Goal: Task Accomplishment & Management: Manage account settings

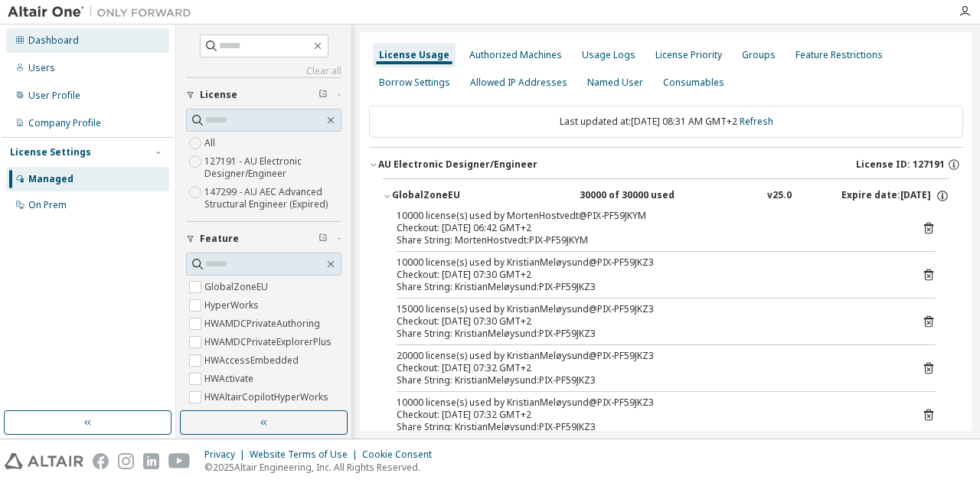
click at [54, 39] on div "Dashboard" at bounding box center [53, 40] width 51 height 12
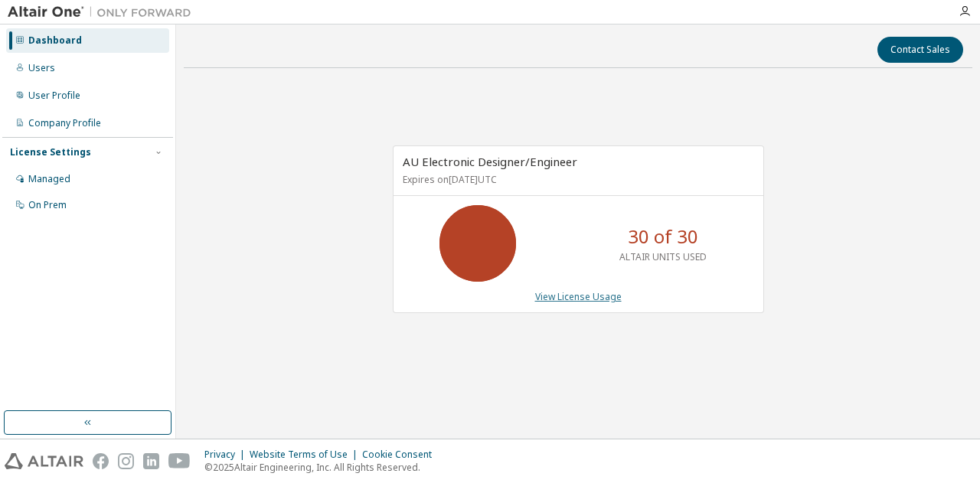
click at [591, 295] on link "View License Usage" at bounding box center [578, 296] width 87 height 13
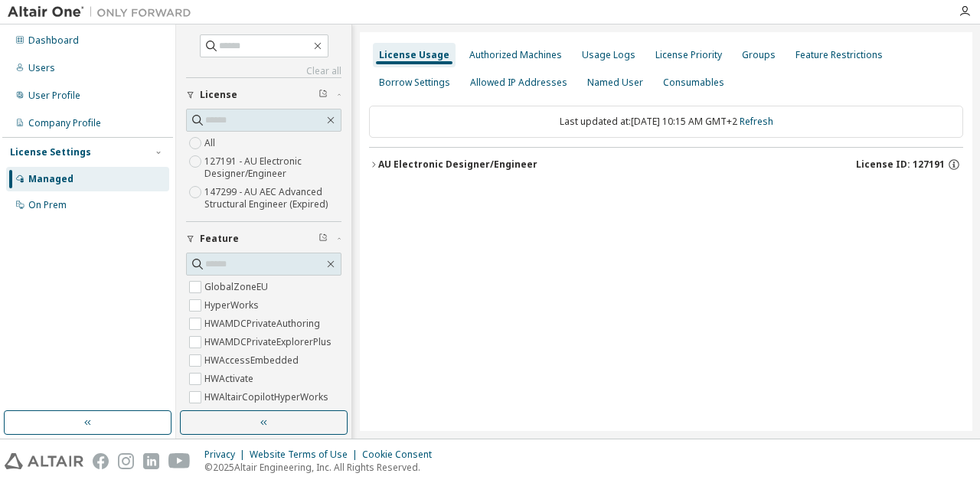
click at [375, 160] on icon "button" at bounding box center [373, 164] width 9 height 9
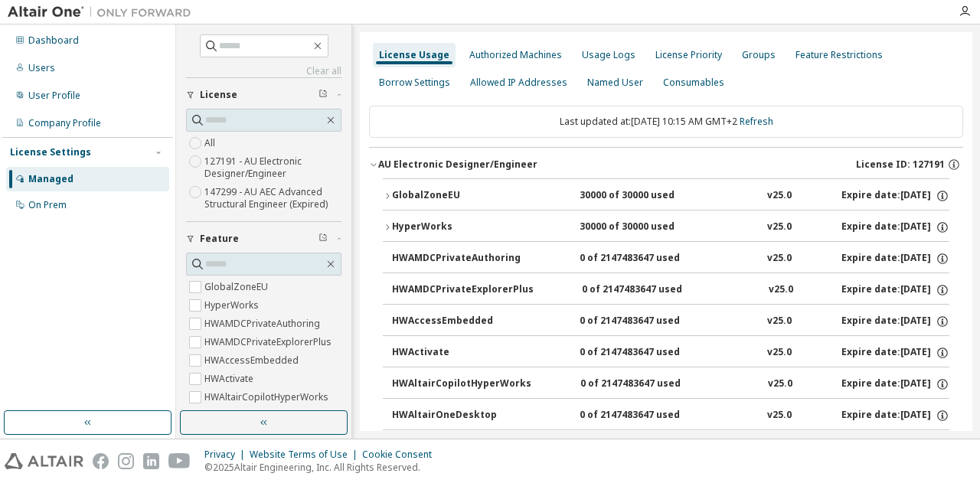
click at [386, 196] on icon "button" at bounding box center [387, 195] width 9 height 9
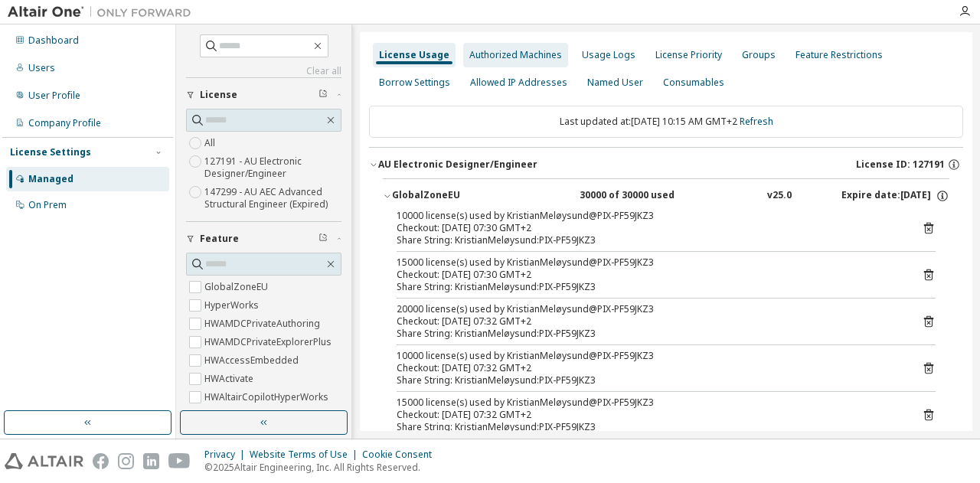
click at [528, 59] on div "Authorized Machines" at bounding box center [516, 55] width 93 height 12
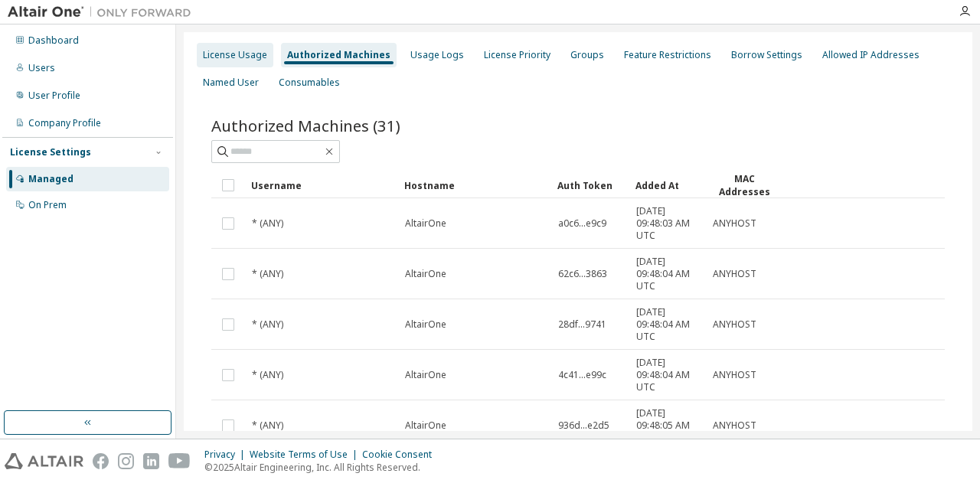
click at [214, 51] on div "License Usage" at bounding box center [235, 55] width 64 height 12
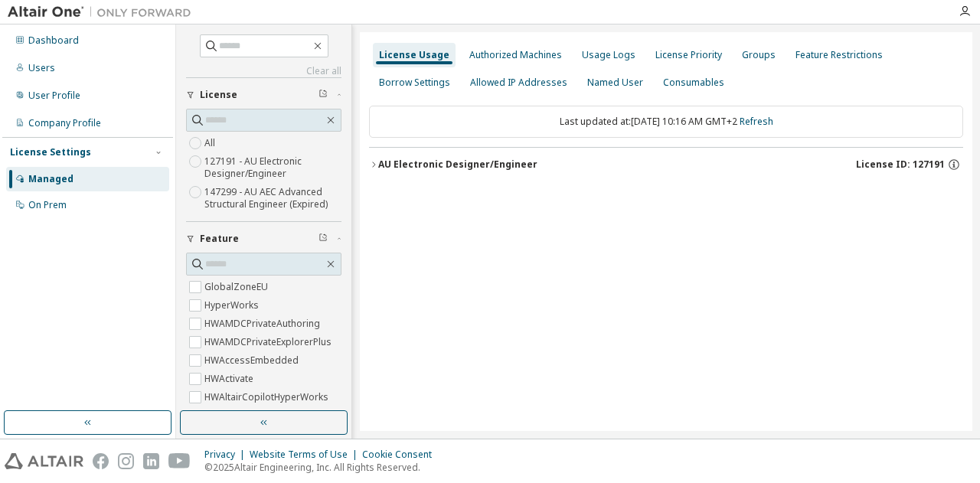
click at [377, 164] on icon "button" at bounding box center [373, 164] width 9 height 9
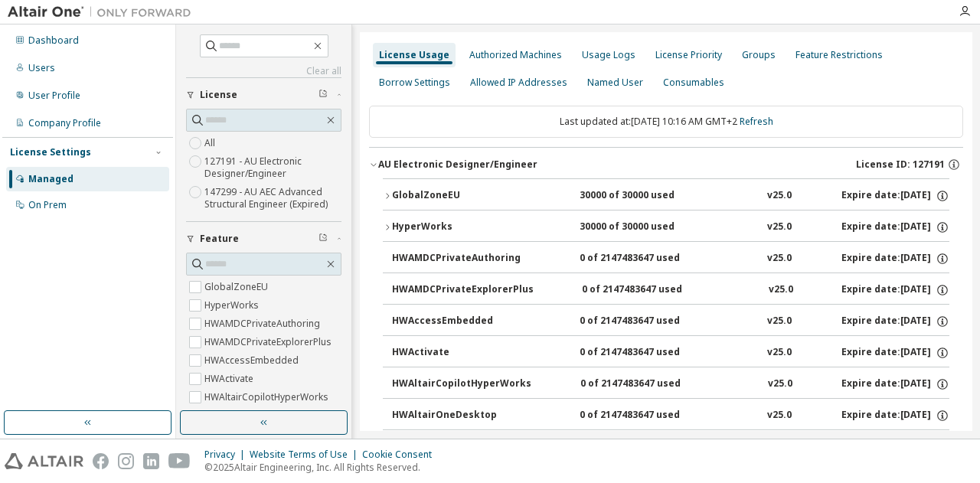
click at [384, 223] on icon "button" at bounding box center [387, 227] width 9 height 9
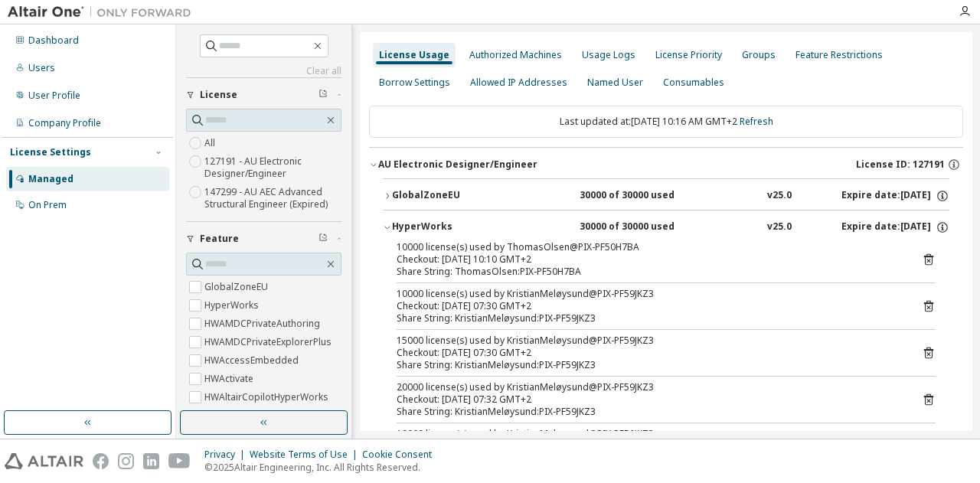
click at [404, 54] on div "License Usage" at bounding box center [414, 55] width 70 height 12
click at [41, 43] on div "Dashboard" at bounding box center [53, 40] width 51 height 12
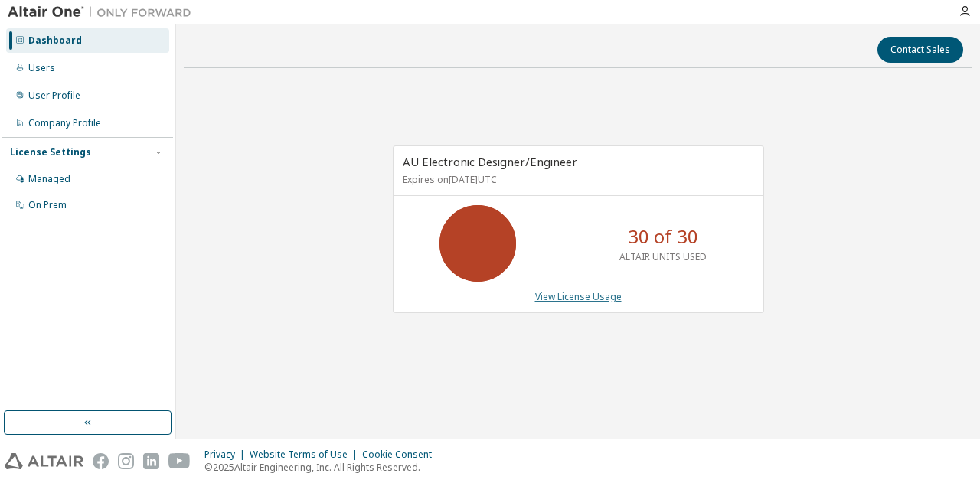
click at [570, 298] on link "View License Usage" at bounding box center [578, 296] width 87 height 13
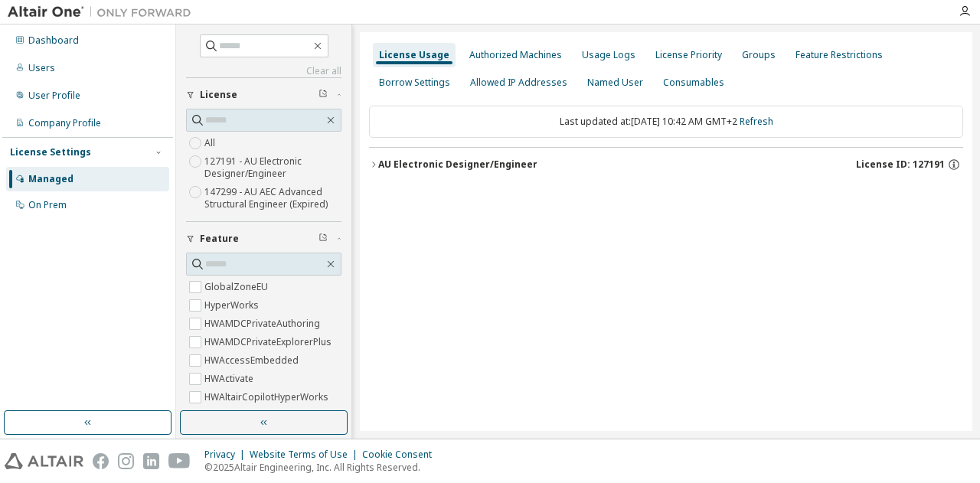
click at [373, 162] on icon "button" at bounding box center [373, 164] width 9 height 9
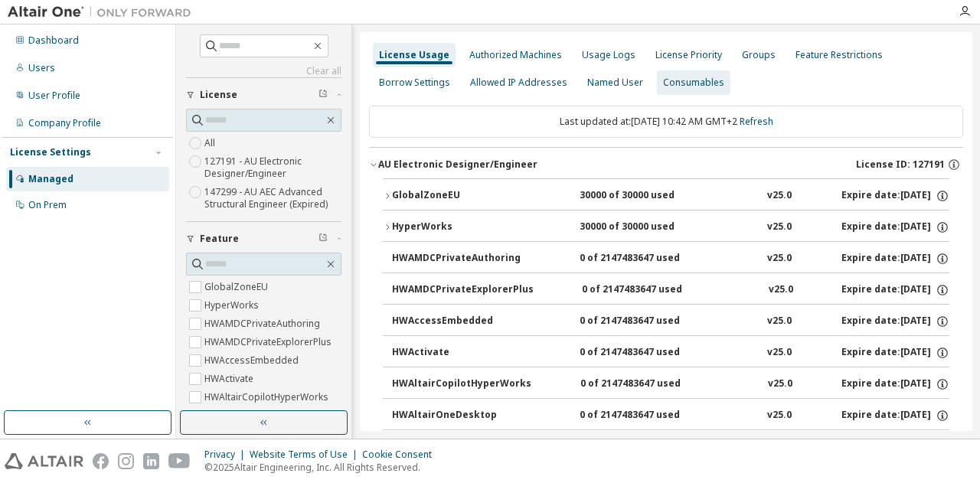
click at [680, 83] on div "Consumables" at bounding box center [693, 83] width 61 height 12
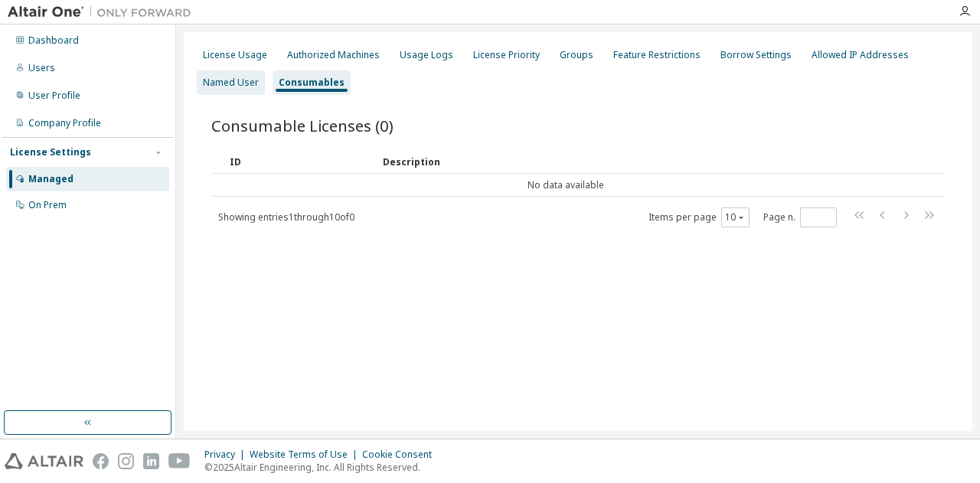
click at [248, 81] on div "Named User" at bounding box center [231, 83] width 56 height 12
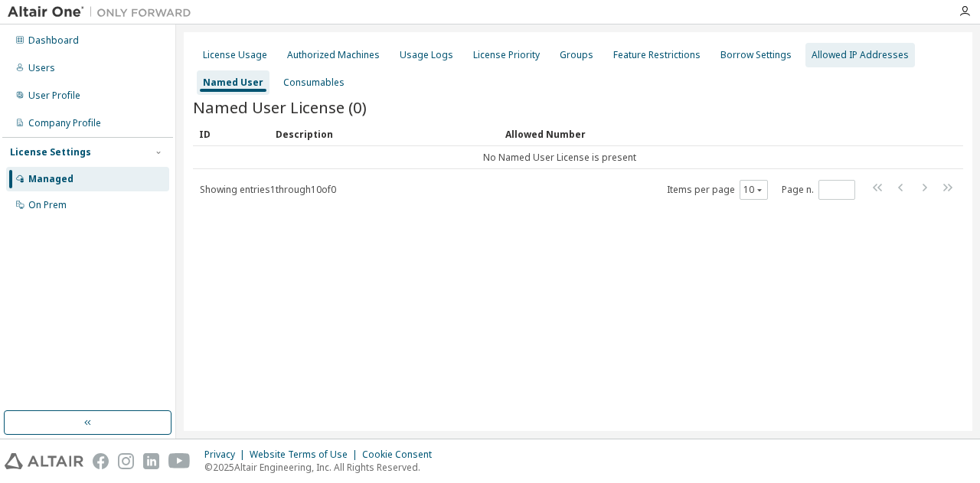
click at [839, 51] on div "Allowed IP Addresses" at bounding box center [860, 55] width 97 height 12
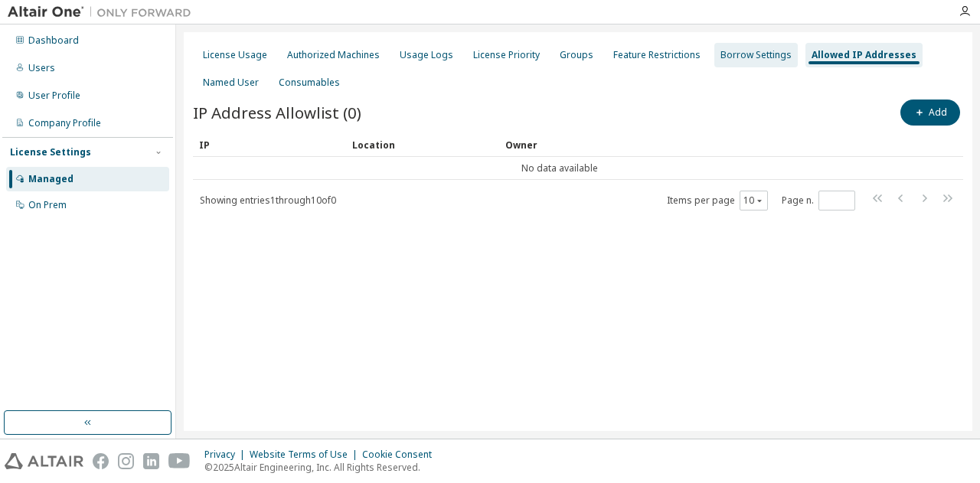
click at [748, 53] on div "Borrow Settings" at bounding box center [756, 55] width 71 height 12
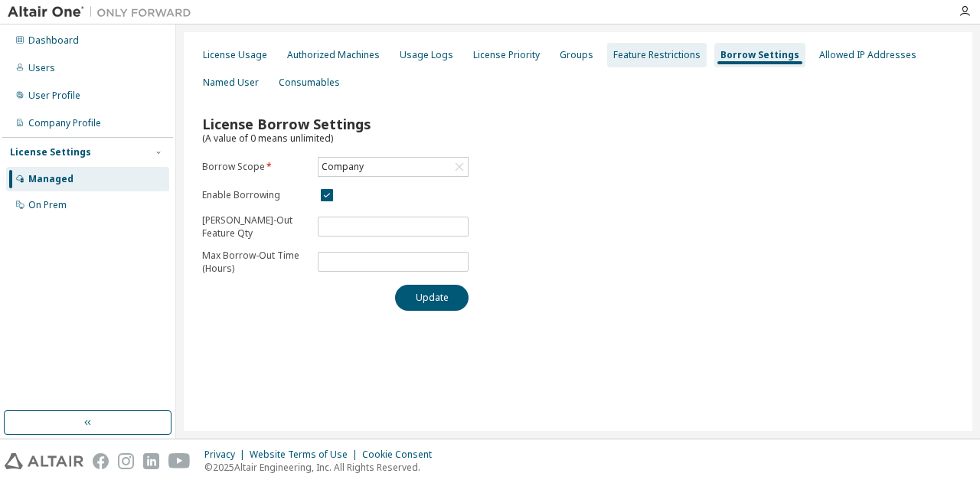
click at [656, 56] on div "Feature Restrictions" at bounding box center [656, 55] width 87 height 12
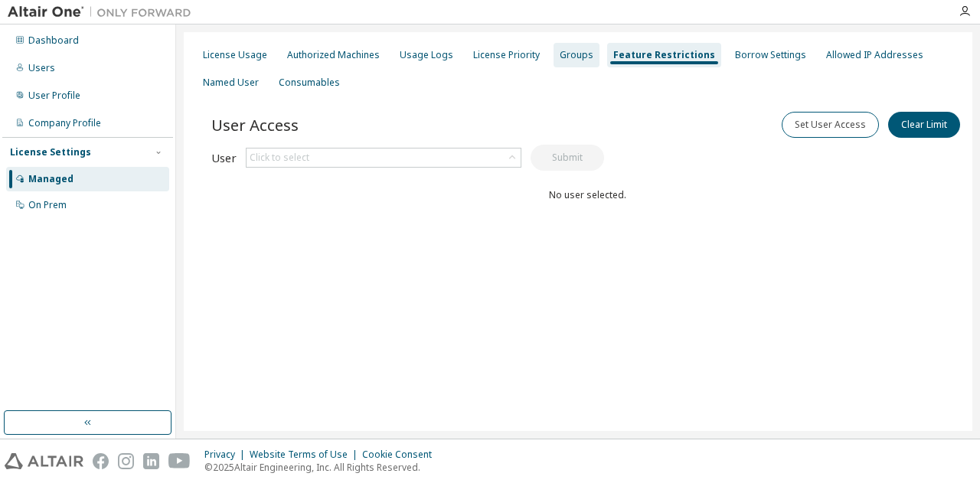
click at [564, 58] on div "Groups" at bounding box center [577, 55] width 34 height 12
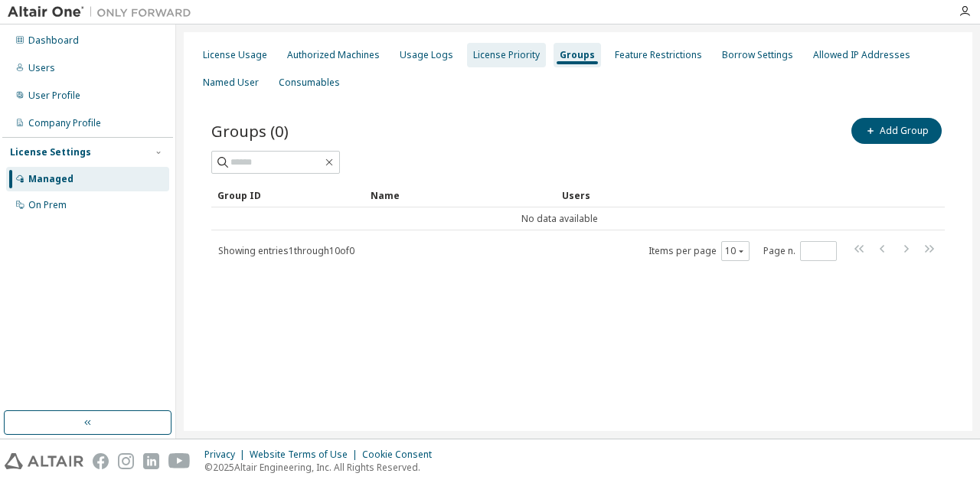
click at [502, 59] on div "License Priority" at bounding box center [506, 55] width 67 height 12
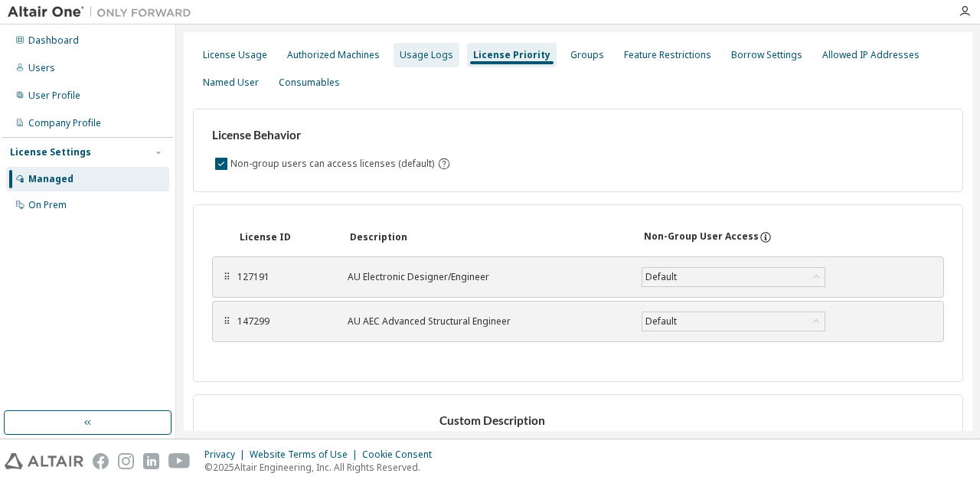
click at [427, 56] on div "Usage Logs" at bounding box center [427, 55] width 54 height 12
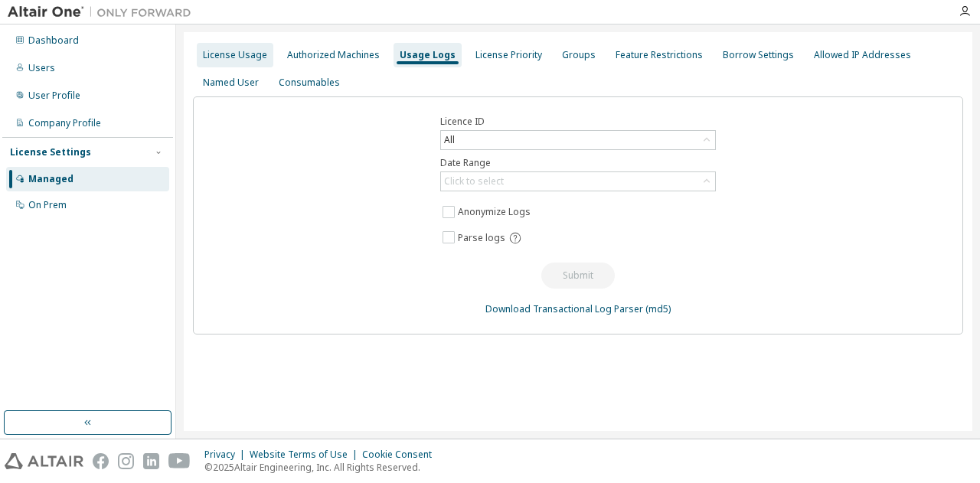
click at [221, 62] on div "License Usage" at bounding box center [235, 55] width 77 height 25
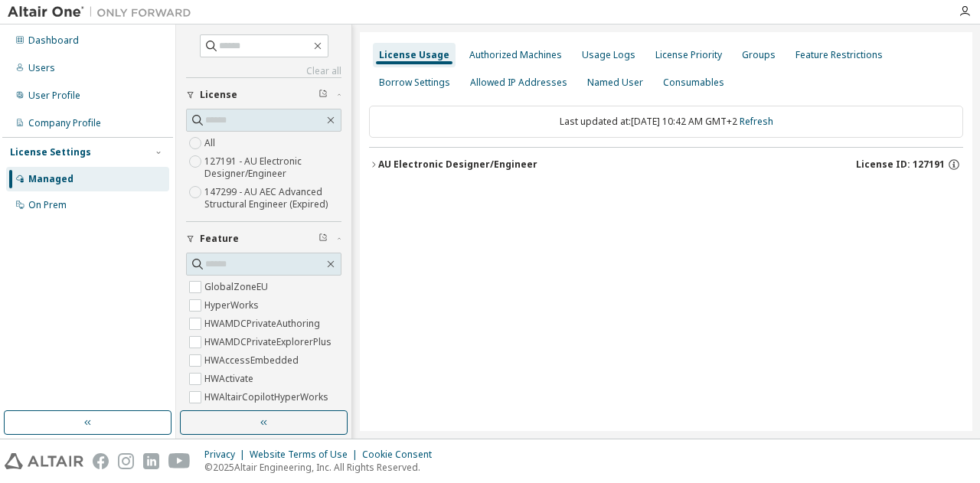
click at [377, 165] on icon "button" at bounding box center [373, 164] width 9 height 9
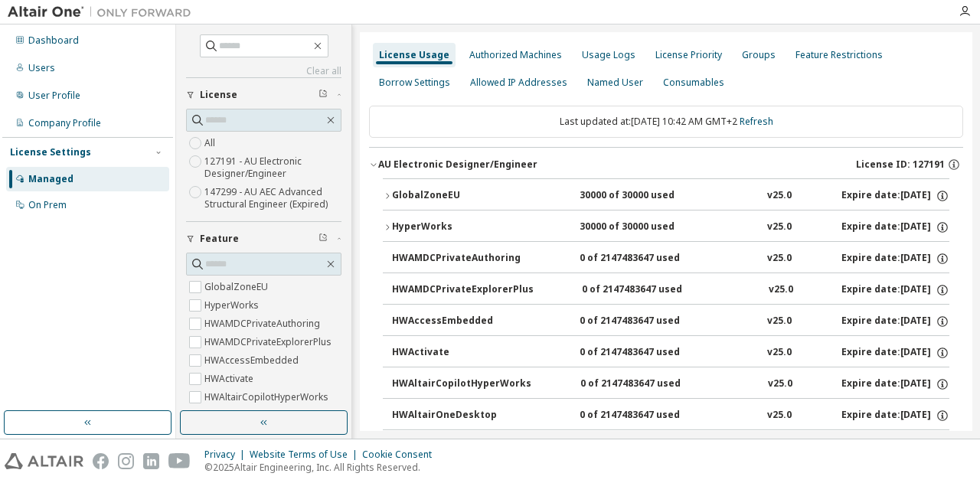
click at [387, 194] on icon "button" at bounding box center [387, 195] width 9 height 9
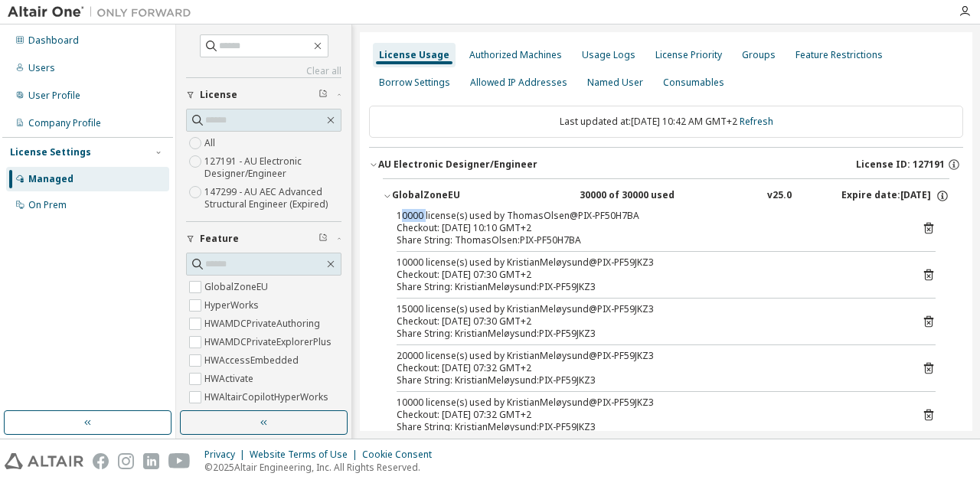
drag, startPoint x: 400, startPoint y: 220, endPoint x: 425, endPoint y: 217, distance: 25.5
click at [425, 217] on div "10000 license(s) used by ThomasOlsen@PIX-PF50H7BA" at bounding box center [648, 216] width 502 height 12
click at [35, 39] on div "Dashboard" at bounding box center [53, 40] width 51 height 12
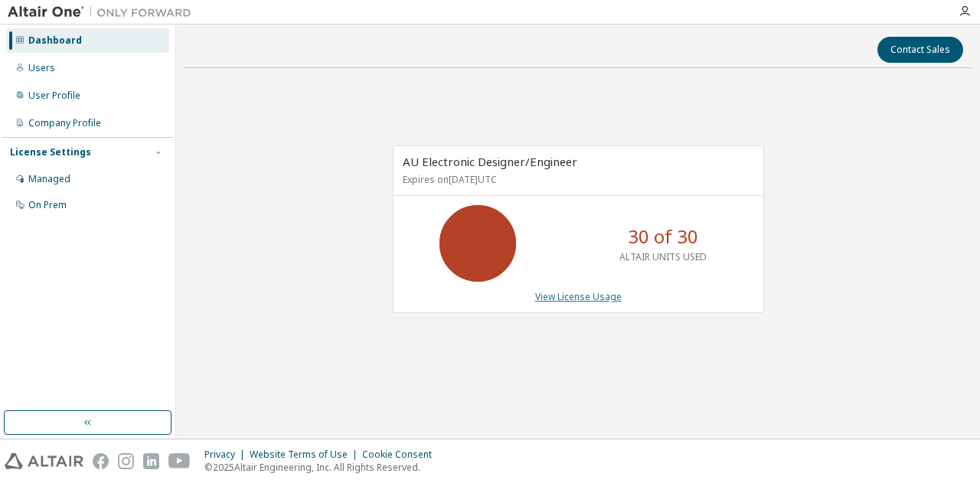
click at [551, 293] on link "View License Usage" at bounding box center [578, 296] width 87 height 13
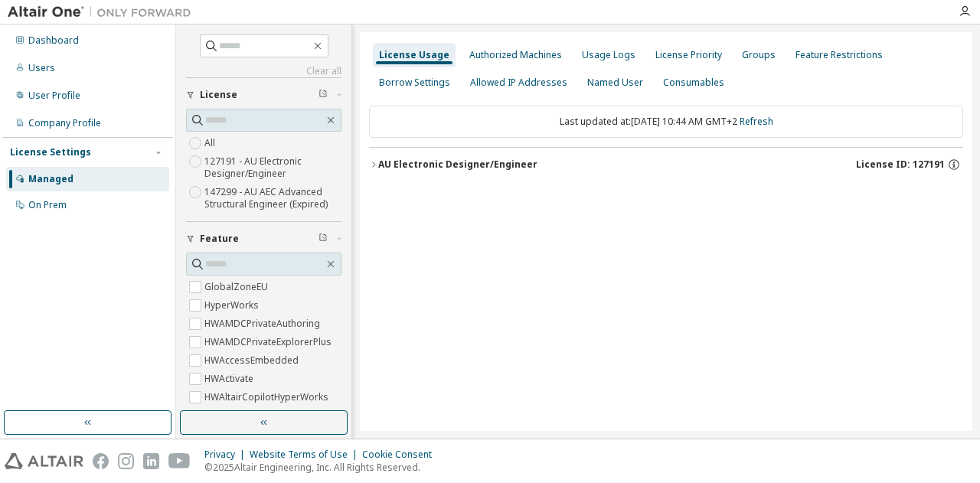
click at [375, 160] on icon "button" at bounding box center [373, 164] width 9 height 9
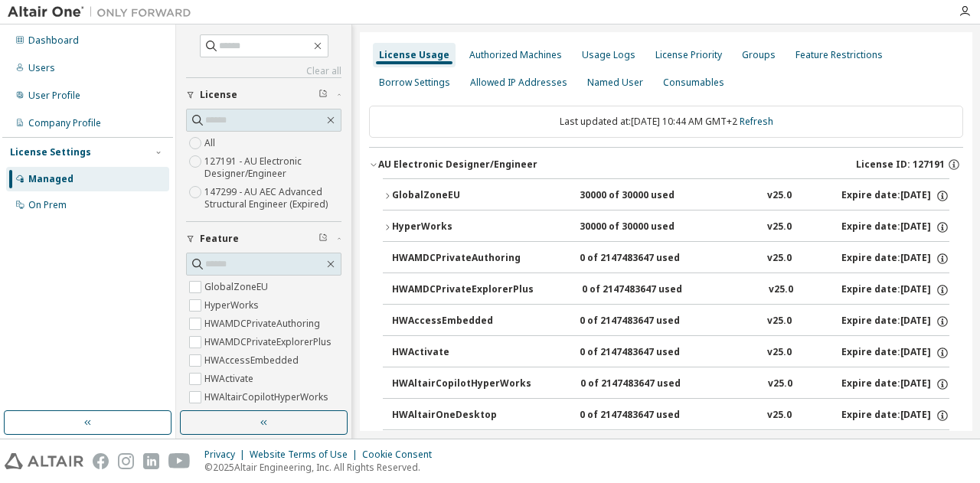
click at [385, 195] on icon "button" at bounding box center [387, 195] width 9 height 9
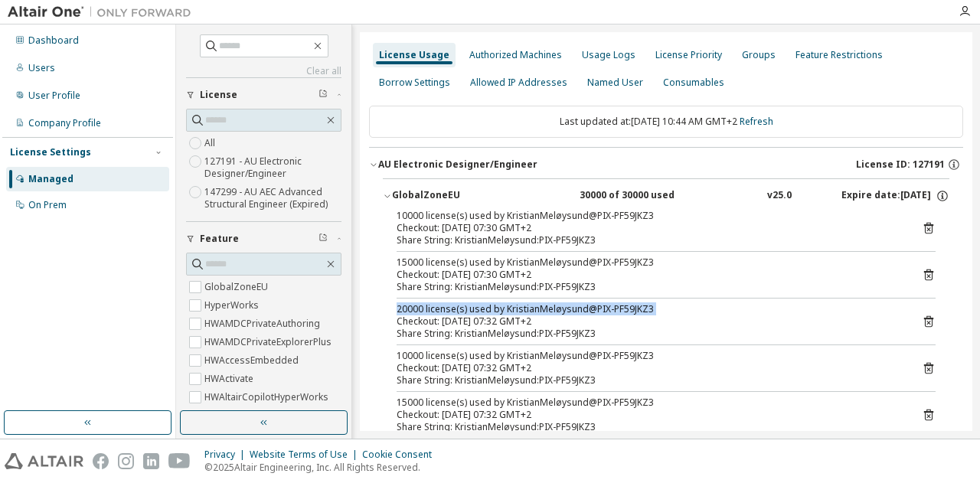
drag, startPoint x: 397, startPoint y: 314, endPoint x: 381, endPoint y: 309, distance: 17.0
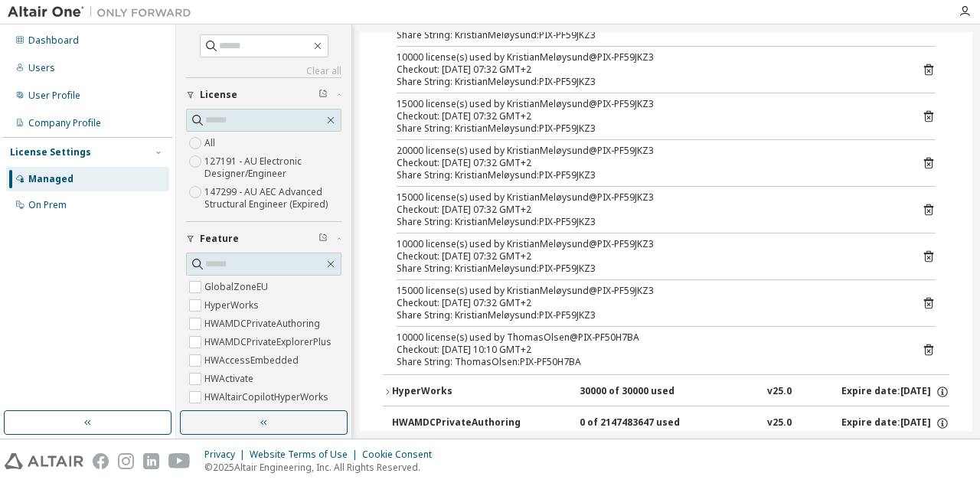
scroll to position [306, 0]
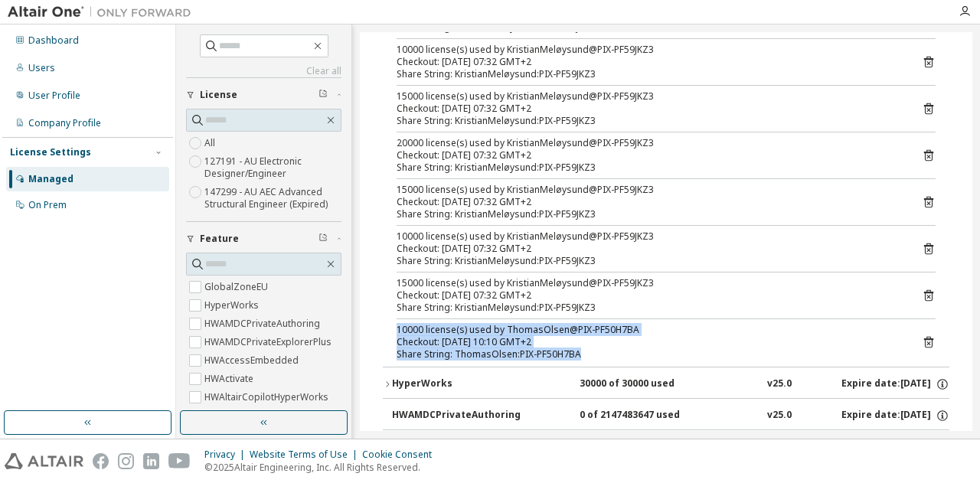
drag, startPoint x: 394, startPoint y: 329, endPoint x: 594, endPoint y: 355, distance: 201.5
click at [594, 355] on div "10000 license(s) used by KristianMeløysund@PIX-PF59JKZ3 Checkout: 2025-09-05 07…" at bounding box center [666, 134] width 567 height 463
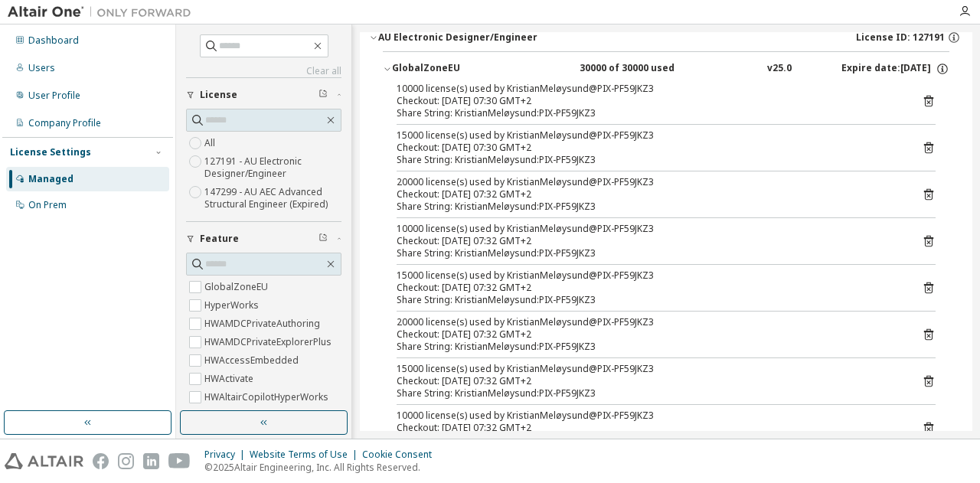
scroll to position [77, 0]
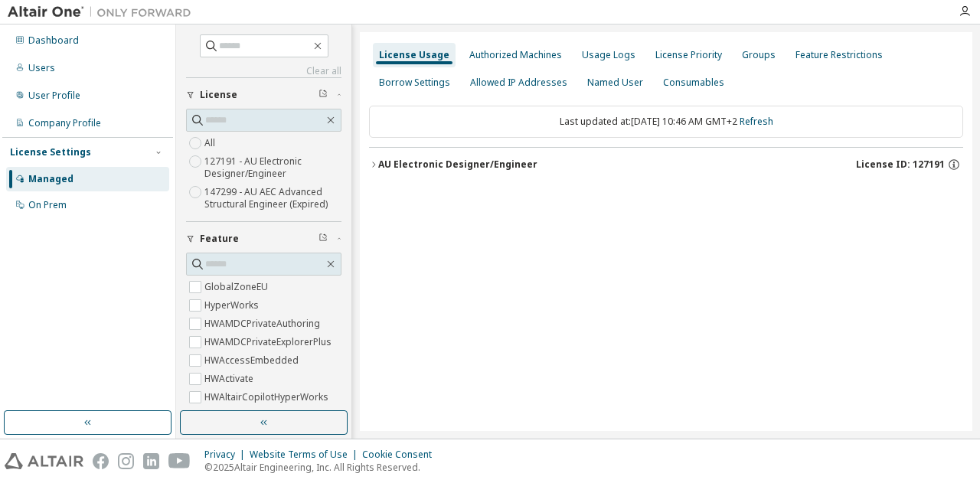
click at [371, 162] on icon "button" at bounding box center [373, 164] width 9 height 9
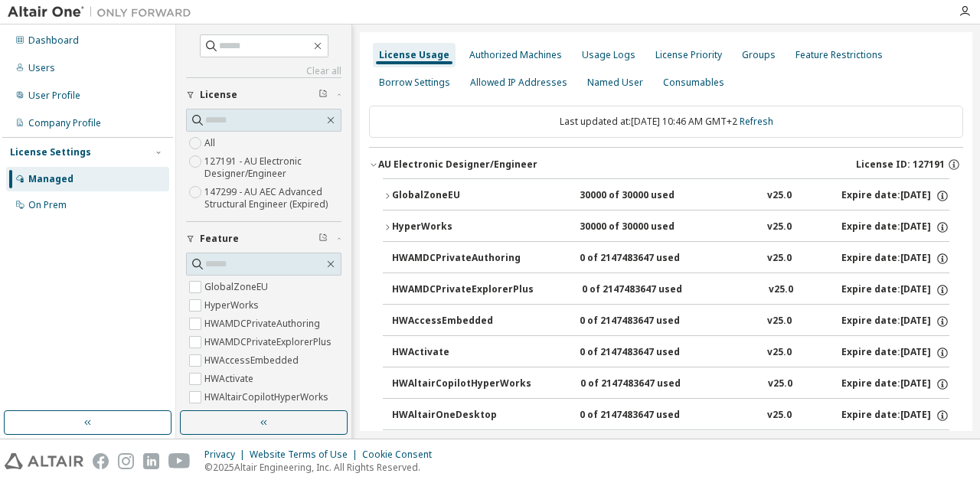
click at [389, 194] on icon "button" at bounding box center [387, 195] width 9 height 9
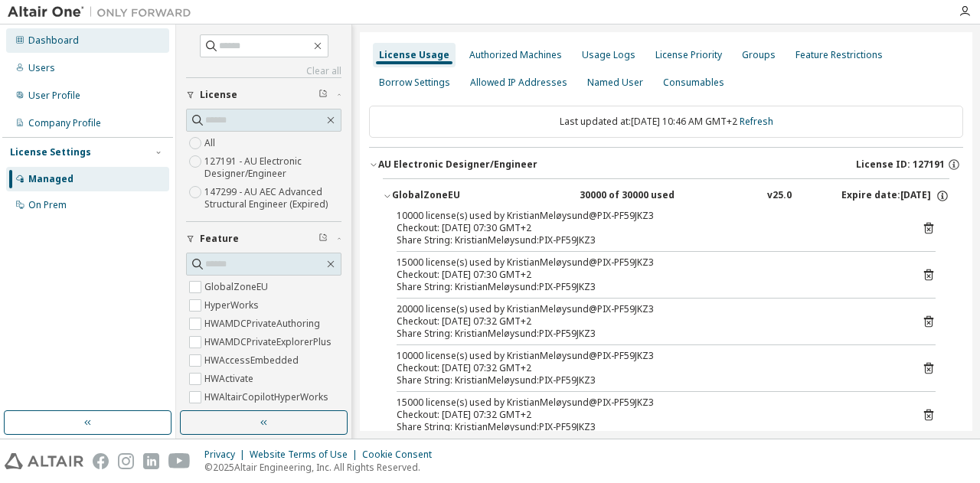
click at [51, 38] on div "Dashboard" at bounding box center [53, 40] width 51 height 12
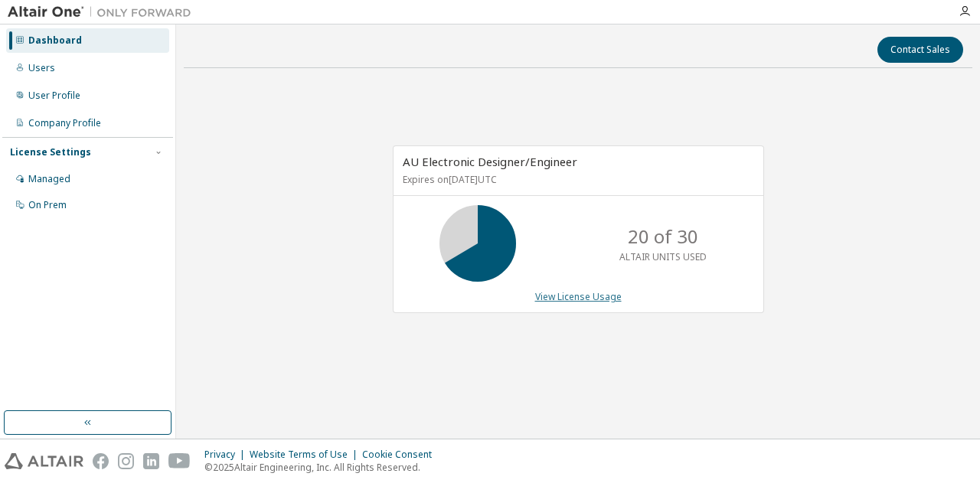
click at [567, 298] on link "View License Usage" at bounding box center [578, 296] width 87 height 13
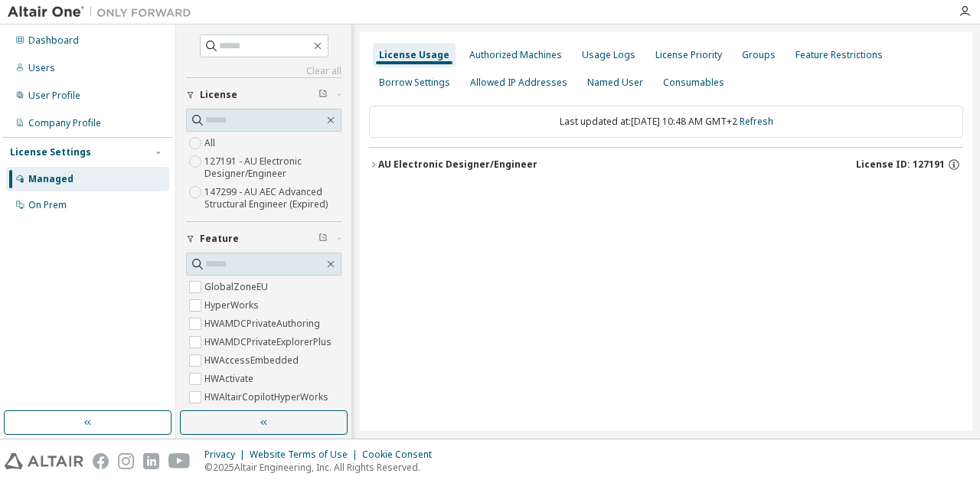
click at [374, 163] on icon "button" at bounding box center [373, 164] width 9 height 9
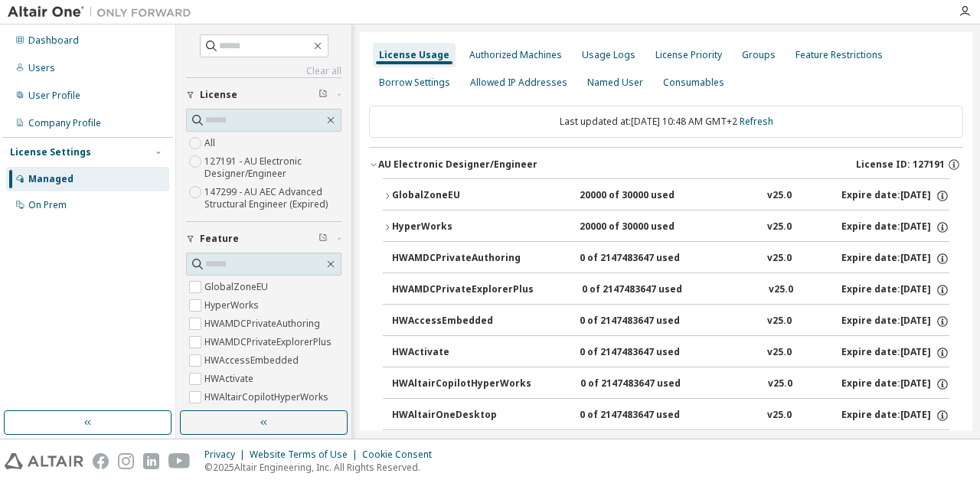
click at [388, 192] on icon "button" at bounding box center [387, 195] width 9 height 9
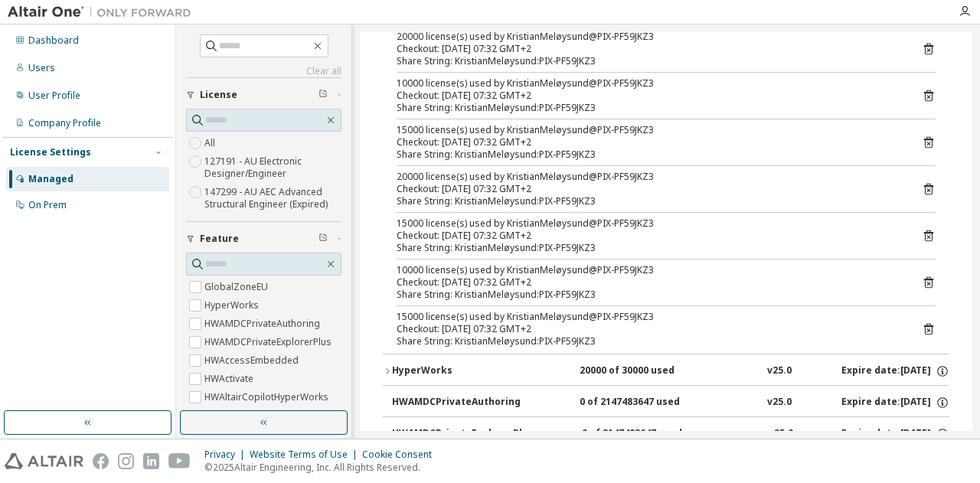
scroll to position [230, 0]
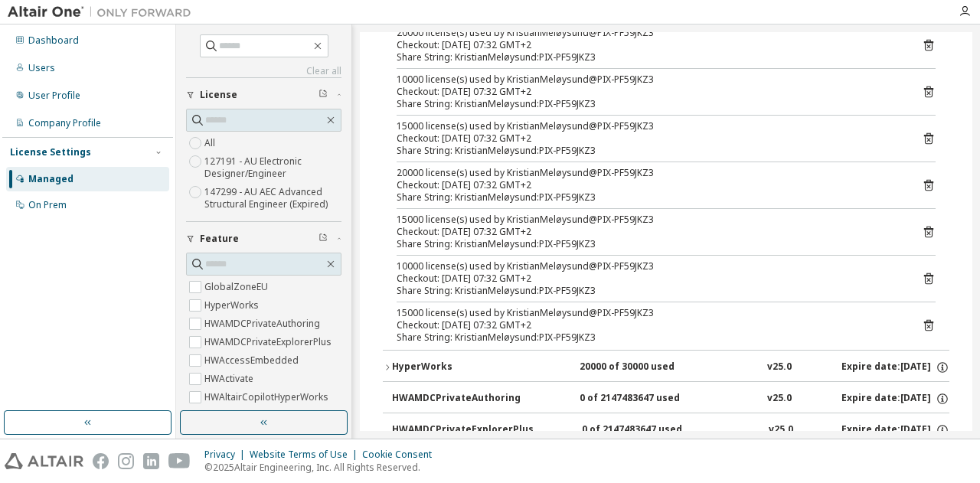
click at [392, 362] on div "HyperWorks" at bounding box center [461, 368] width 138 height 14
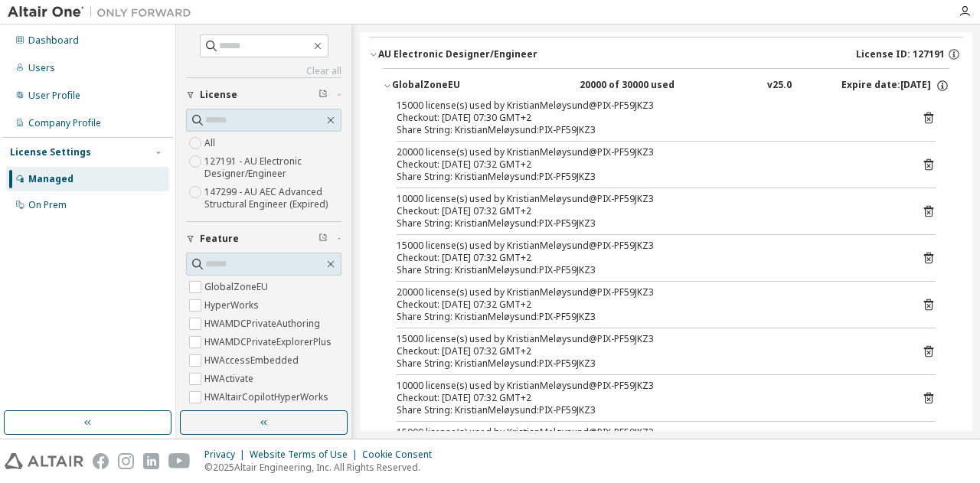
scroll to position [0, 0]
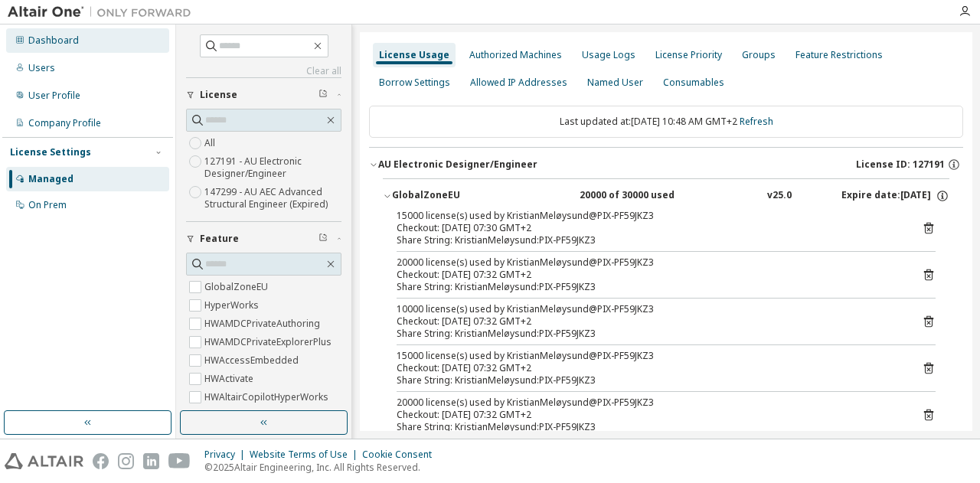
click at [66, 42] on div "Dashboard" at bounding box center [53, 40] width 51 height 12
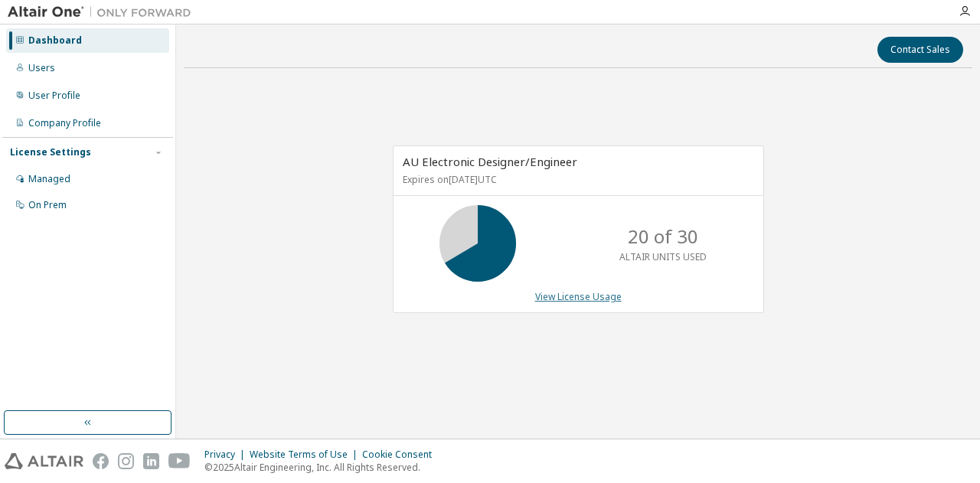
click at [591, 293] on link "View License Usage" at bounding box center [578, 296] width 87 height 13
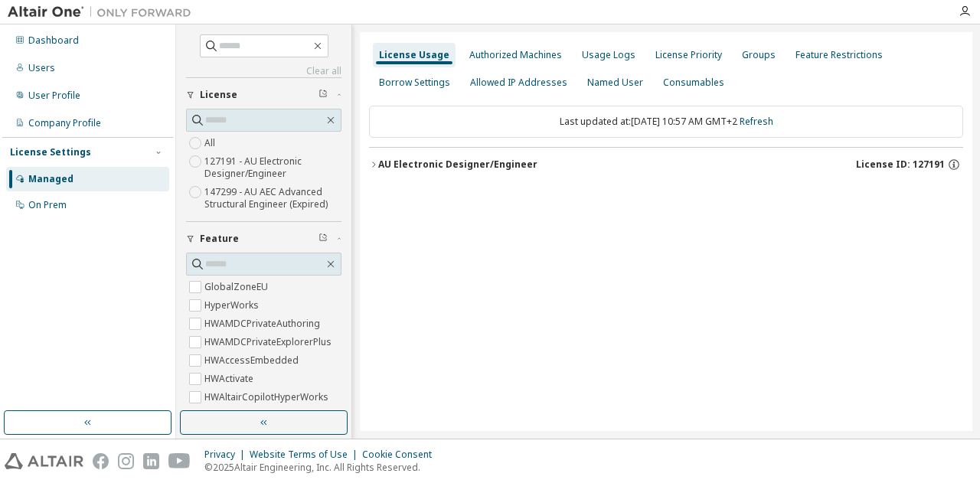
click at [372, 164] on icon "button" at bounding box center [373, 164] width 9 height 9
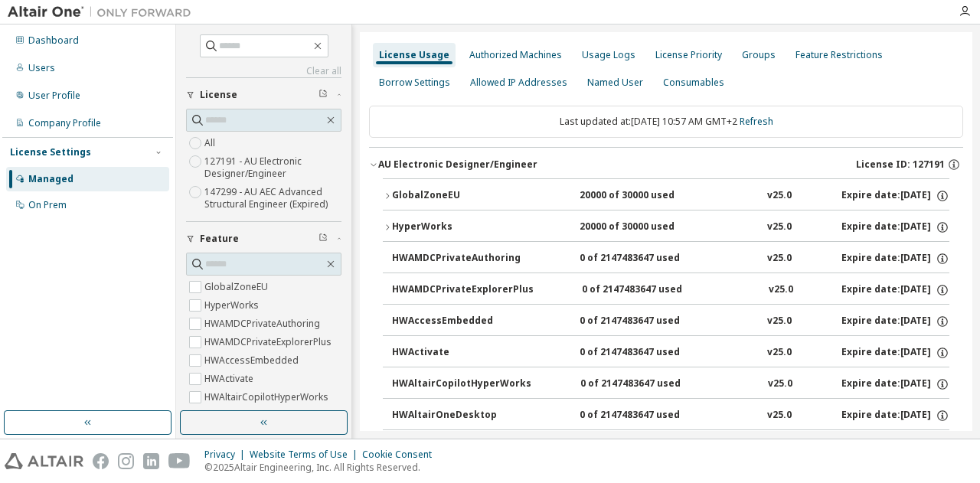
click at [386, 196] on icon "button" at bounding box center [387, 195] width 9 height 9
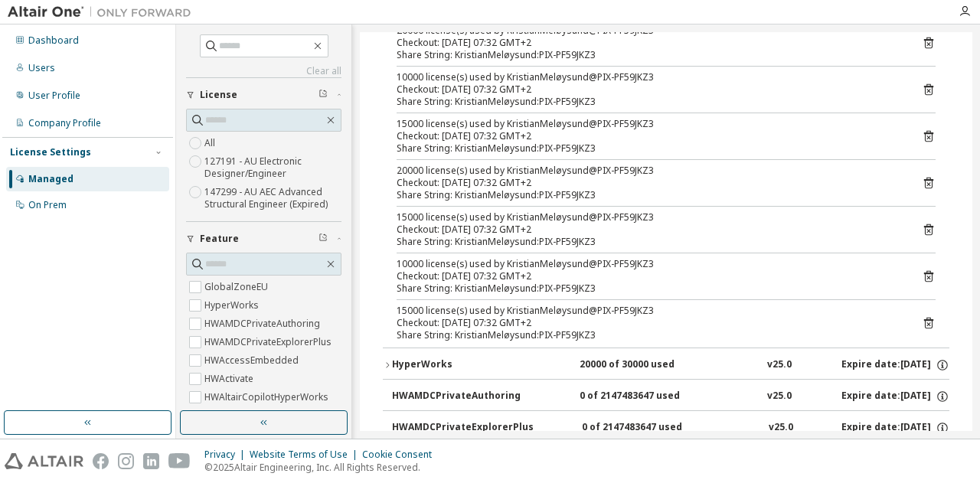
scroll to position [230, 0]
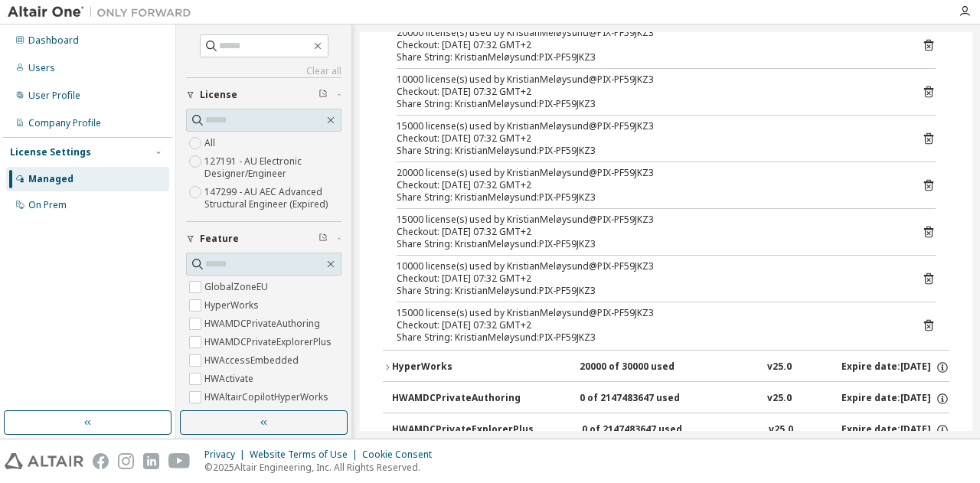
click at [389, 363] on icon "button" at bounding box center [387, 367] width 9 height 9
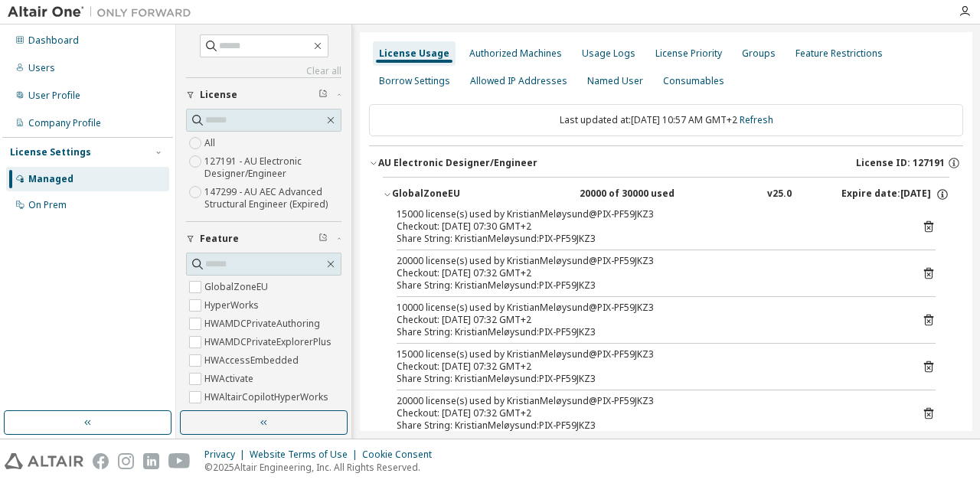
scroll to position [0, 0]
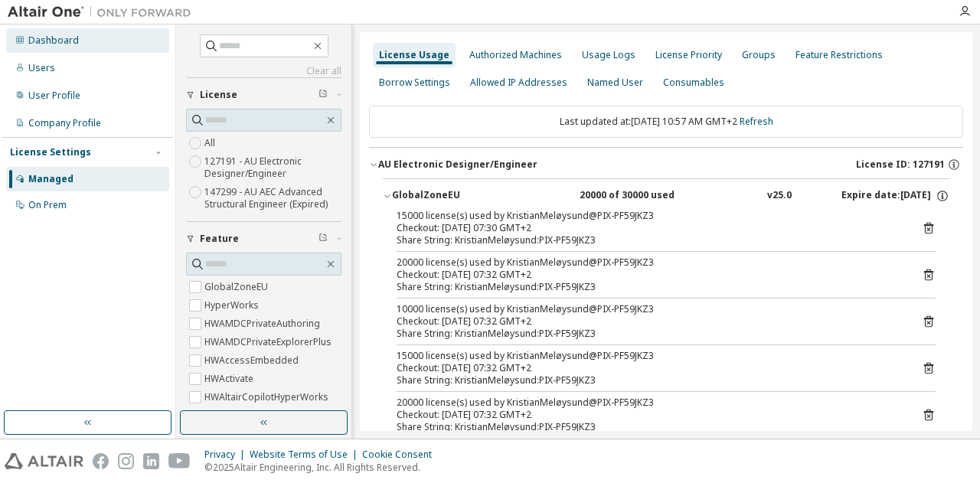
click at [55, 34] on div "Dashboard" at bounding box center [53, 40] width 51 height 12
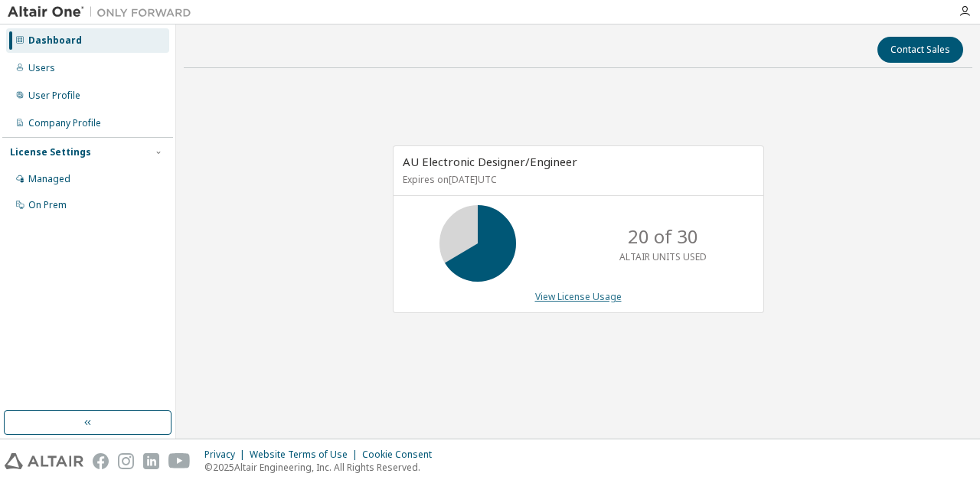
click at [584, 296] on link "View License Usage" at bounding box center [578, 296] width 87 height 13
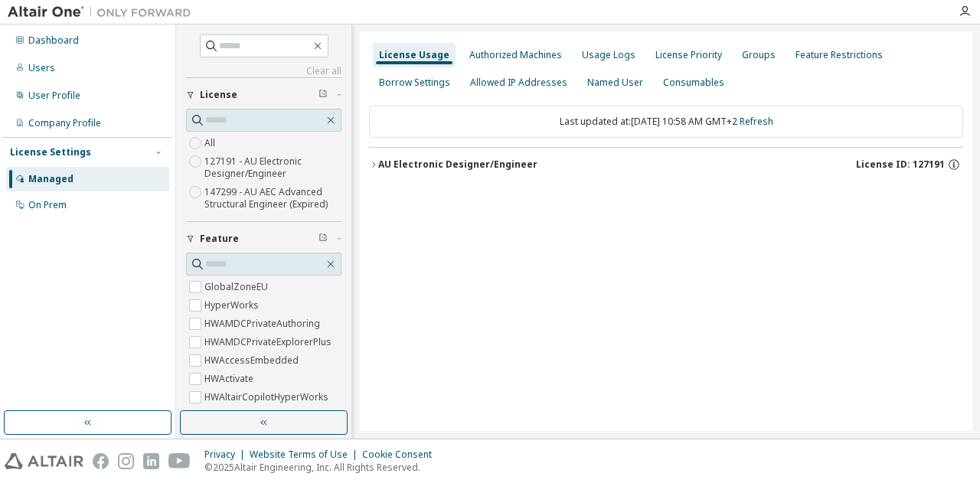
click at [375, 166] on icon "button" at bounding box center [373, 164] width 9 height 9
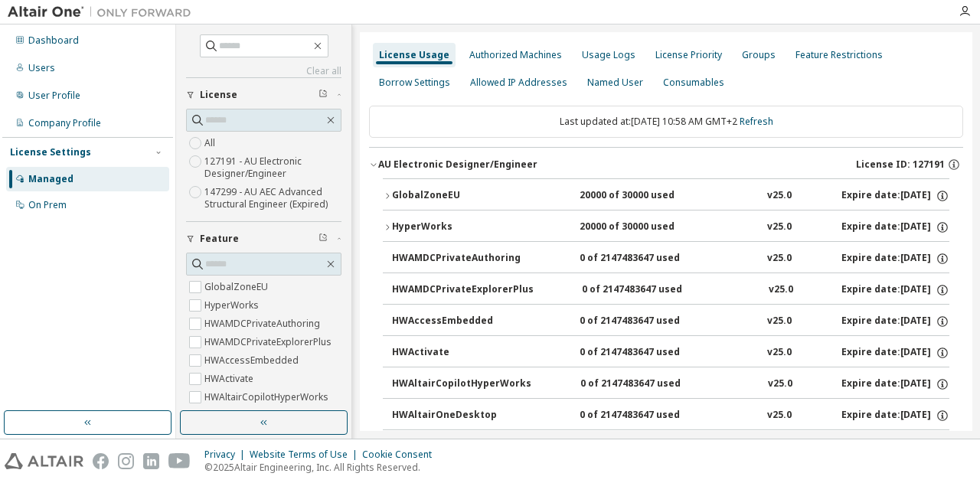
click at [392, 193] on div "GlobalZoneEU" at bounding box center [461, 196] width 138 height 14
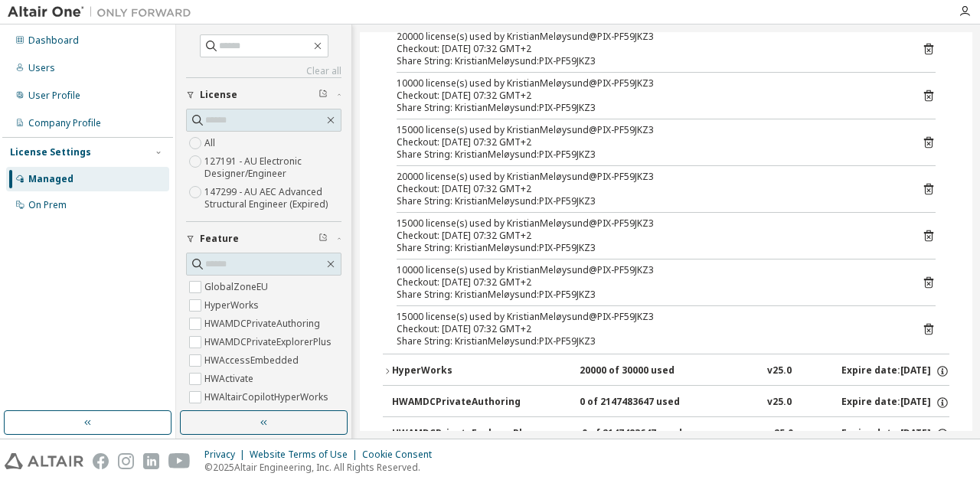
scroll to position [230, 0]
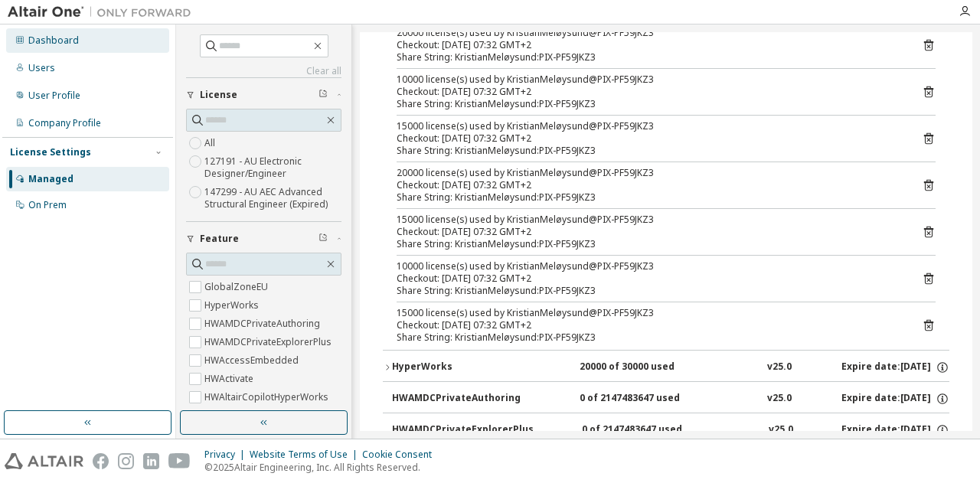
click at [64, 41] on div "Dashboard" at bounding box center [53, 40] width 51 height 12
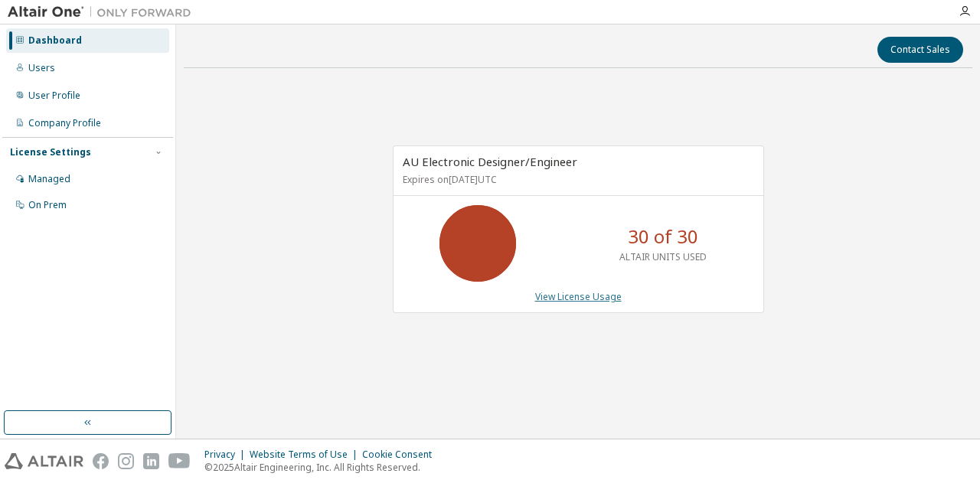
click at [600, 293] on link "View License Usage" at bounding box center [578, 296] width 87 height 13
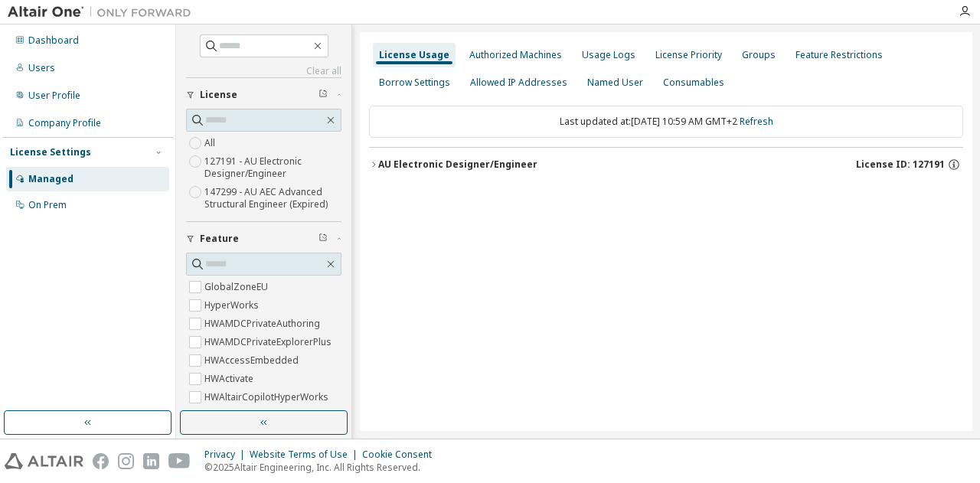
click at [369, 161] on icon "button" at bounding box center [373, 164] width 9 height 9
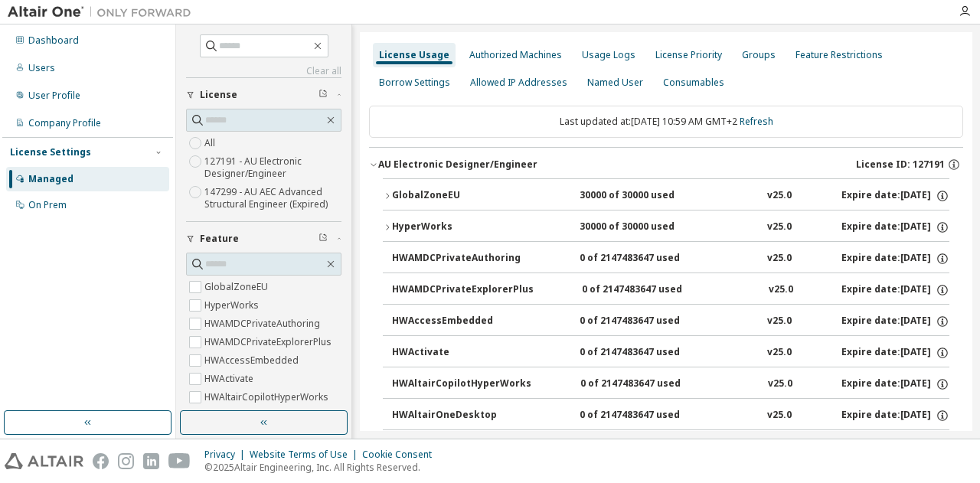
click at [391, 191] on icon "button" at bounding box center [387, 195] width 9 height 9
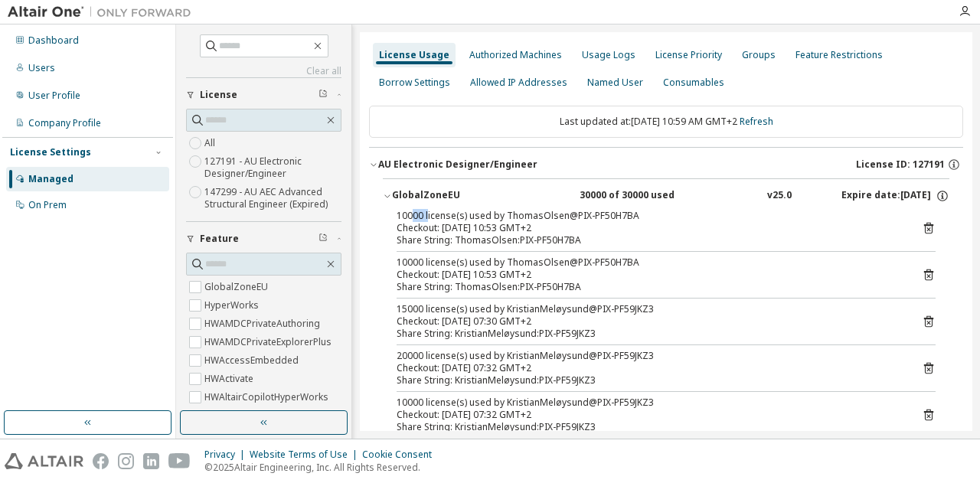
drag, startPoint x: 411, startPoint y: 218, endPoint x: 429, endPoint y: 220, distance: 18.4
click at [429, 220] on div "10000 license(s) used by ThomasOlsen@PIX-PF50H7BA" at bounding box center [648, 216] width 502 height 12
click at [429, 257] on div "10000 license(s) used by ThomasOlsen@PIX-PF50H7BA" at bounding box center [648, 263] width 502 height 12
click at [48, 41] on div "Dashboard" at bounding box center [53, 40] width 51 height 12
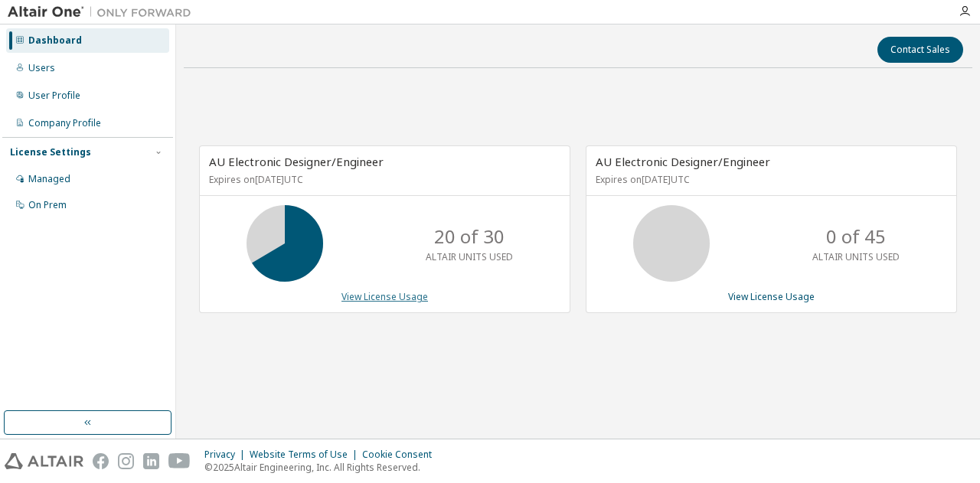
click at [384, 293] on link "View License Usage" at bounding box center [385, 296] width 87 height 13
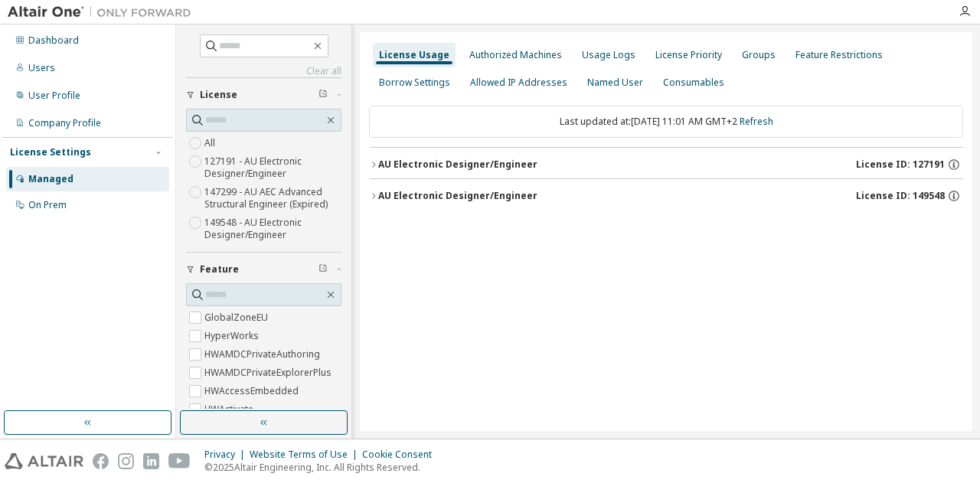
click at [371, 197] on icon "button" at bounding box center [373, 195] width 9 height 9
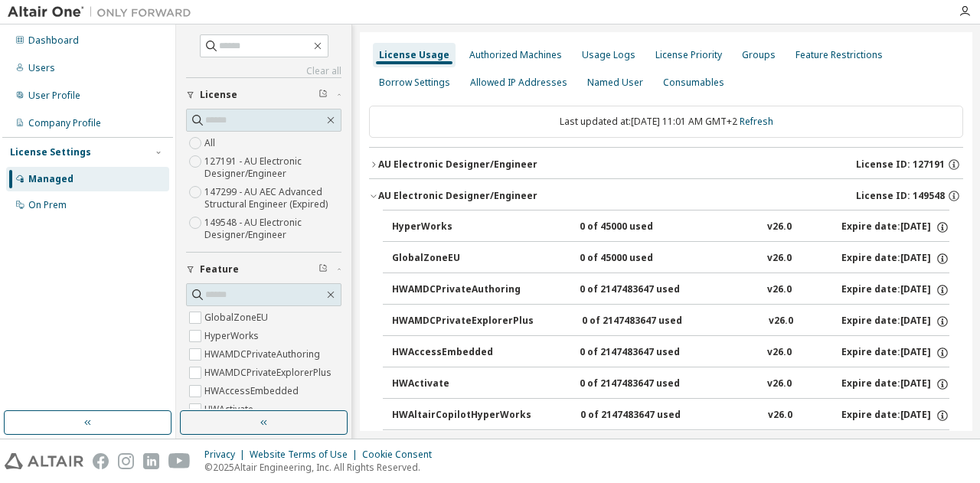
click at [372, 163] on icon "button" at bounding box center [373, 164] width 9 height 9
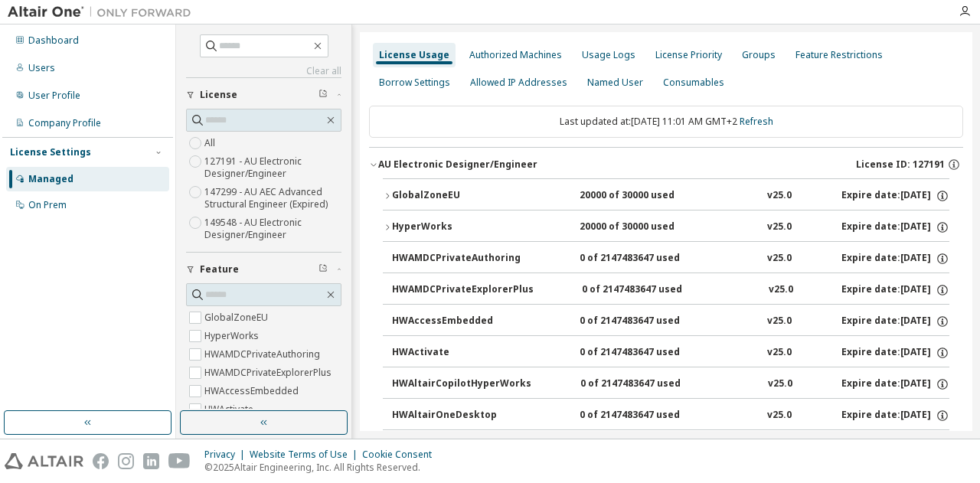
click at [372, 163] on icon "button" at bounding box center [373, 164] width 9 height 9
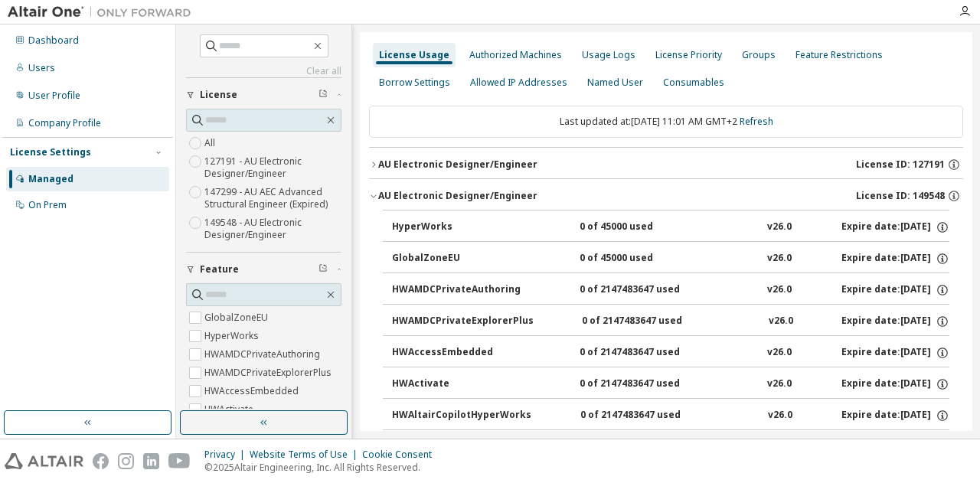
click at [372, 163] on icon "button" at bounding box center [373, 164] width 9 height 9
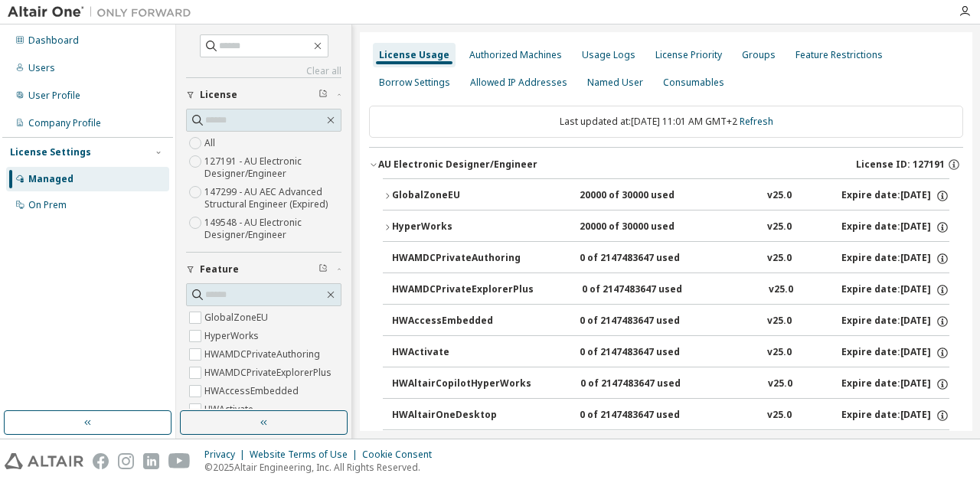
click at [372, 163] on icon "button" at bounding box center [373, 164] width 9 height 9
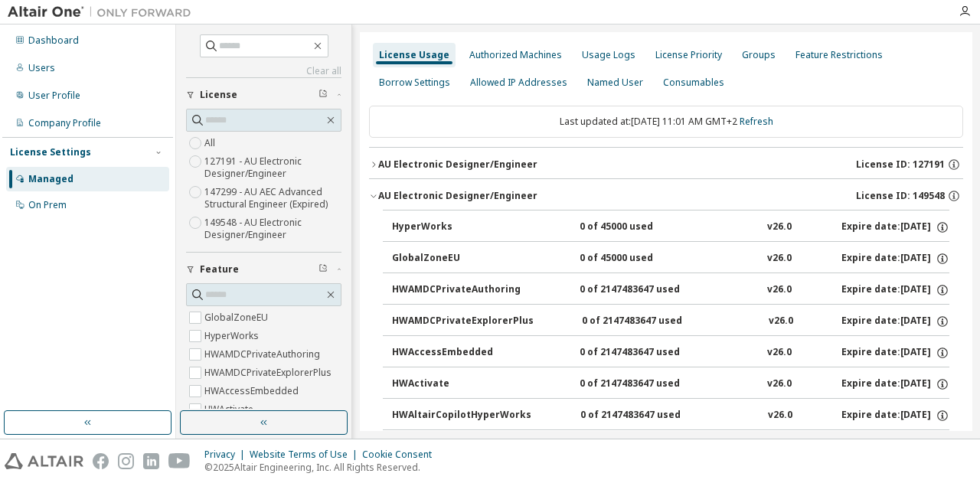
click at [372, 163] on icon "button" at bounding box center [373, 164] width 9 height 9
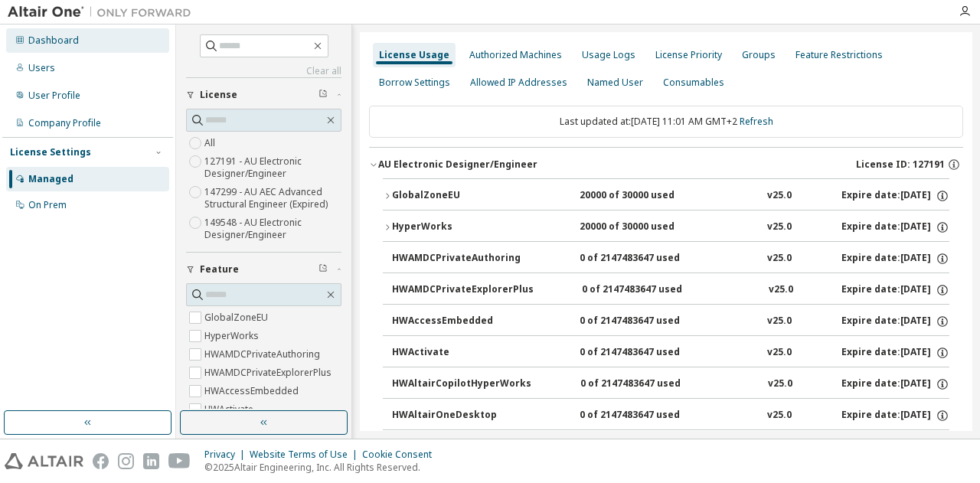
click at [61, 31] on div "Dashboard" at bounding box center [87, 40] width 163 height 25
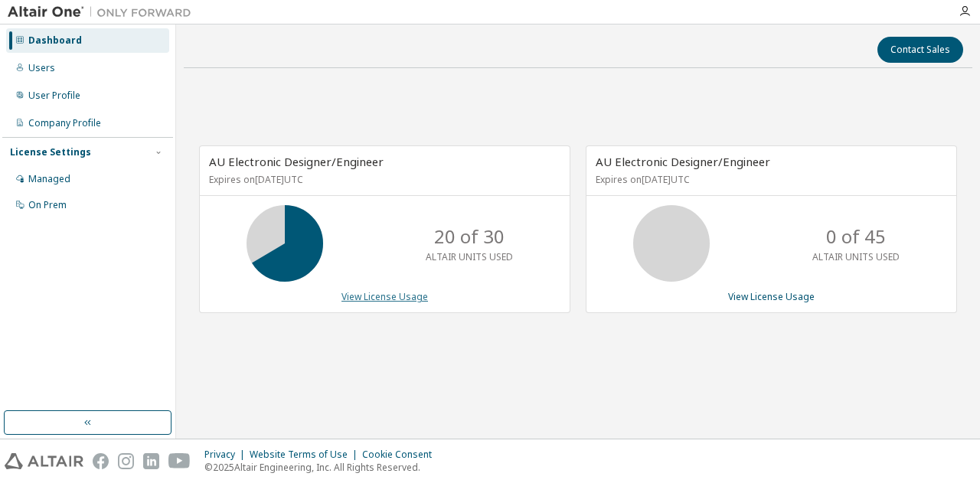
click at [369, 299] on link "View License Usage" at bounding box center [385, 296] width 87 height 13
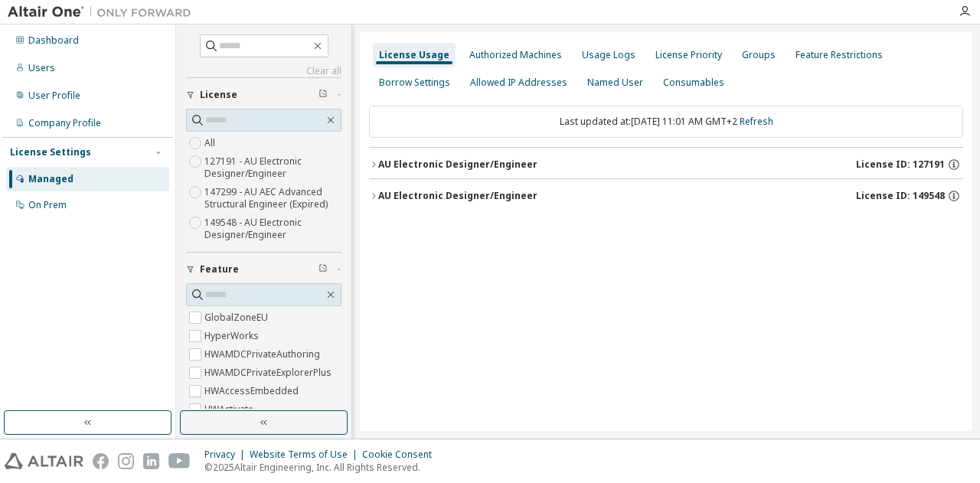
click at [375, 162] on icon "button" at bounding box center [373, 164] width 9 height 9
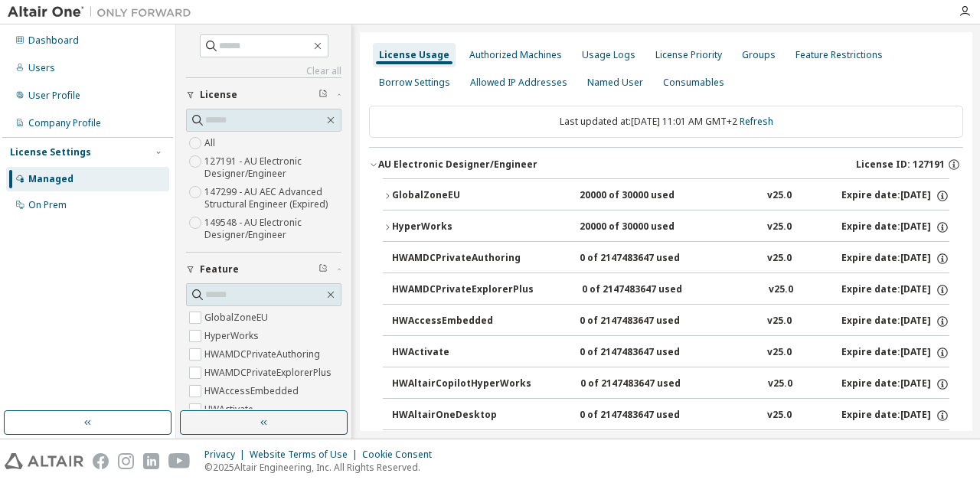
click at [390, 192] on icon "button" at bounding box center [387, 195] width 9 height 9
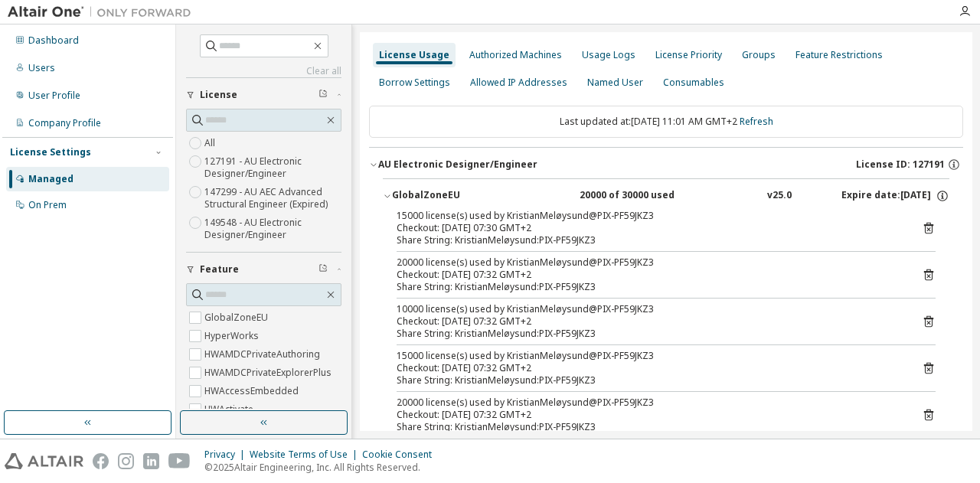
click at [924, 224] on icon at bounding box center [928, 228] width 9 height 11
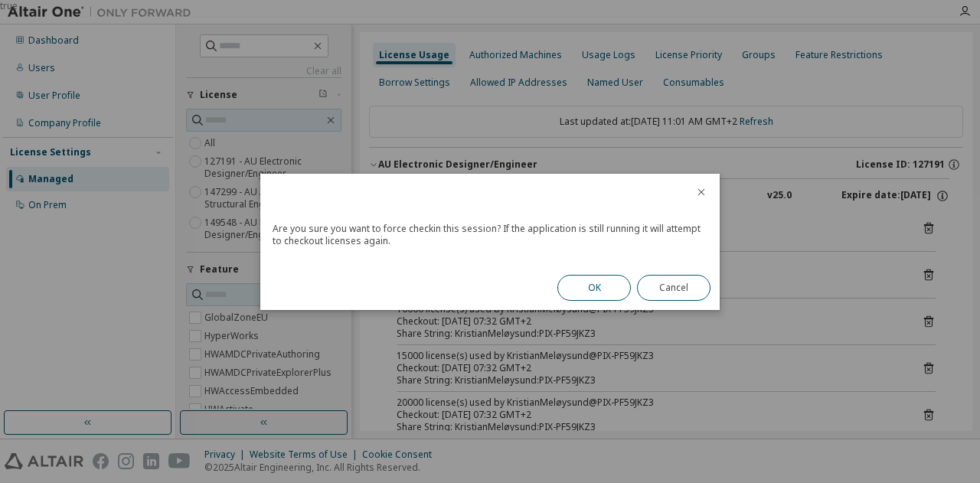
click at [594, 289] on button "OK" at bounding box center [595, 288] width 74 height 26
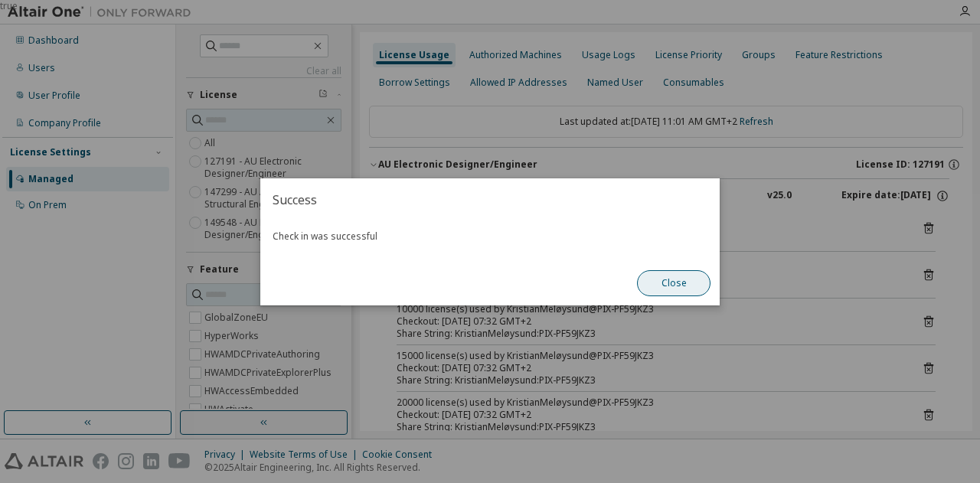
click at [671, 283] on button "Close" at bounding box center [674, 283] width 74 height 26
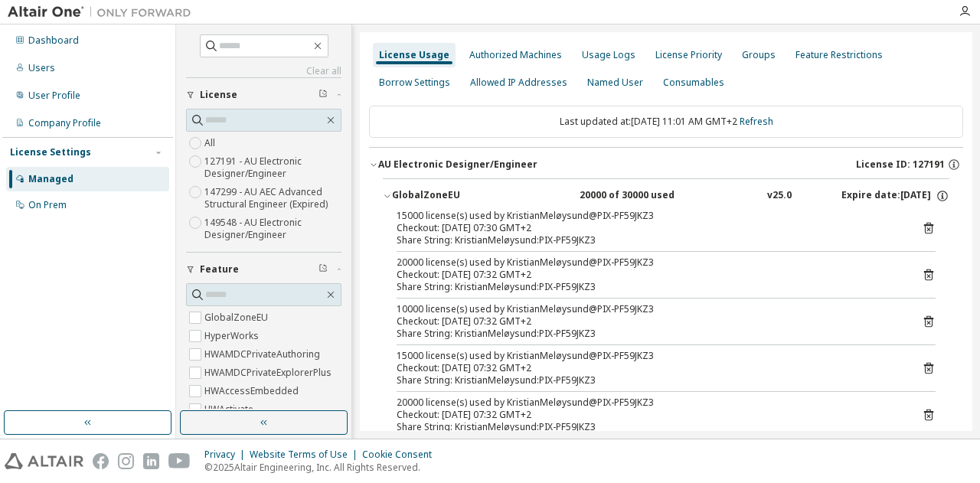
click at [924, 224] on icon at bounding box center [928, 228] width 9 height 11
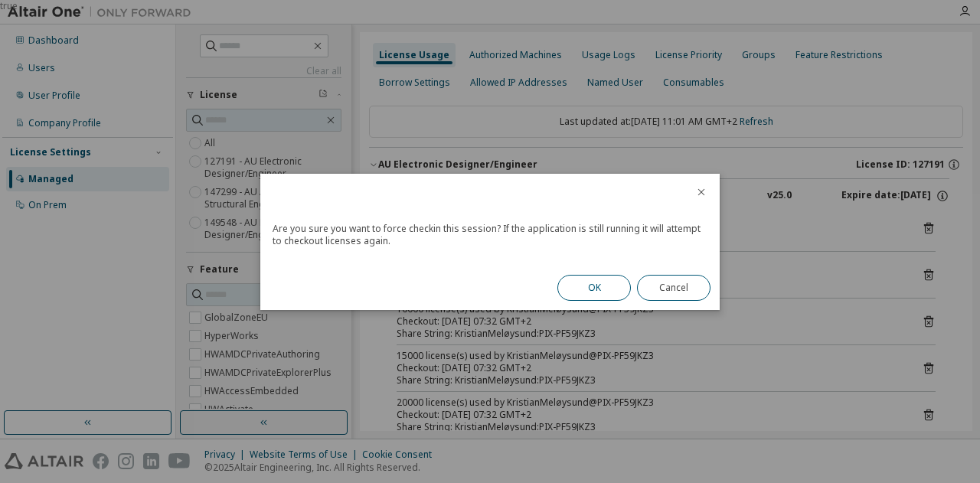
click at [601, 289] on button "OK" at bounding box center [595, 288] width 74 height 26
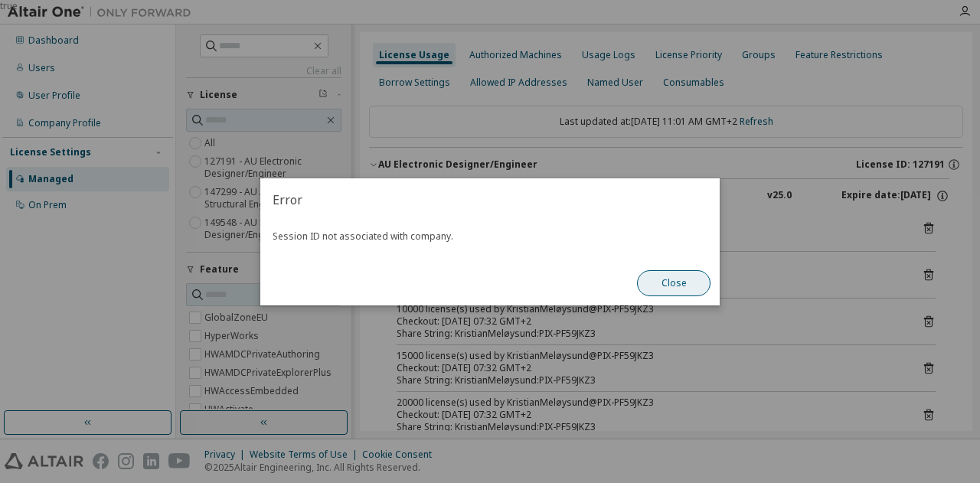
click at [666, 284] on button "Close" at bounding box center [674, 283] width 74 height 26
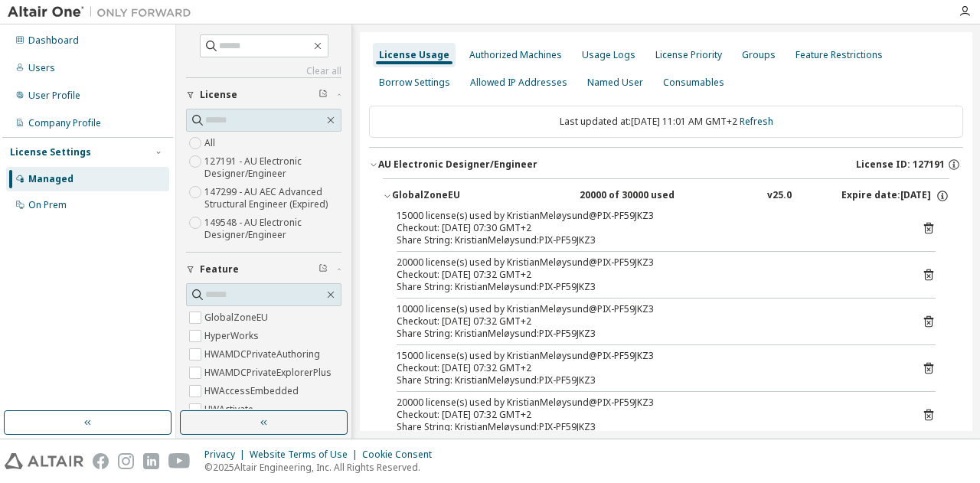
click at [924, 272] on icon at bounding box center [929, 275] width 14 height 14
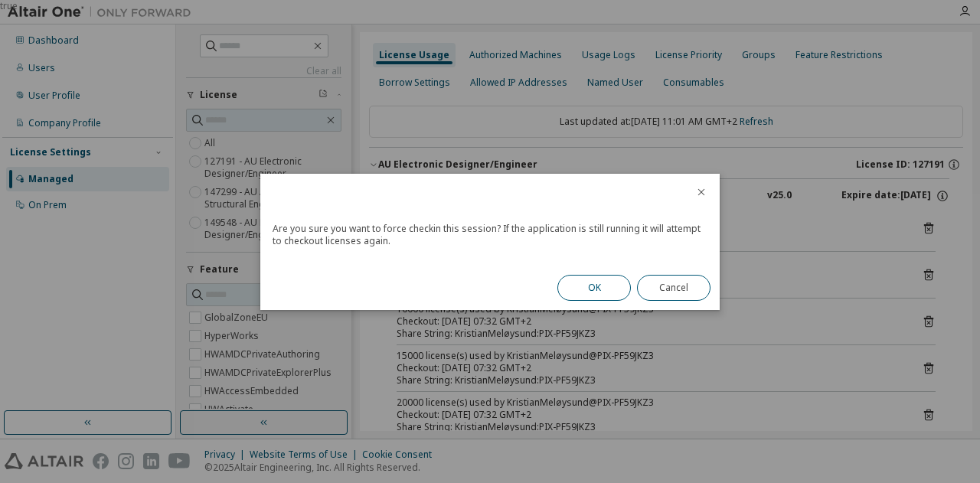
click at [603, 276] on button "OK" at bounding box center [595, 288] width 74 height 26
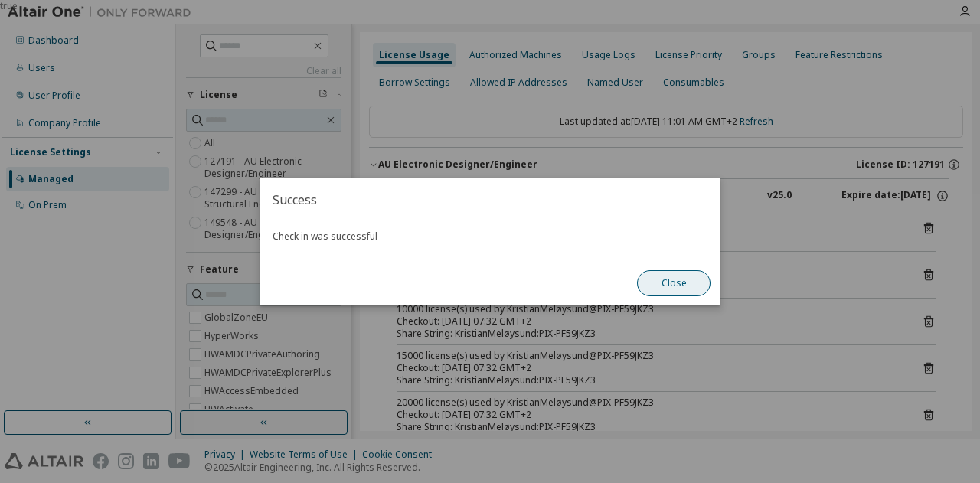
click at [666, 292] on button "Close" at bounding box center [674, 283] width 74 height 26
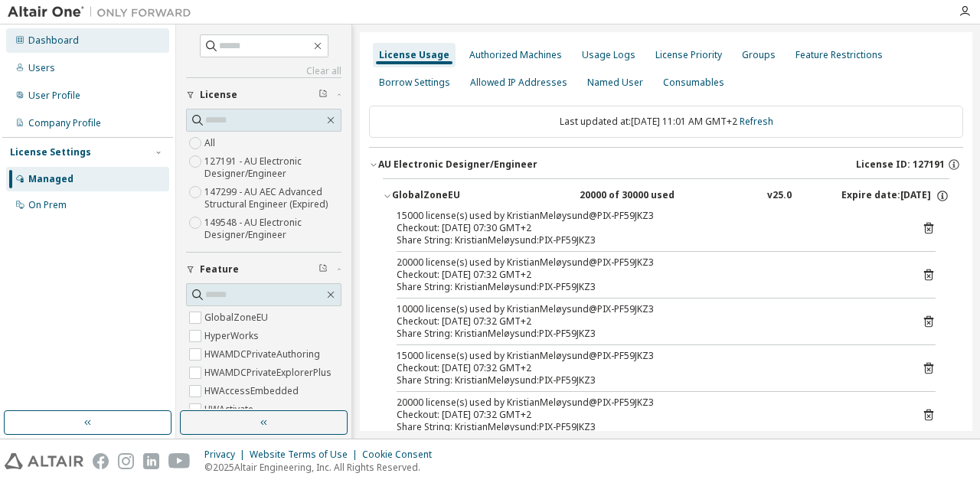
click at [63, 42] on div "Dashboard" at bounding box center [53, 40] width 51 height 12
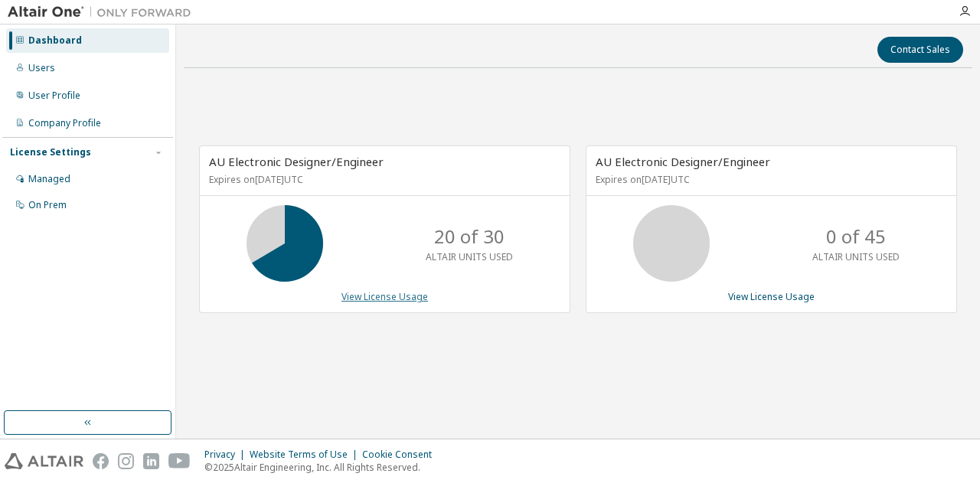
click at [412, 297] on link "View License Usage" at bounding box center [385, 296] width 87 height 13
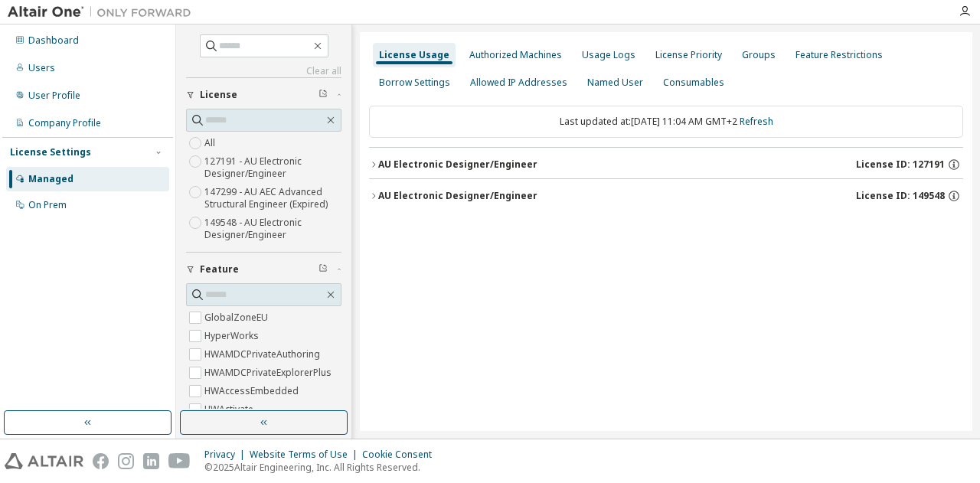
click at [375, 165] on icon "button" at bounding box center [373, 164] width 3 height 5
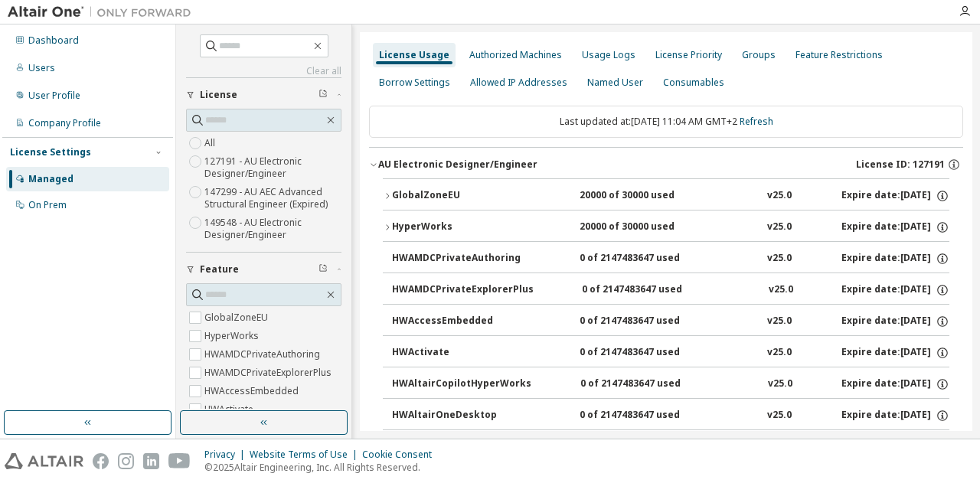
click at [389, 192] on icon "button" at bounding box center [387, 195] width 9 height 9
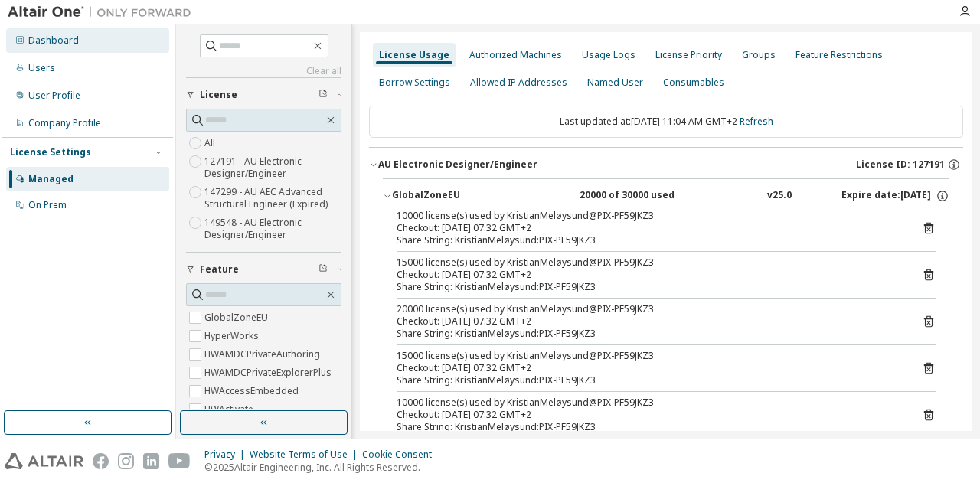
click at [57, 36] on div "Dashboard" at bounding box center [53, 40] width 51 height 12
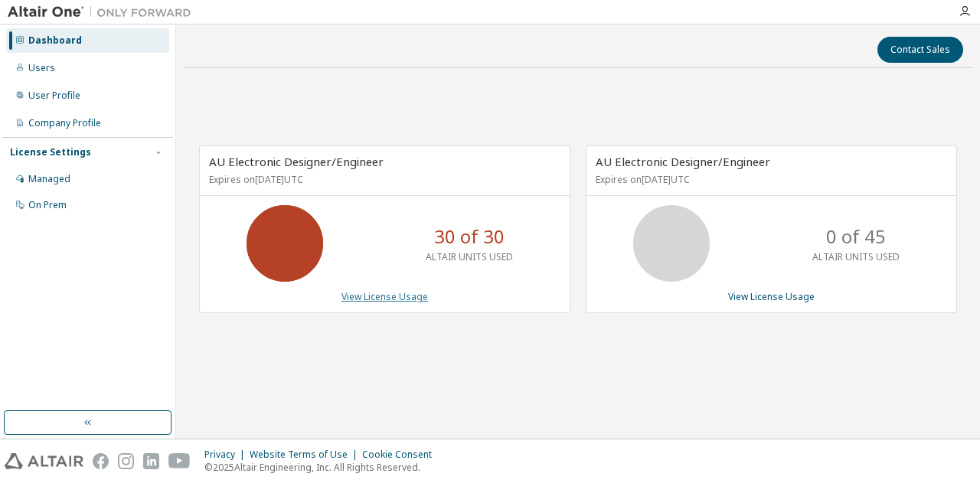
click at [417, 293] on link "View License Usage" at bounding box center [385, 296] width 87 height 13
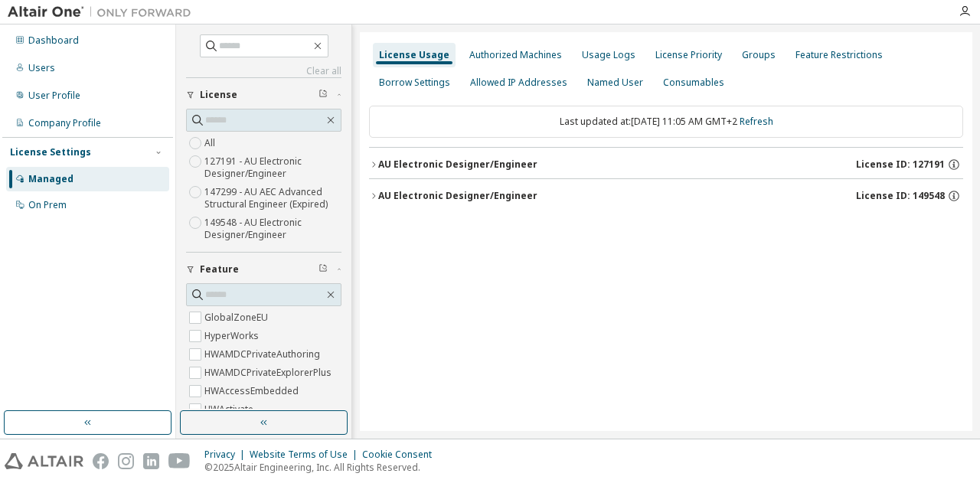
click at [372, 163] on icon "button" at bounding box center [373, 164] width 9 height 9
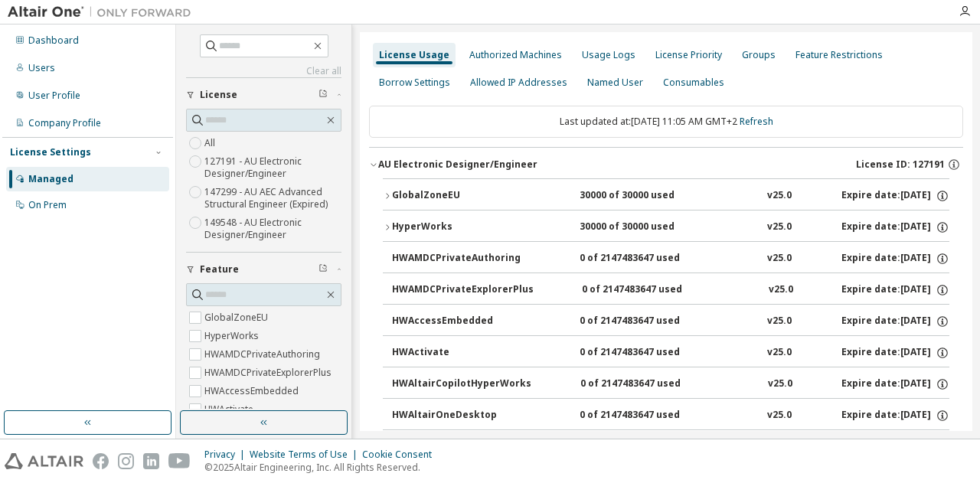
click at [389, 194] on icon "button" at bounding box center [387, 195] width 9 height 9
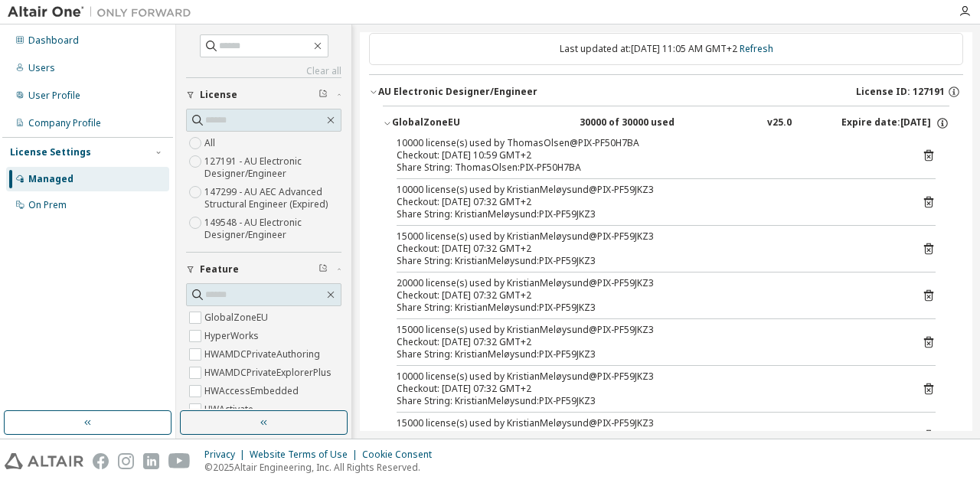
scroll to position [77, 0]
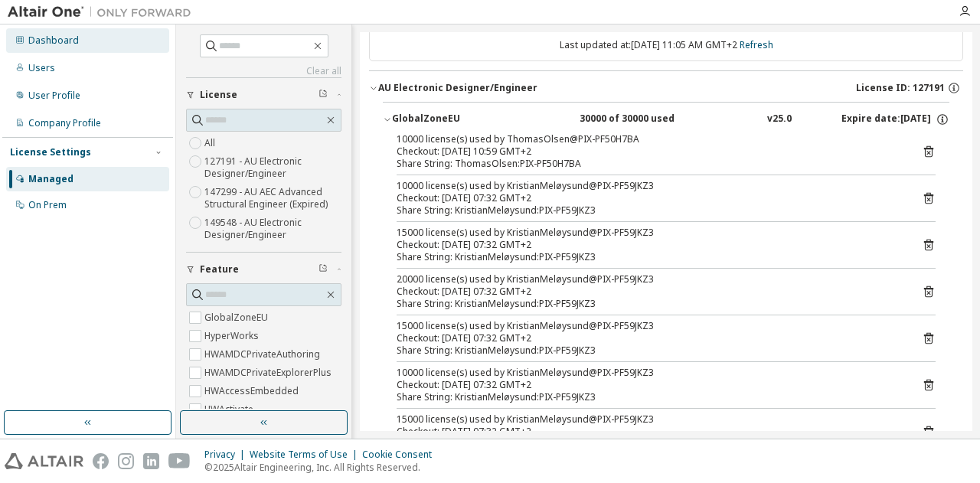
click at [51, 38] on div "Dashboard" at bounding box center [53, 40] width 51 height 12
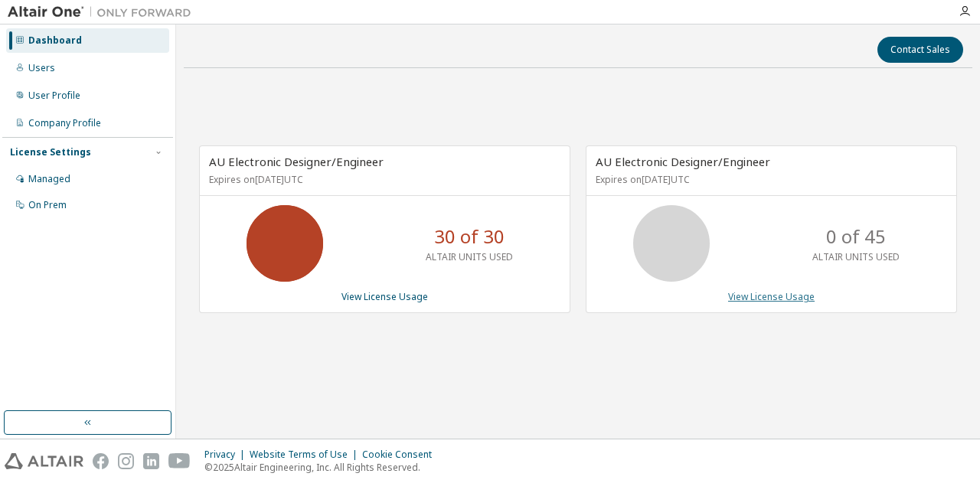
click at [791, 295] on link "View License Usage" at bounding box center [771, 296] width 87 height 13
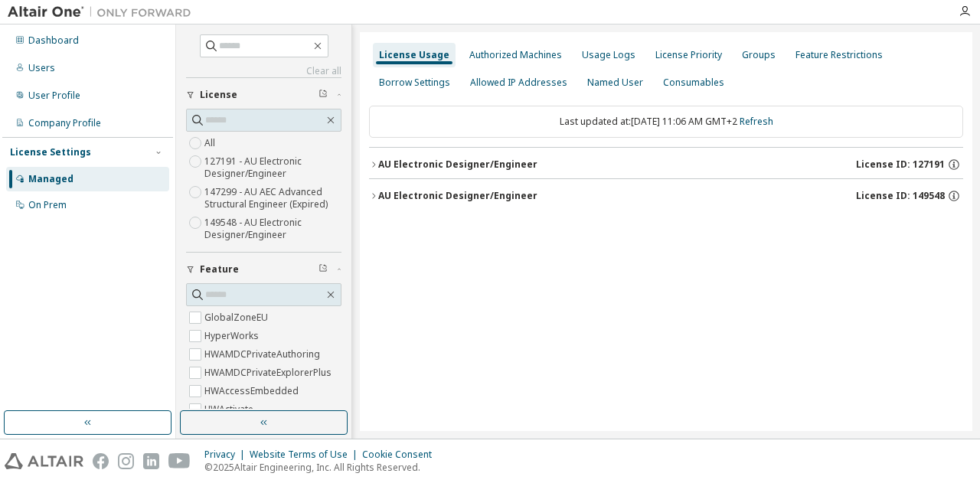
click at [371, 161] on icon "button" at bounding box center [373, 164] width 9 height 9
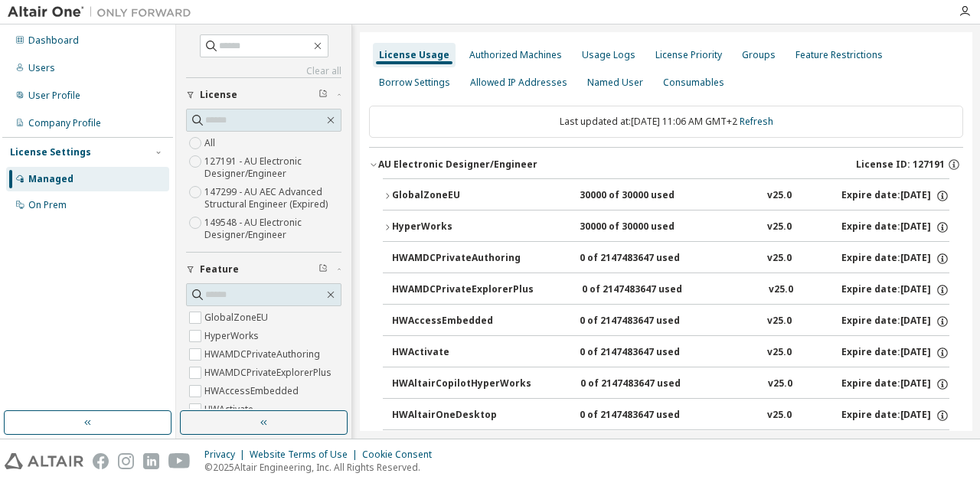
click at [385, 195] on icon "button" at bounding box center [387, 195] width 9 height 9
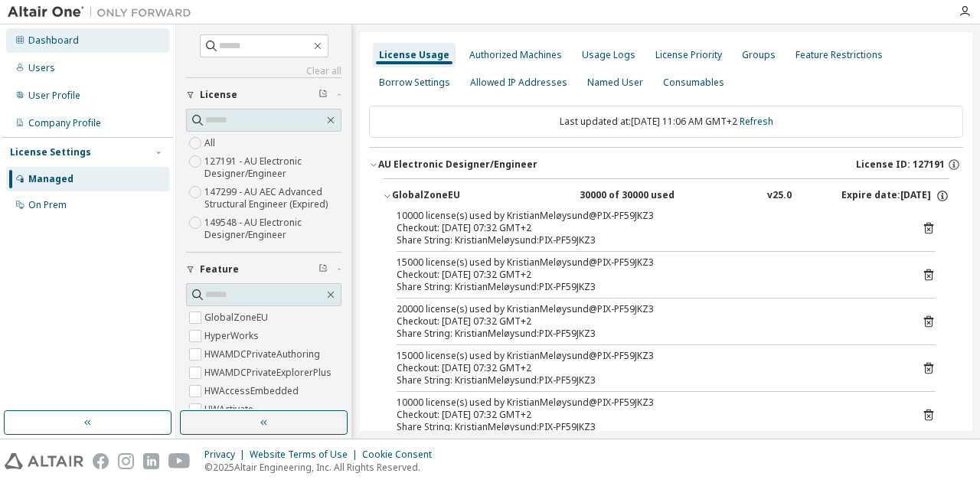
click at [37, 40] on div "Dashboard" at bounding box center [53, 40] width 51 height 12
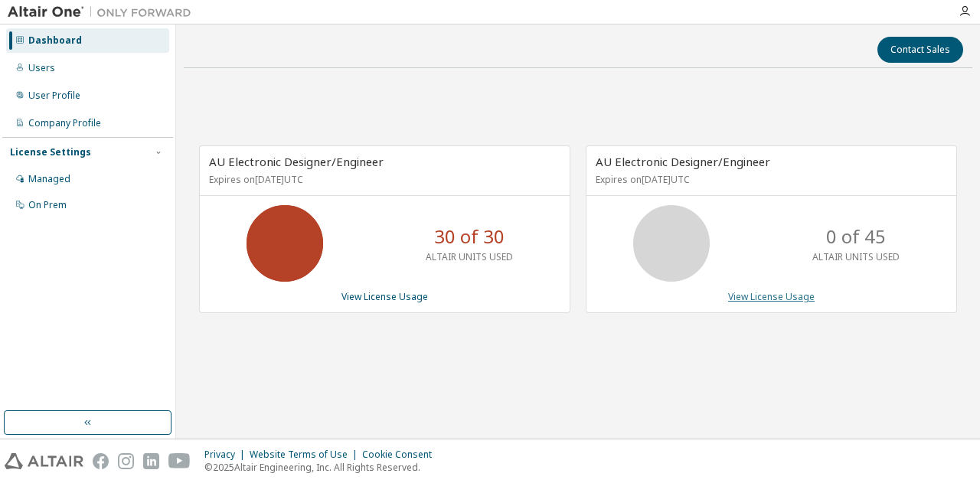
click at [752, 295] on link "View License Usage" at bounding box center [771, 296] width 87 height 13
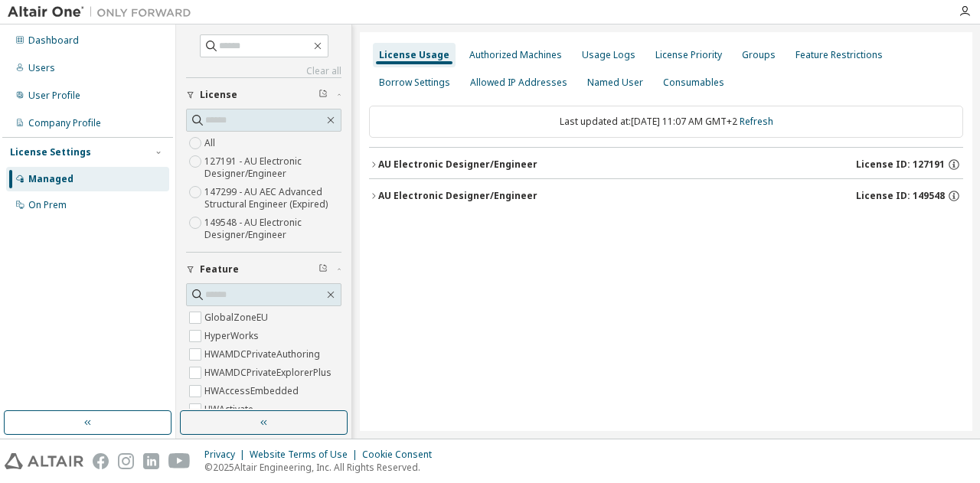
click at [371, 198] on icon "button" at bounding box center [373, 195] width 9 height 9
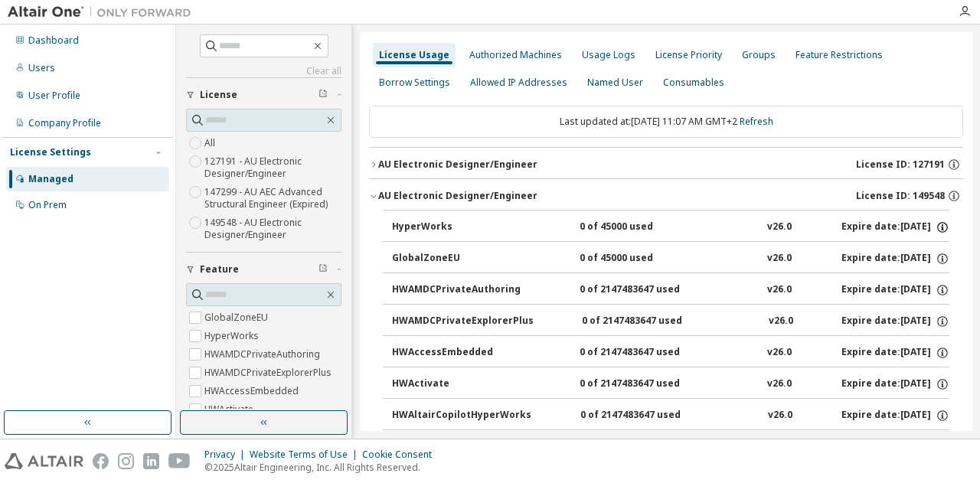
click at [937, 226] on icon "button" at bounding box center [943, 228] width 14 height 14
click at [62, 40] on div "Dashboard" at bounding box center [53, 40] width 51 height 12
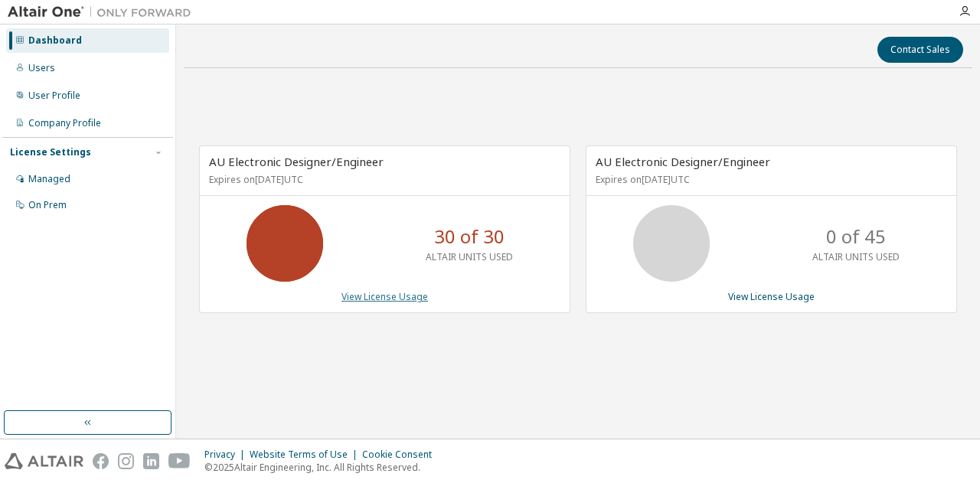
click at [369, 297] on link "View License Usage" at bounding box center [385, 296] width 87 height 13
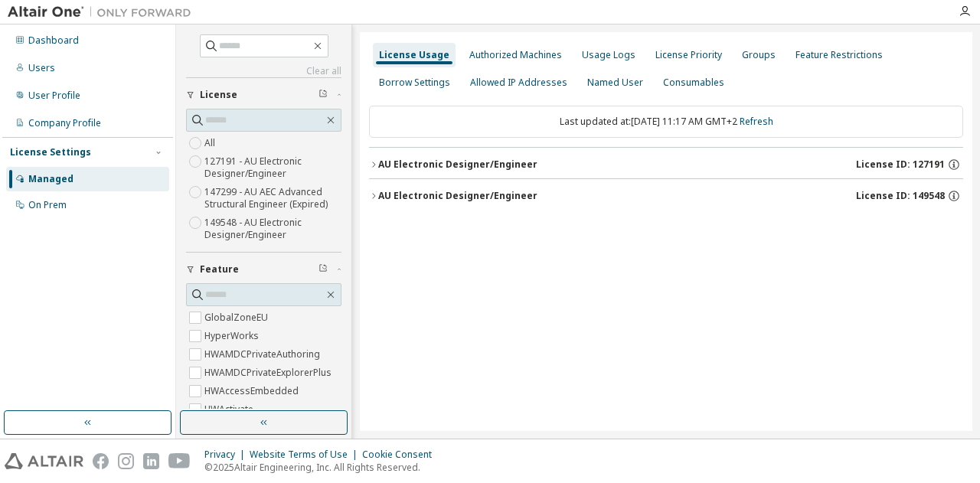
click at [376, 162] on icon "button" at bounding box center [373, 164] width 9 height 9
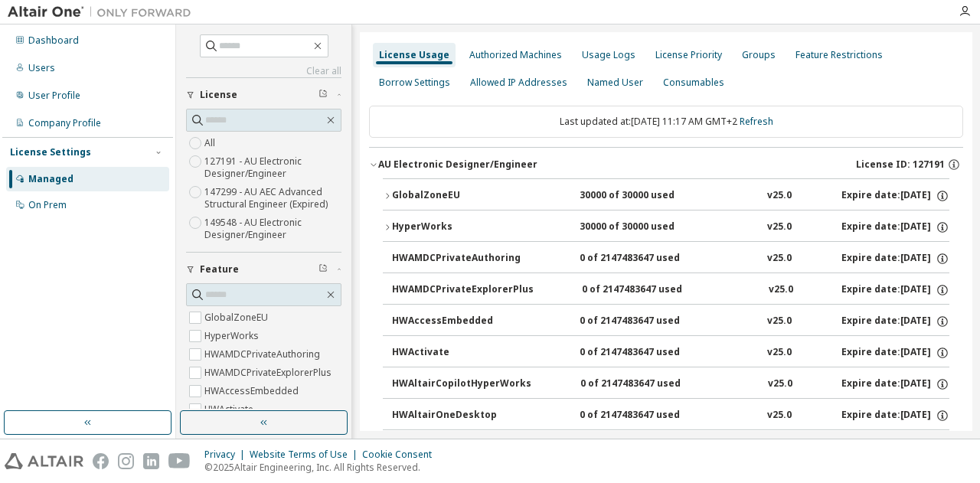
click at [388, 194] on icon "button" at bounding box center [387, 195] width 3 height 5
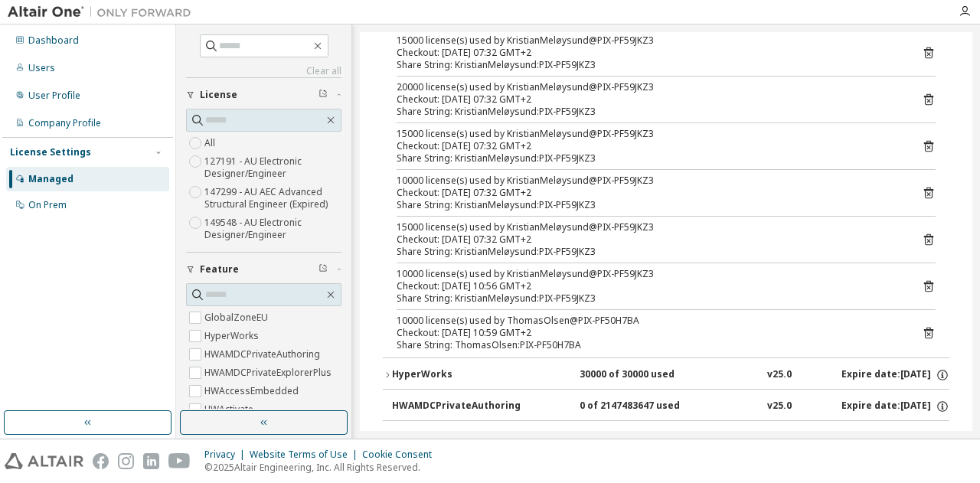
scroll to position [230, 0]
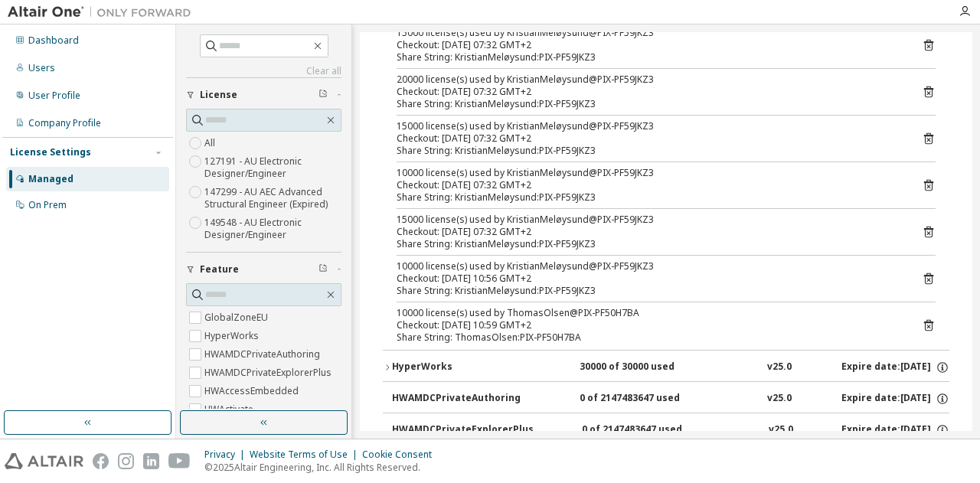
click at [924, 320] on icon at bounding box center [928, 325] width 9 height 11
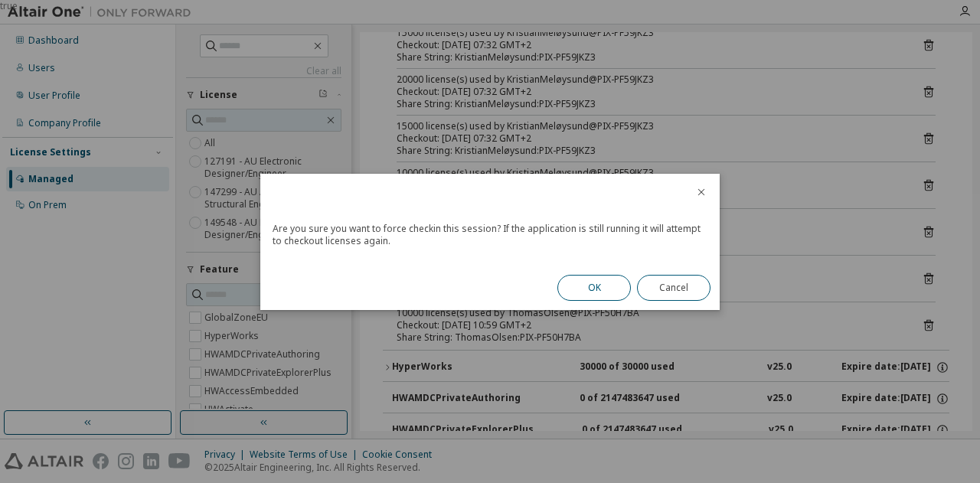
click at [576, 282] on button "OK" at bounding box center [595, 288] width 74 height 26
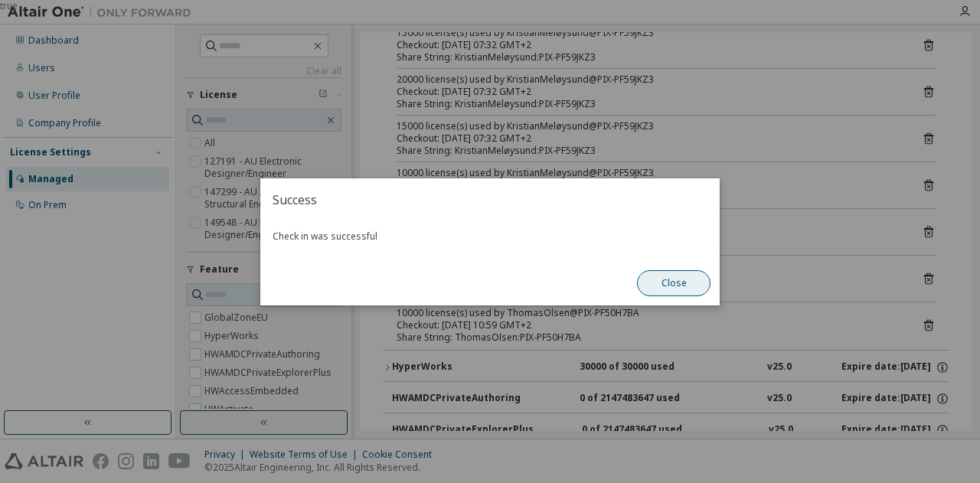
click at [688, 286] on button "Close" at bounding box center [674, 283] width 74 height 26
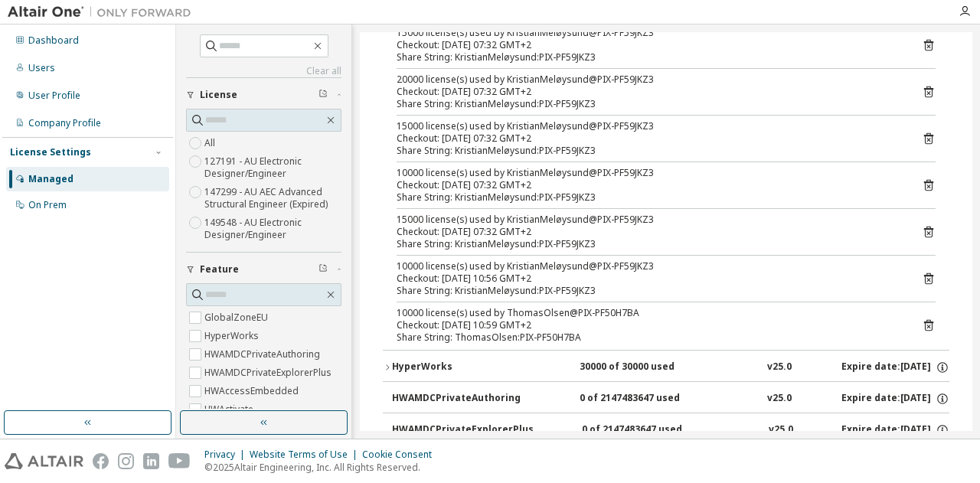
click at [927, 325] on icon at bounding box center [929, 327] width 4 height 4
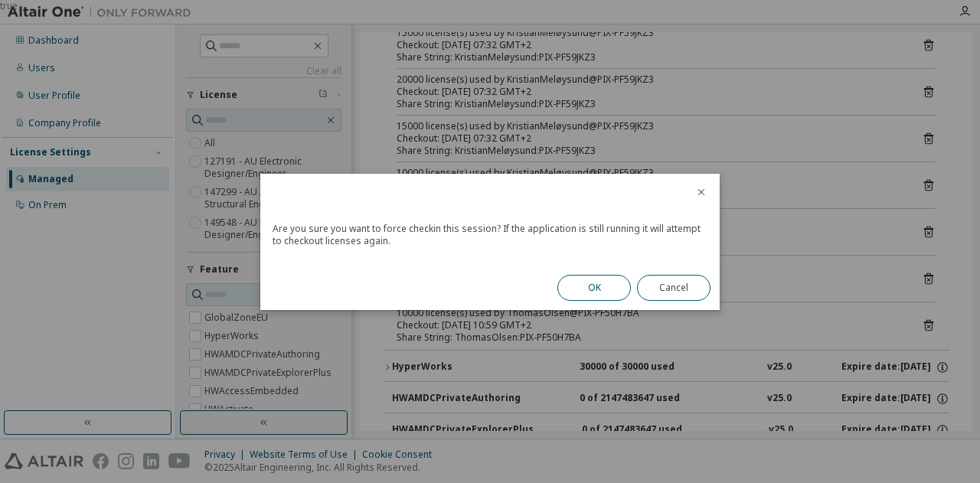
click at [577, 289] on button "OK" at bounding box center [595, 288] width 74 height 26
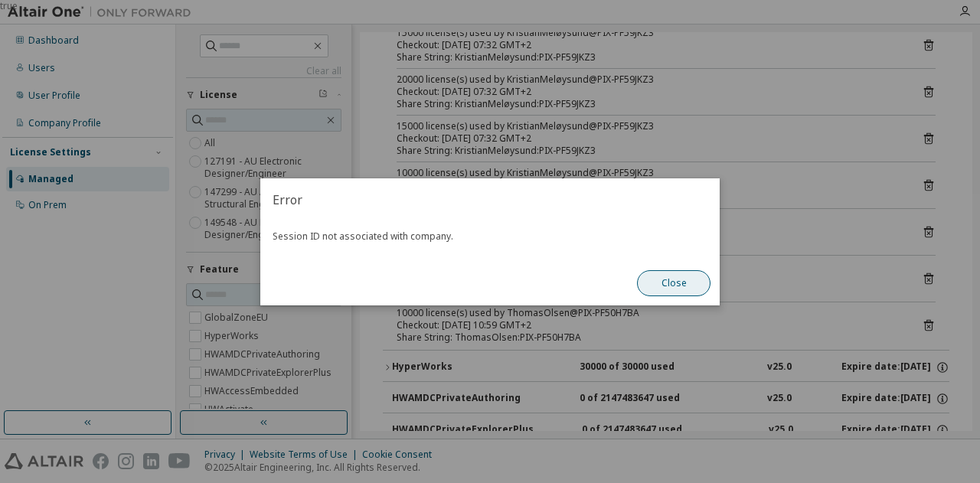
click at [665, 280] on button "Close" at bounding box center [674, 283] width 74 height 26
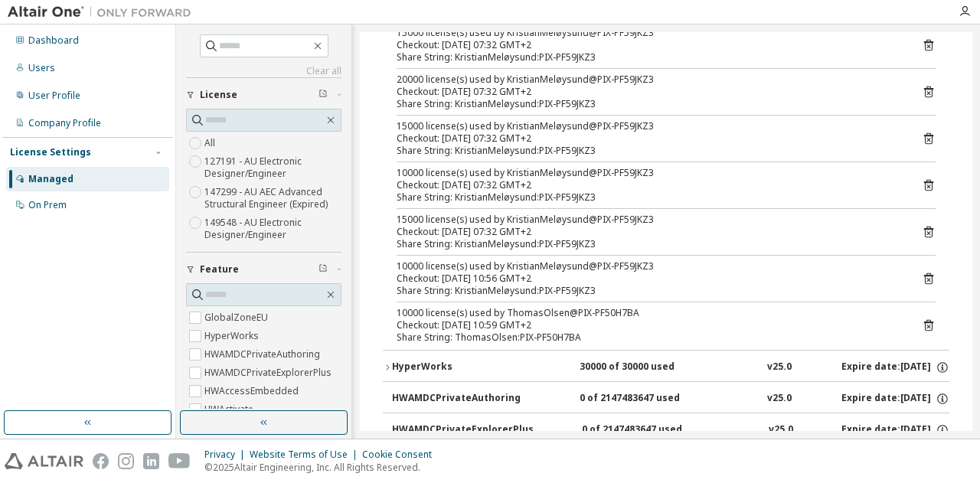
click at [924, 320] on icon at bounding box center [928, 325] width 9 height 11
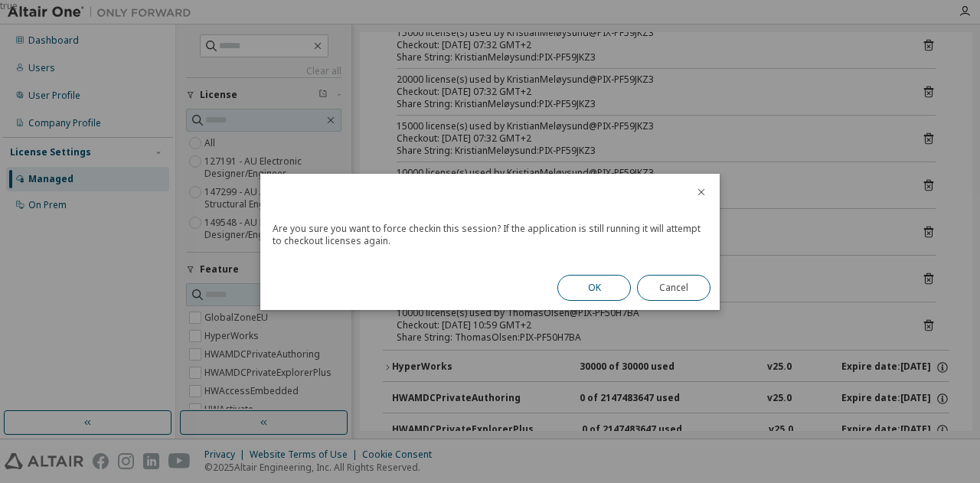
click at [564, 283] on button "OK" at bounding box center [595, 288] width 74 height 26
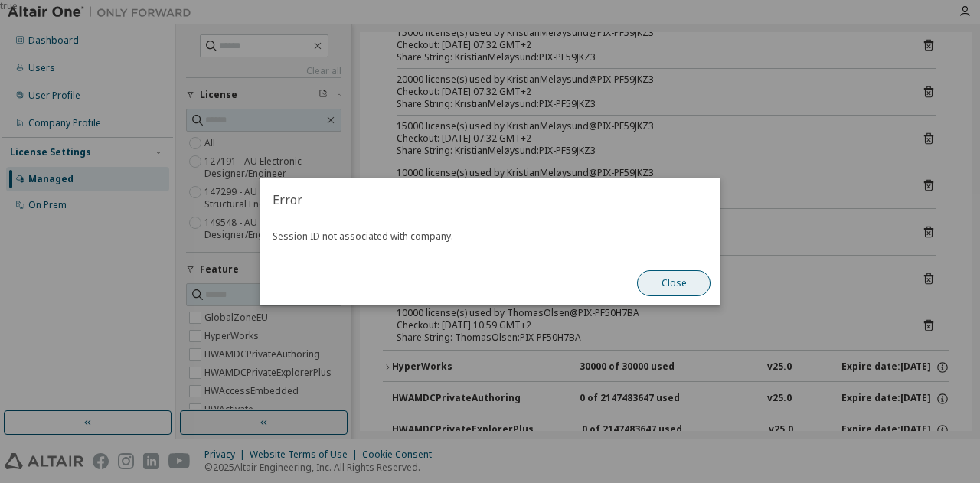
click at [649, 282] on button "Close" at bounding box center [674, 283] width 74 height 26
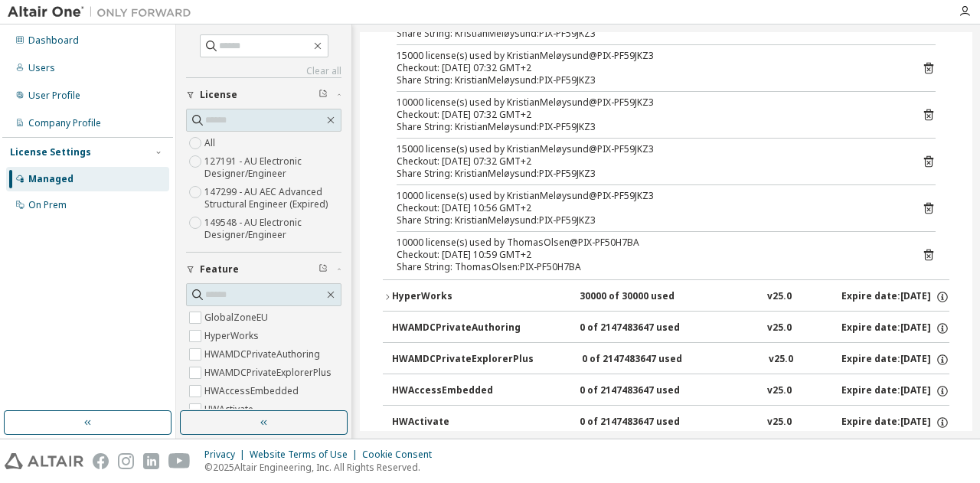
scroll to position [306, 0]
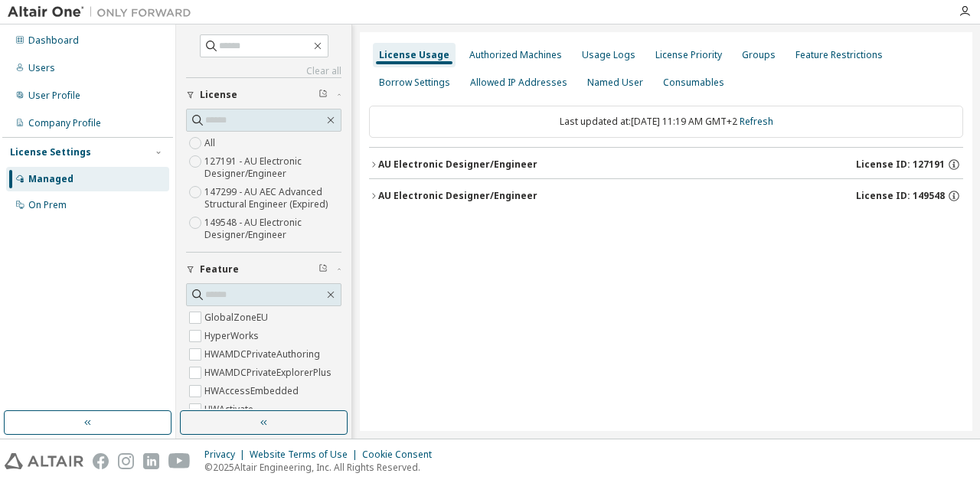
click at [370, 160] on icon "button" at bounding box center [373, 164] width 9 height 9
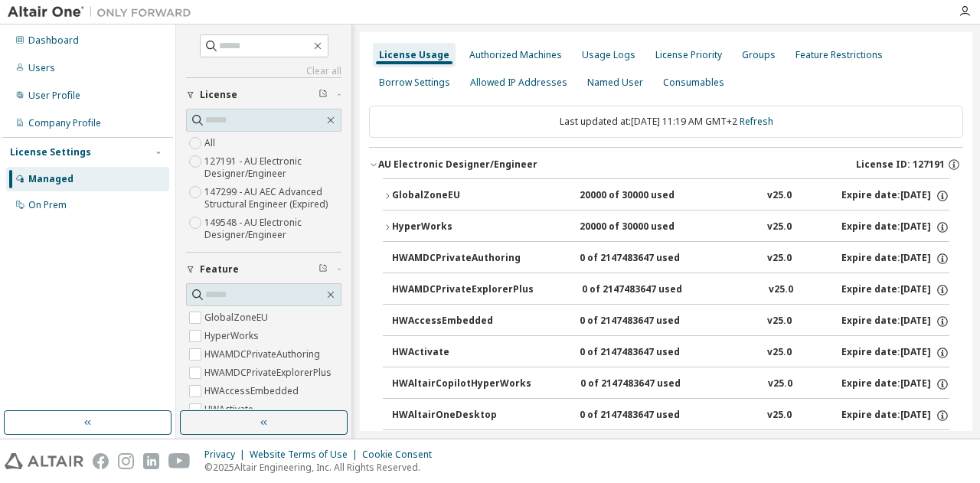
click at [389, 191] on icon "button" at bounding box center [387, 195] width 9 height 9
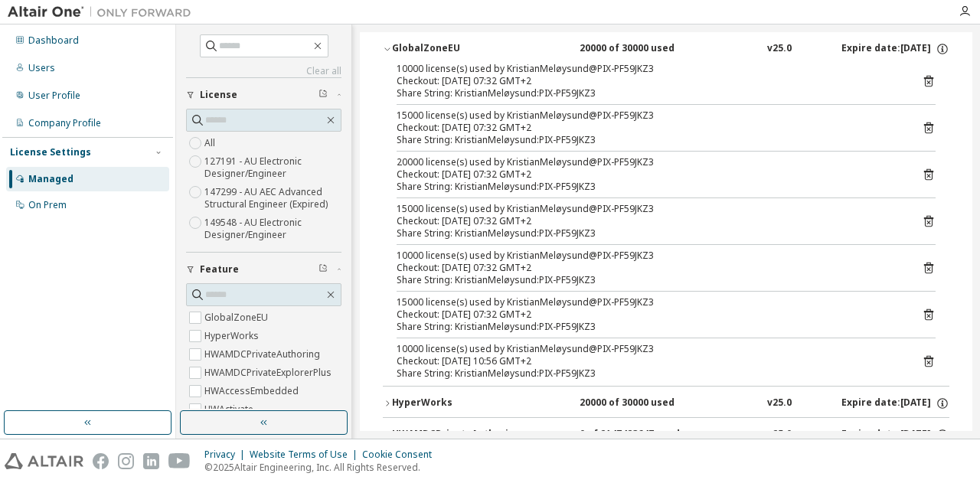
scroll to position [153, 0]
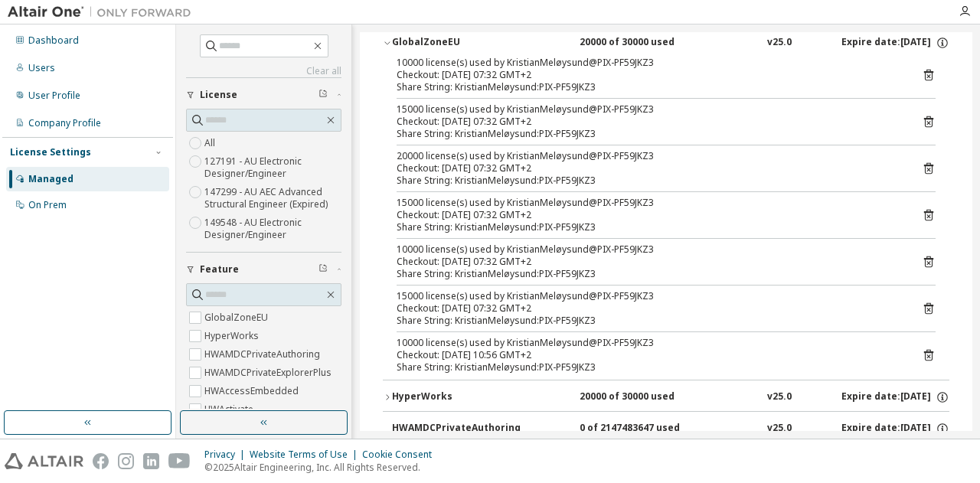
click at [924, 350] on icon at bounding box center [928, 355] width 9 height 11
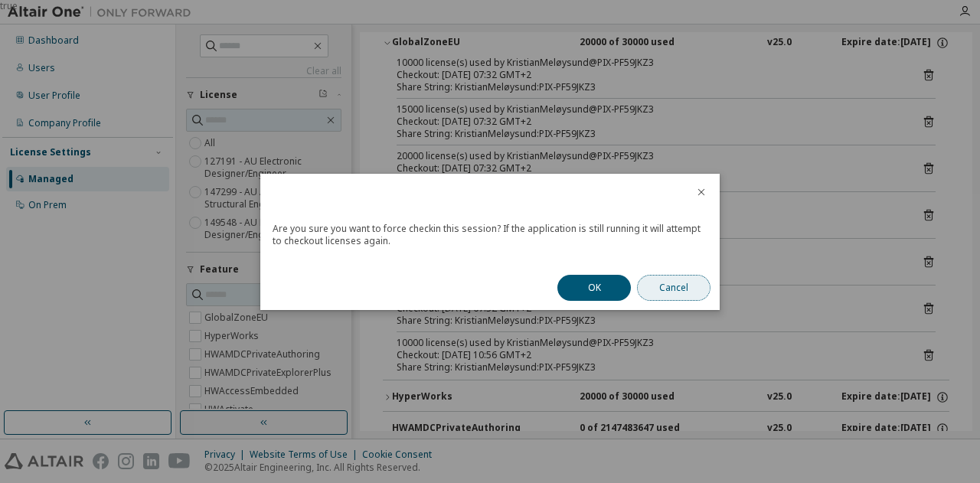
click at [664, 285] on button "Cancel" at bounding box center [674, 288] width 74 height 26
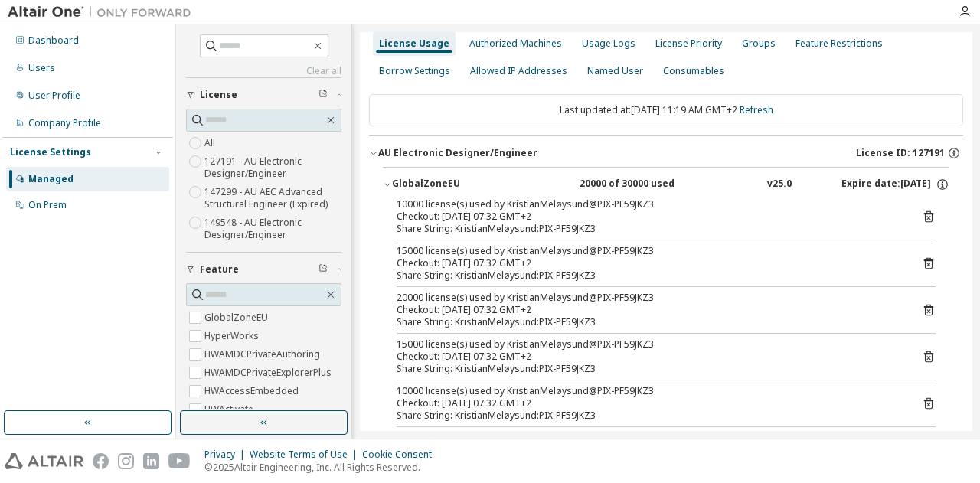
scroll to position [0, 0]
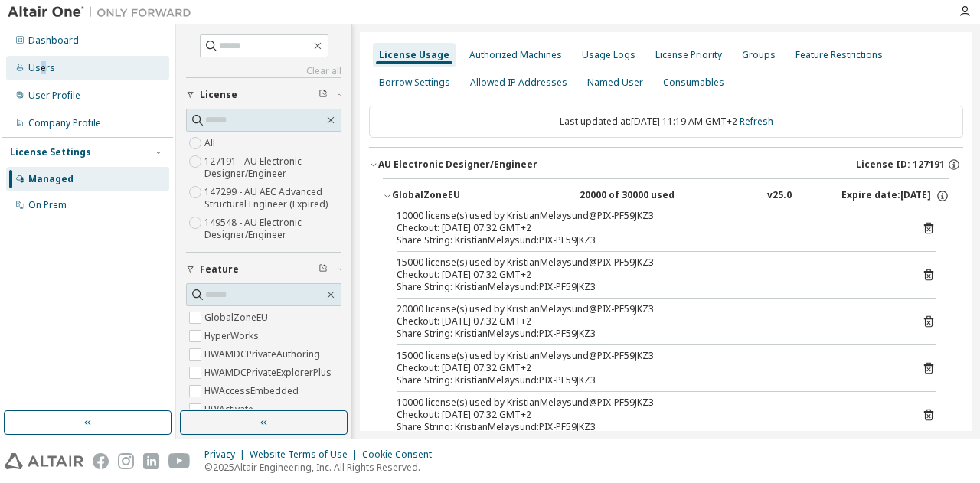
click at [40, 67] on div "Users" at bounding box center [41, 68] width 27 height 12
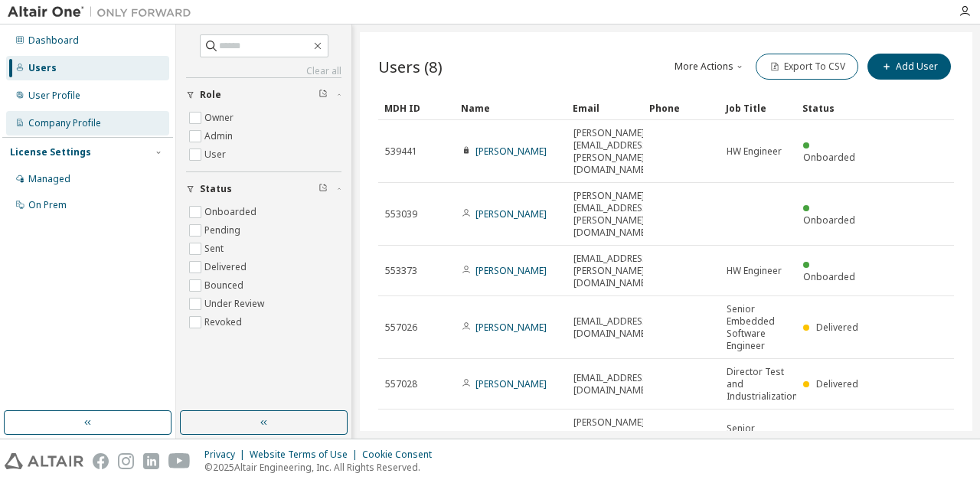
click at [46, 123] on div "Company Profile" at bounding box center [64, 123] width 73 height 12
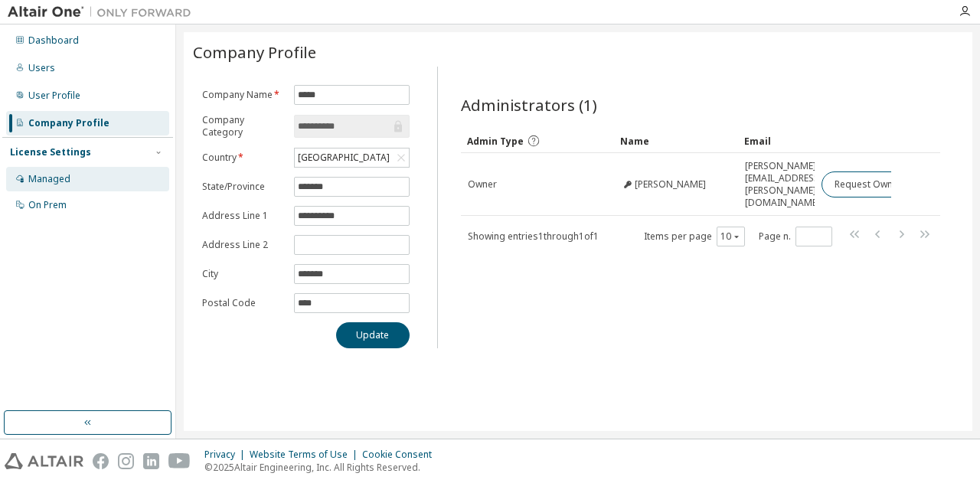
click at [44, 176] on div "Managed" at bounding box center [49, 179] width 42 height 12
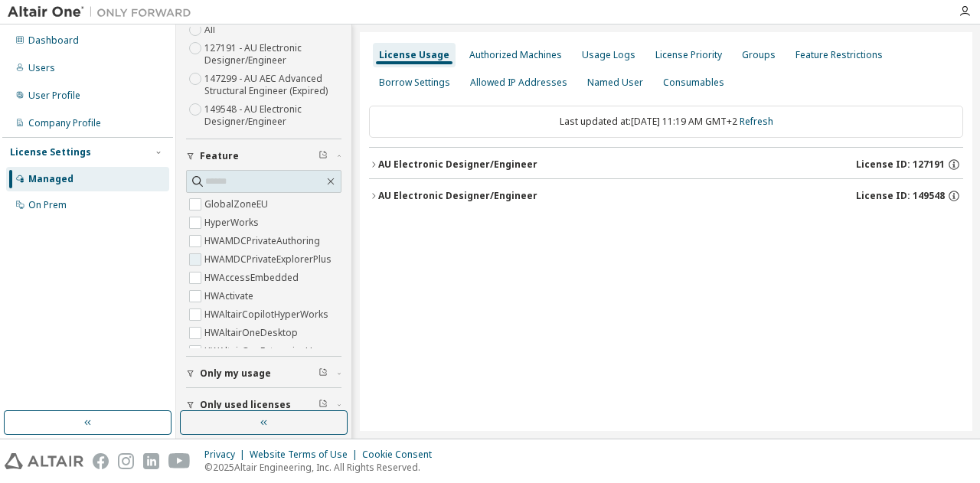
scroll to position [159, 0]
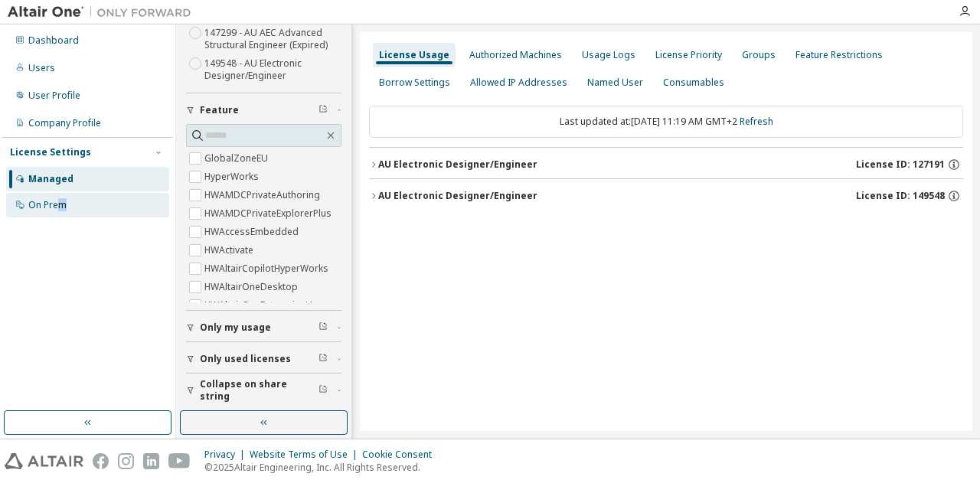
click at [58, 208] on div "On Prem" at bounding box center [47, 205] width 38 height 12
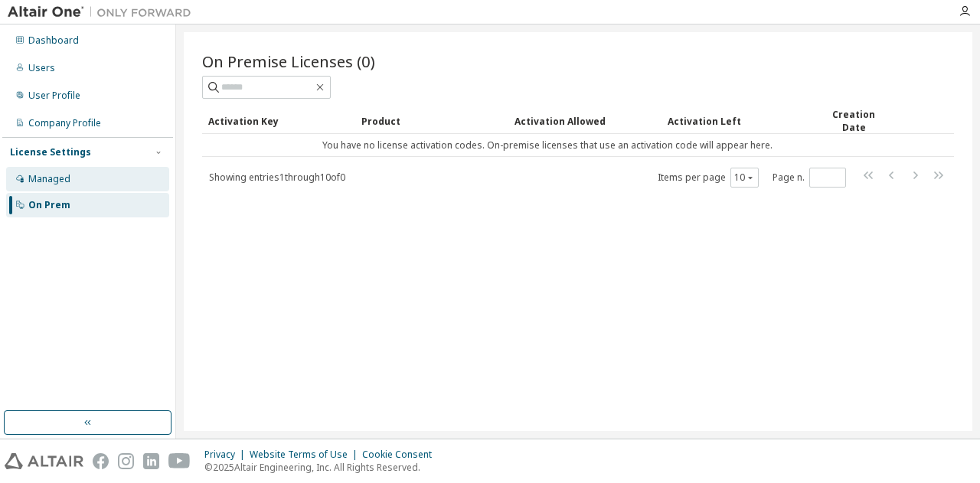
click at [62, 180] on div "Managed" at bounding box center [49, 179] width 42 height 12
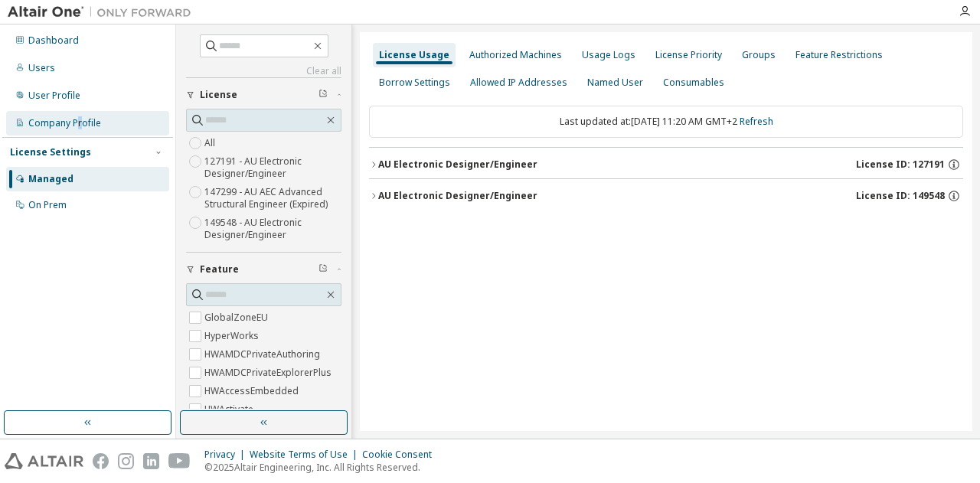
click at [79, 123] on div "Company Profile" at bounding box center [64, 123] width 73 height 12
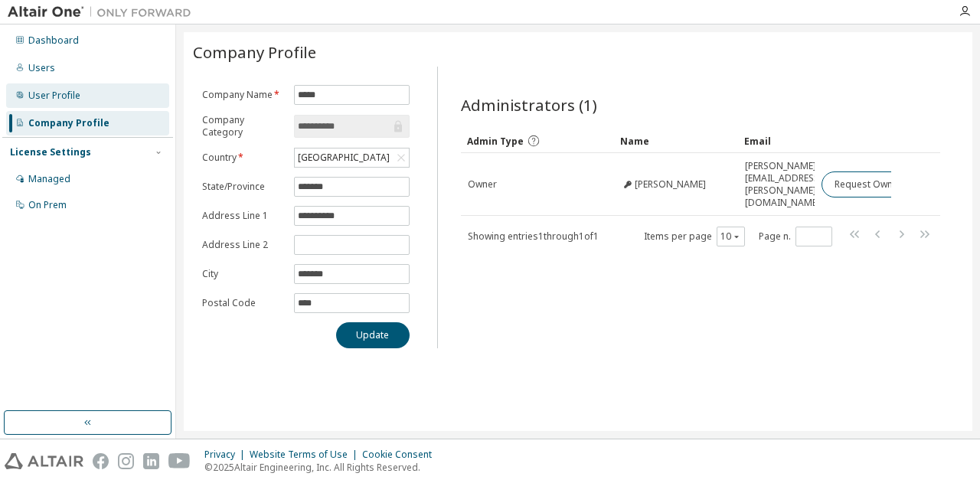
click at [66, 97] on div "User Profile" at bounding box center [54, 96] width 52 height 12
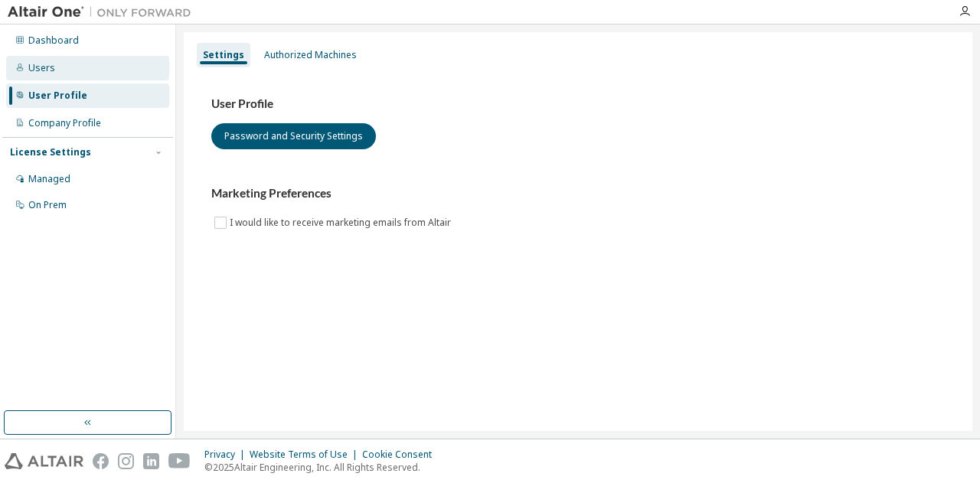
click at [51, 64] on div "Users" at bounding box center [41, 68] width 27 height 12
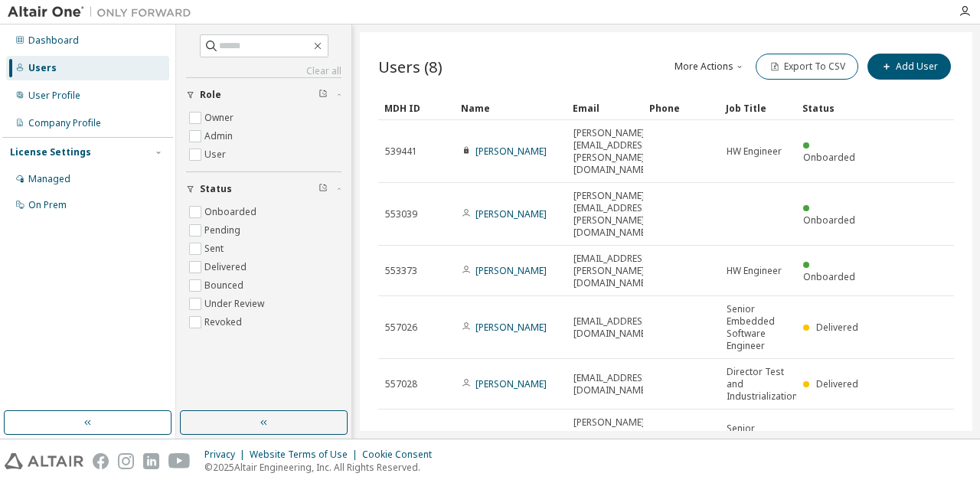
click at [735, 65] on icon "button" at bounding box center [739, 66] width 9 height 9
click at [51, 42] on div "Dashboard" at bounding box center [53, 40] width 51 height 12
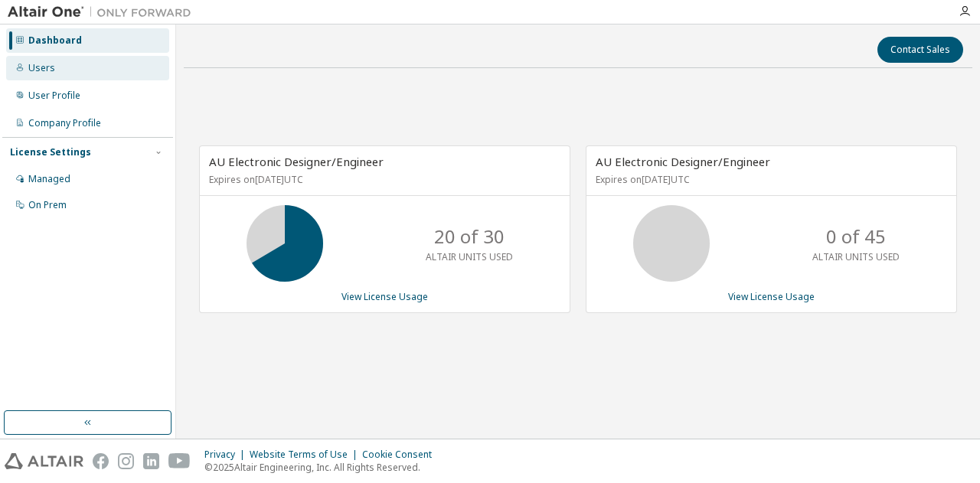
click at [41, 68] on div "Users" at bounding box center [41, 68] width 27 height 12
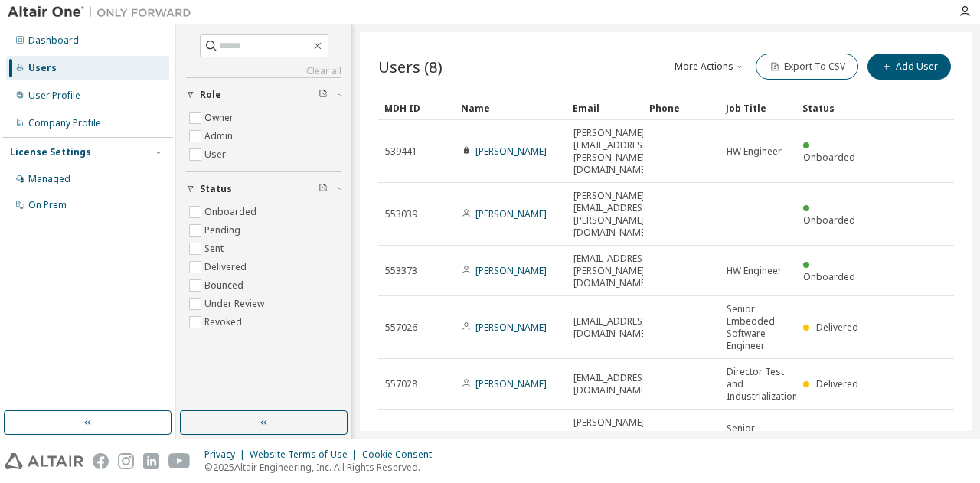
click at [248, 425] on button "button" at bounding box center [264, 423] width 168 height 25
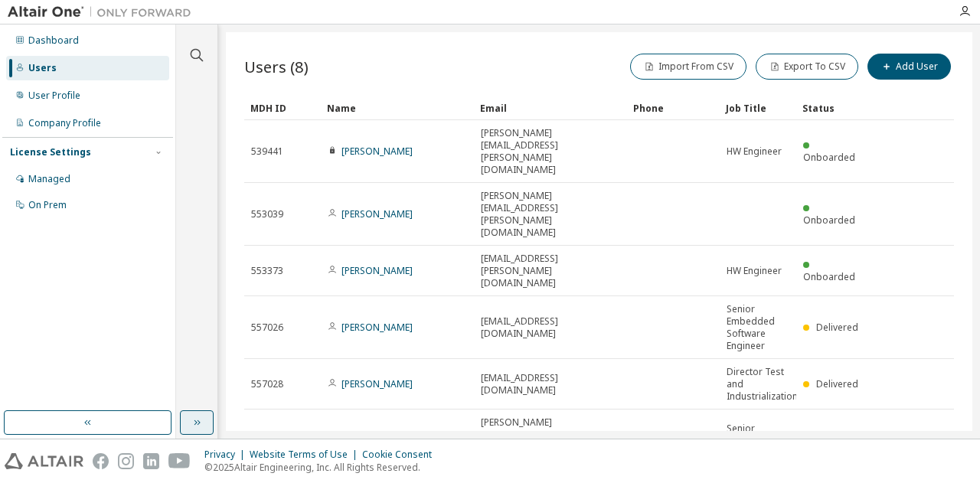
click at [199, 425] on icon "button" at bounding box center [197, 423] width 12 height 12
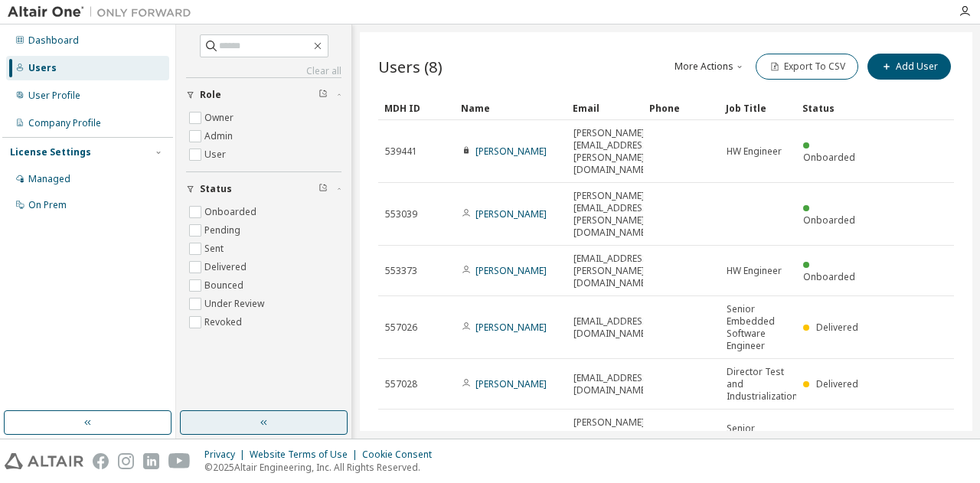
click at [239, 425] on button "button" at bounding box center [264, 423] width 168 height 25
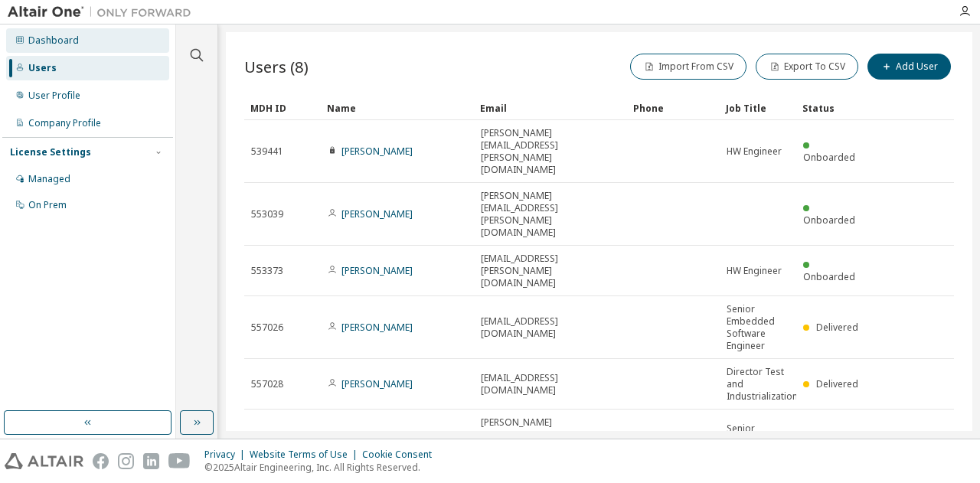
click at [54, 36] on div "Dashboard" at bounding box center [53, 40] width 51 height 12
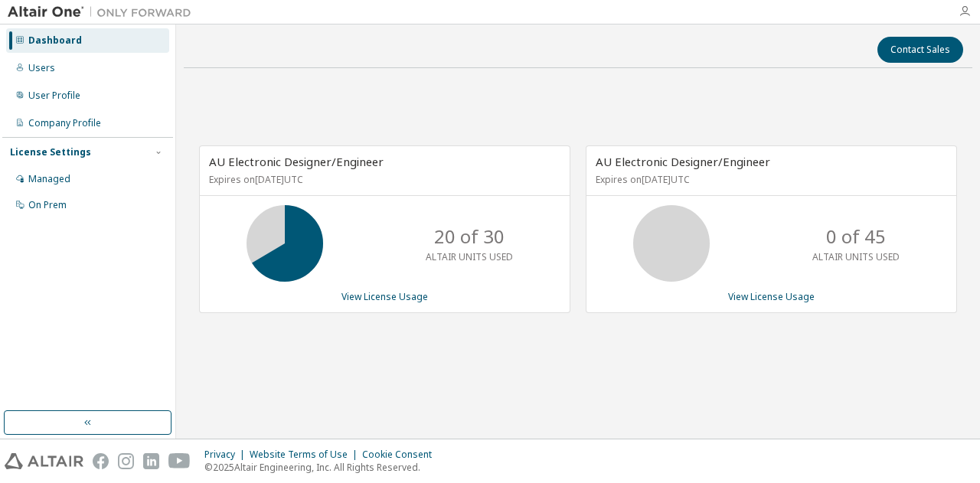
click at [961, 11] on icon "button" at bounding box center [965, 11] width 12 height 12
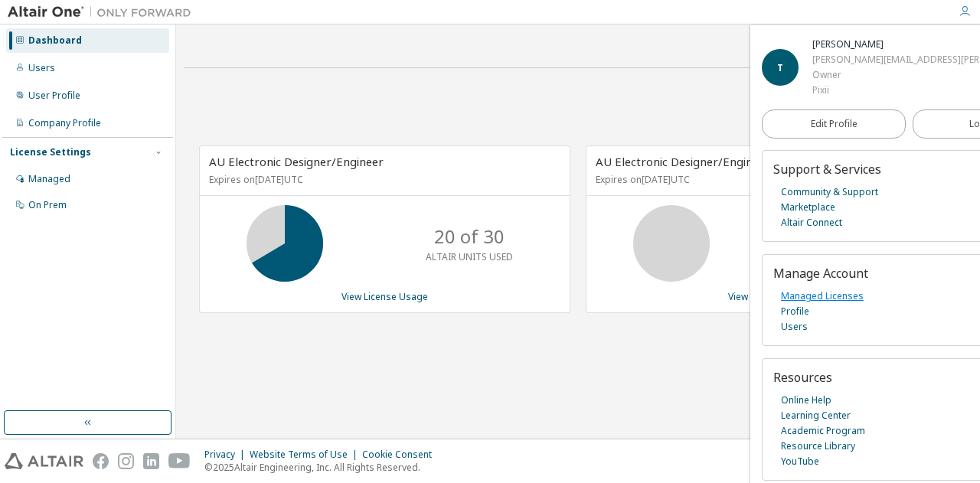
click at [812, 293] on link "Managed Licenses" at bounding box center [822, 296] width 83 height 15
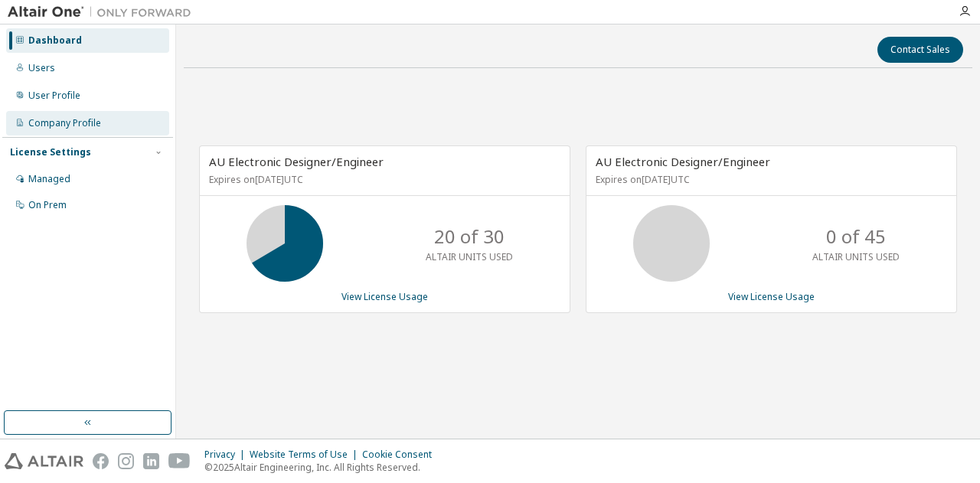
click at [37, 126] on div "Company Profile" at bounding box center [64, 123] width 73 height 12
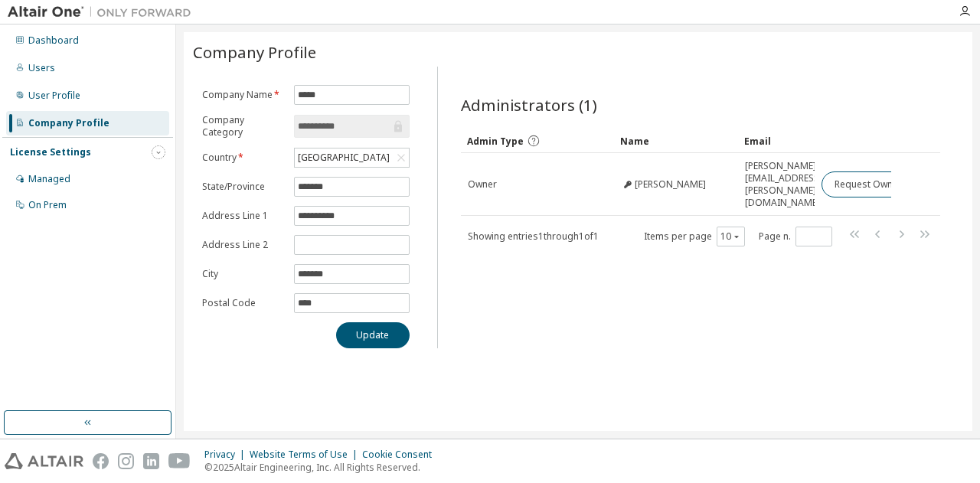
click at [161, 151] on span "button" at bounding box center [158, 152] width 12 height 12
click at [161, 151] on icon "button" at bounding box center [158, 152] width 9 height 9
click at [57, 182] on div "Managed" at bounding box center [49, 179] width 42 height 12
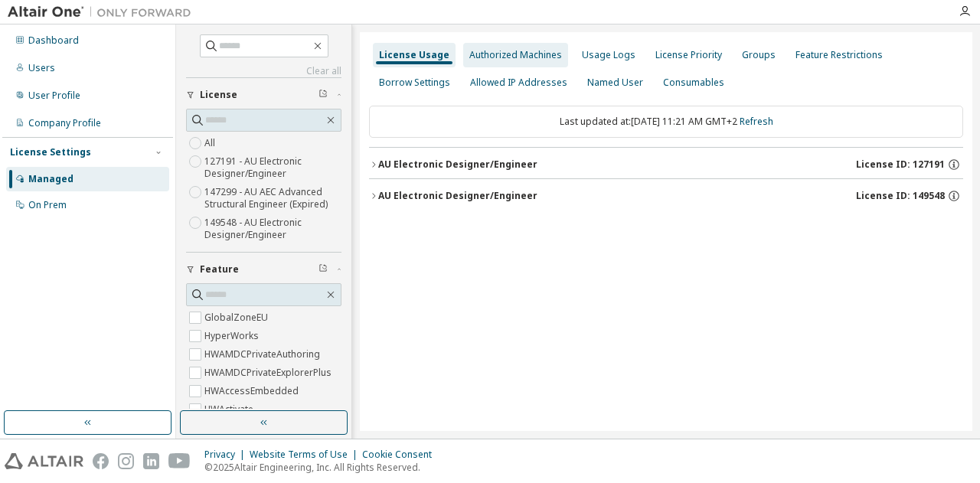
click at [496, 55] on div "Authorized Machines" at bounding box center [516, 55] width 93 height 12
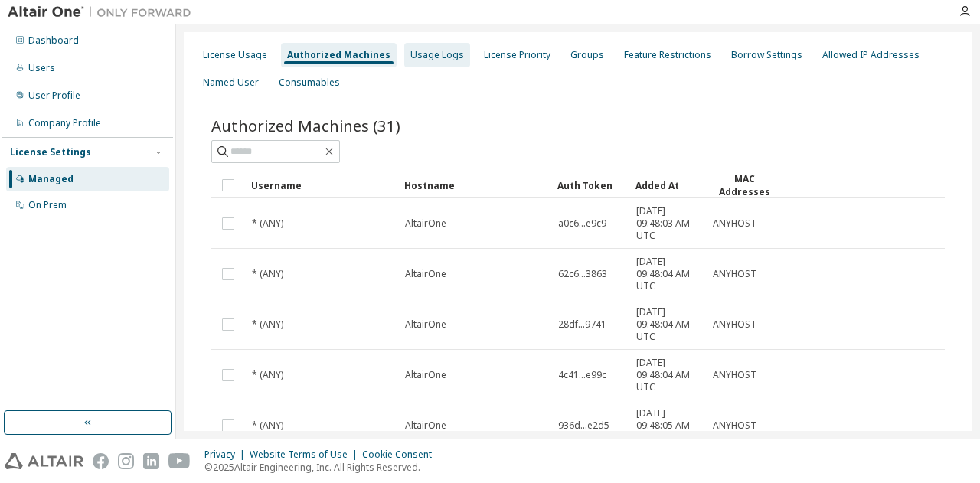
click at [428, 56] on div "Usage Logs" at bounding box center [438, 55] width 54 height 12
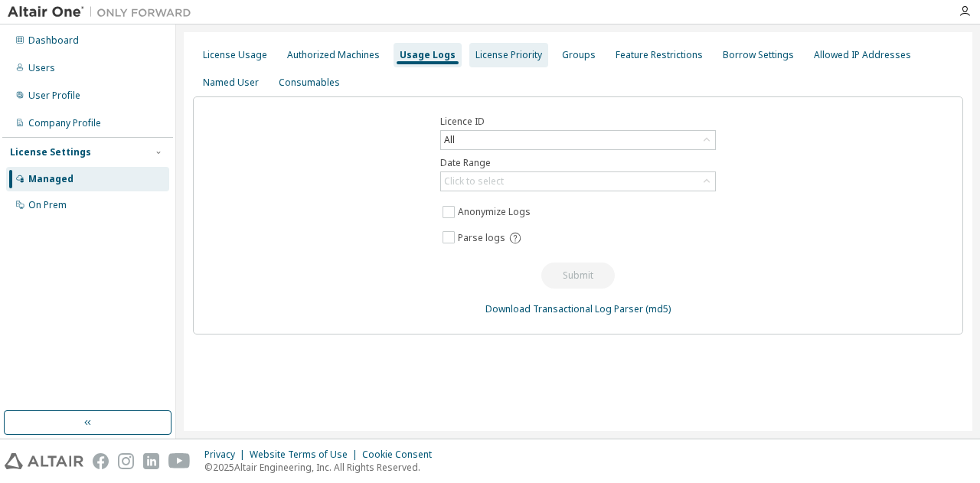
click at [492, 54] on div "License Priority" at bounding box center [509, 55] width 67 height 12
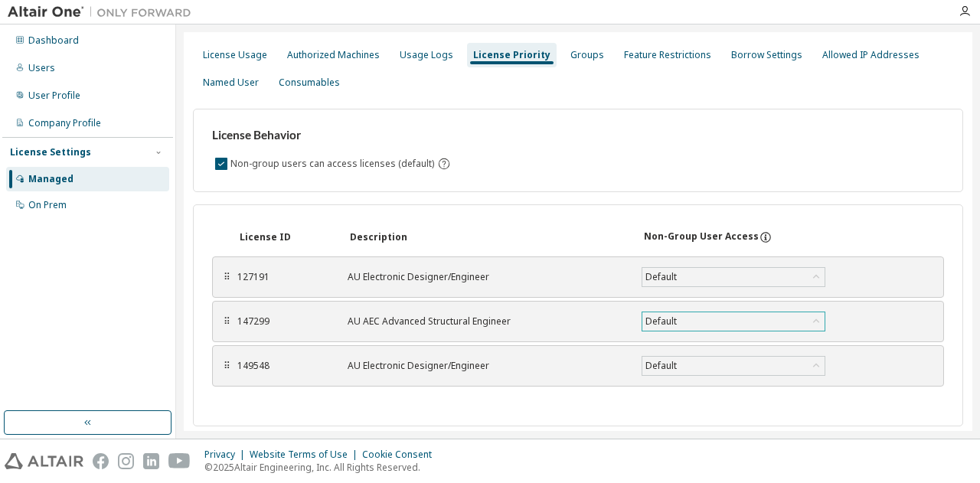
click at [815, 319] on icon at bounding box center [816, 321] width 6 height 4
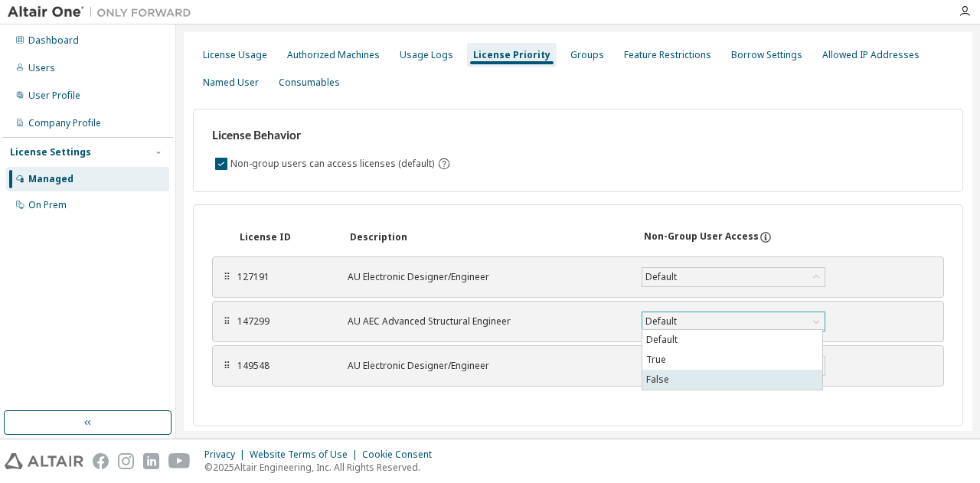
click at [705, 385] on li "False" at bounding box center [733, 380] width 180 height 20
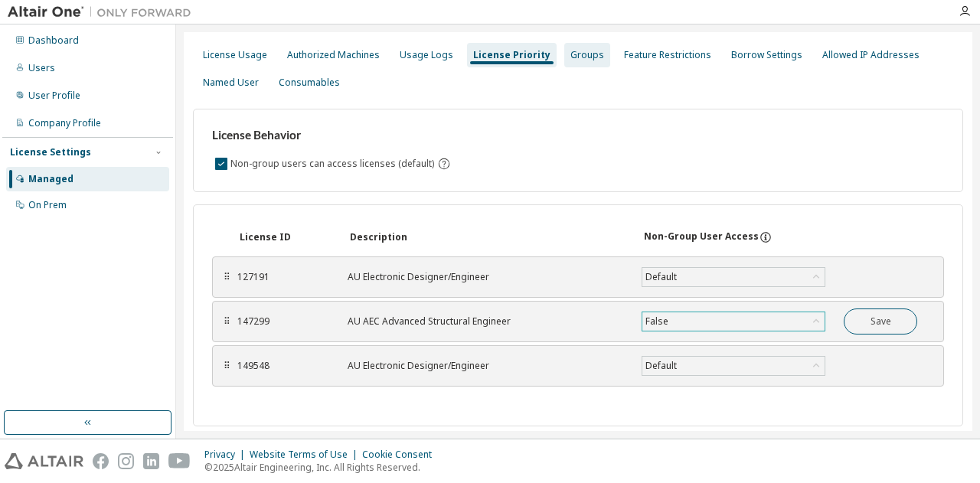
click at [571, 54] on div "Groups" at bounding box center [588, 55] width 34 height 12
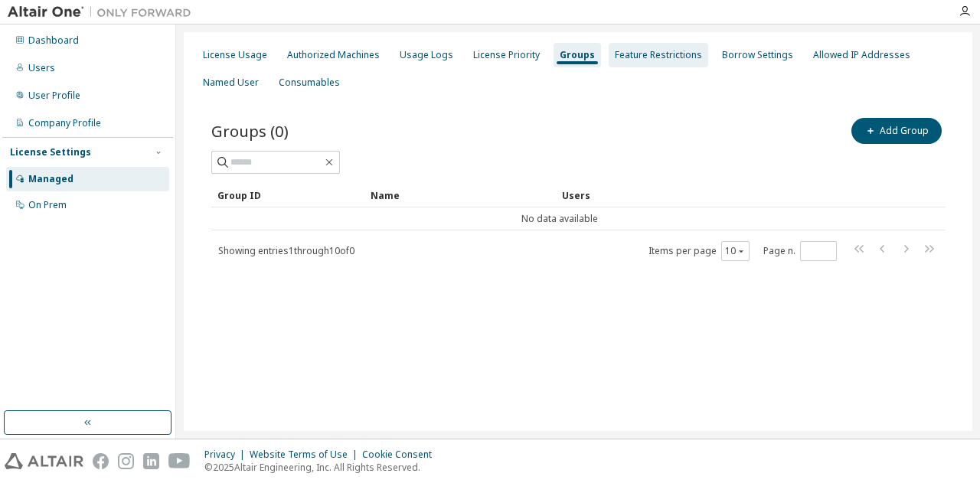
click at [646, 53] on div "Feature Restrictions" at bounding box center [658, 55] width 87 height 12
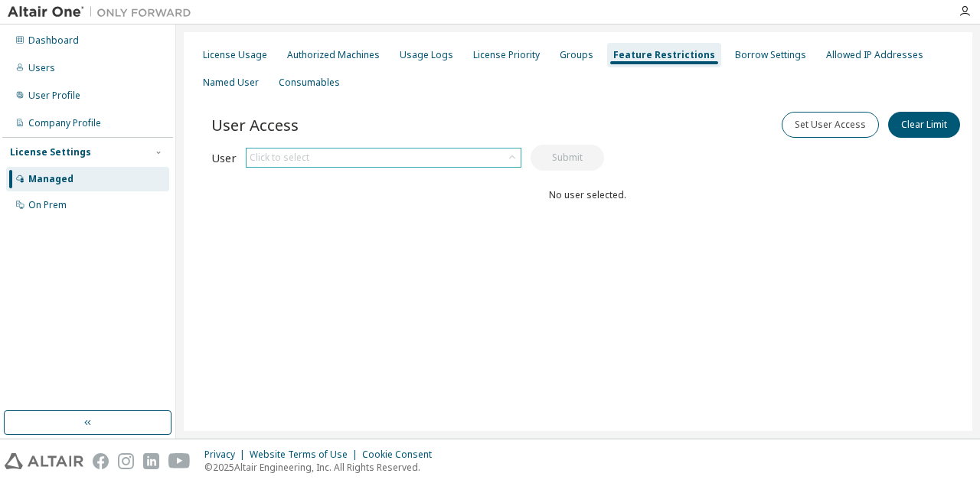
click at [515, 155] on icon at bounding box center [512, 157] width 15 height 15
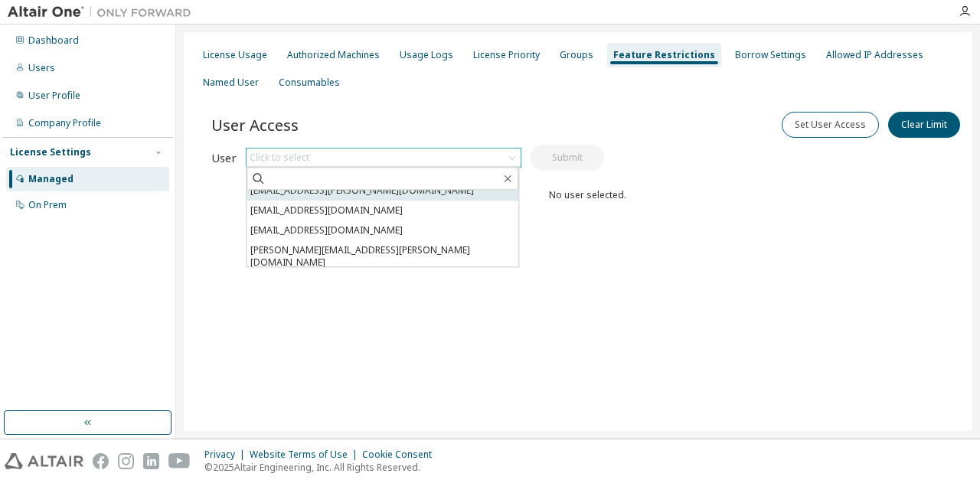
scroll to position [77, 0]
click at [404, 270] on li "kristian.meloysund@pixii.com" at bounding box center [383, 280] width 272 height 20
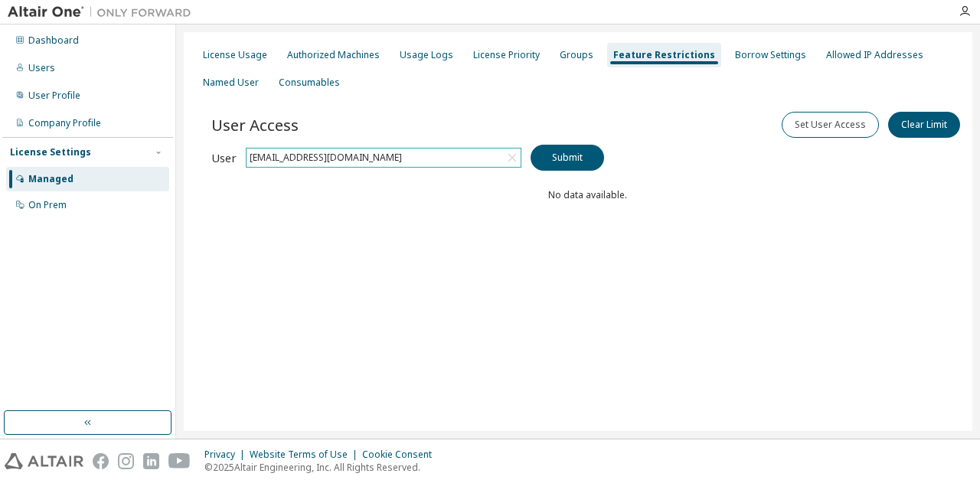
click at [476, 162] on div "kristian.meloysund@pixii.com" at bounding box center [384, 158] width 274 height 18
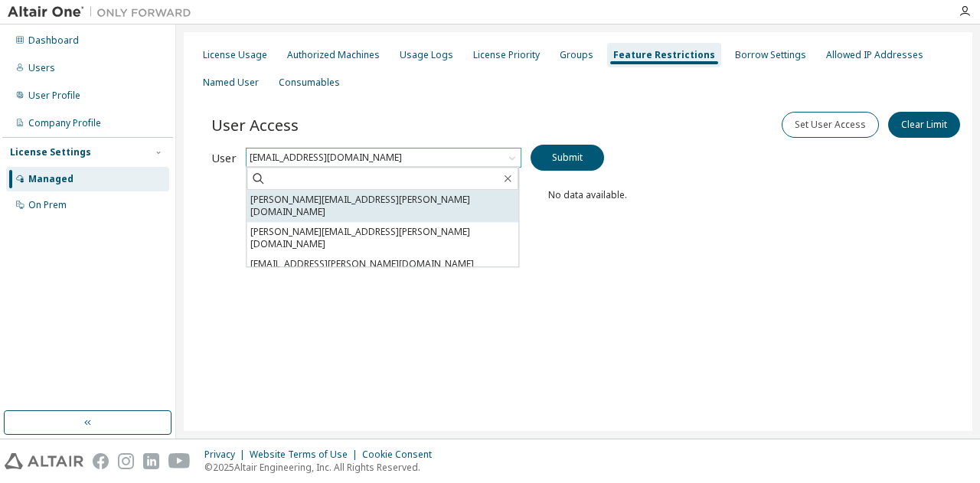
click at [408, 200] on li "thomas.olsen@pixii.com" at bounding box center [383, 206] width 272 height 32
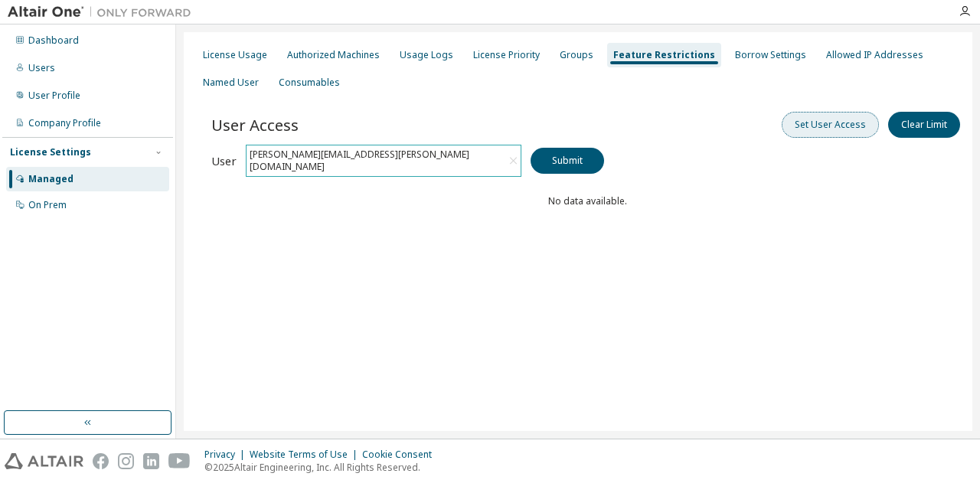
click at [849, 122] on button "Set User Access" at bounding box center [830, 125] width 97 height 26
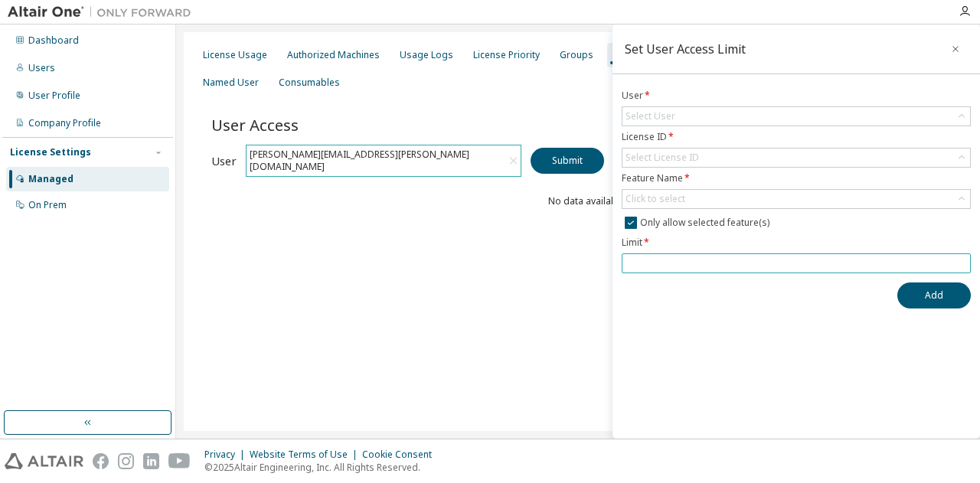
click at [963, 264] on input "**" at bounding box center [797, 263] width 342 height 12
click at [967, 249] on form "User * Select User License ID * Select License ID Feature Name * Click to selec…" at bounding box center [796, 182] width 349 height 184
type input "*"
click at [962, 260] on input "*" at bounding box center [797, 263] width 342 height 12
click at [411, 292] on div "License Usage Authorized Machines Usage Logs License Priority Groups Feature Re…" at bounding box center [578, 231] width 789 height 399
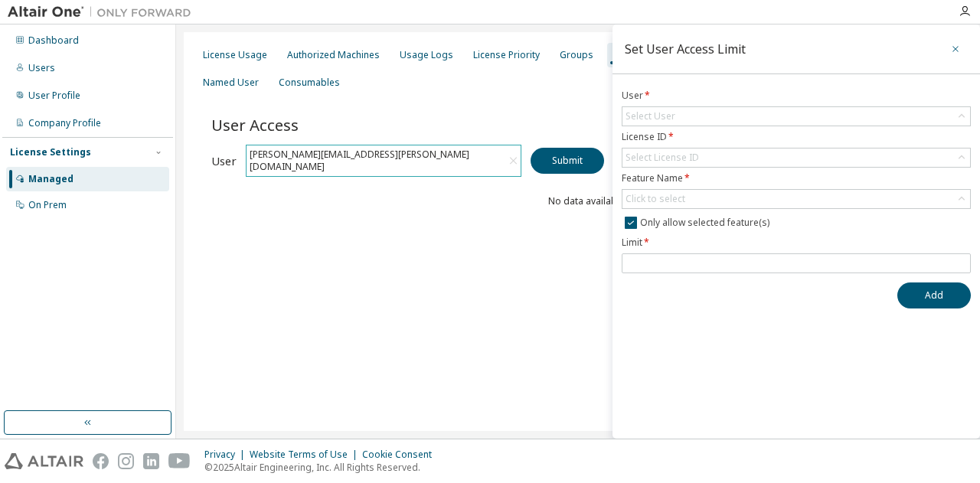
click at [957, 53] on icon "button" at bounding box center [955, 49] width 11 height 12
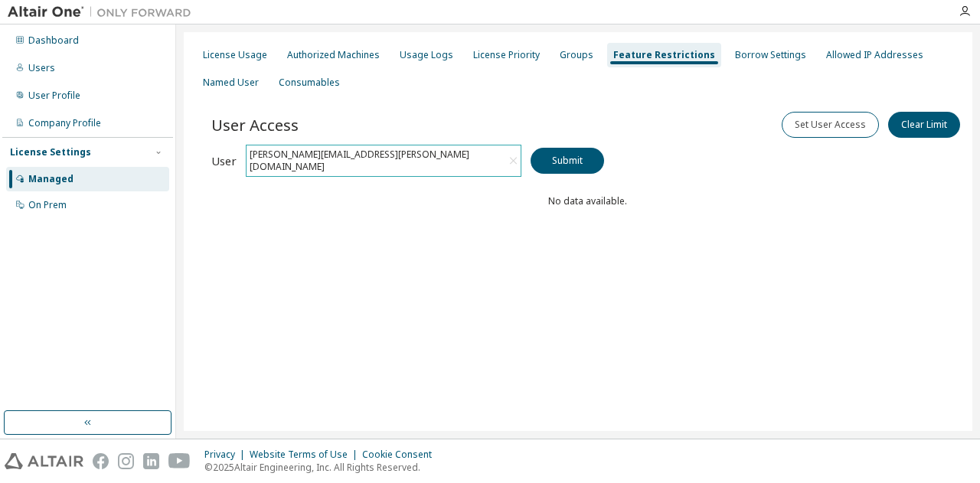
click at [512, 155] on icon at bounding box center [513, 160] width 13 height 15
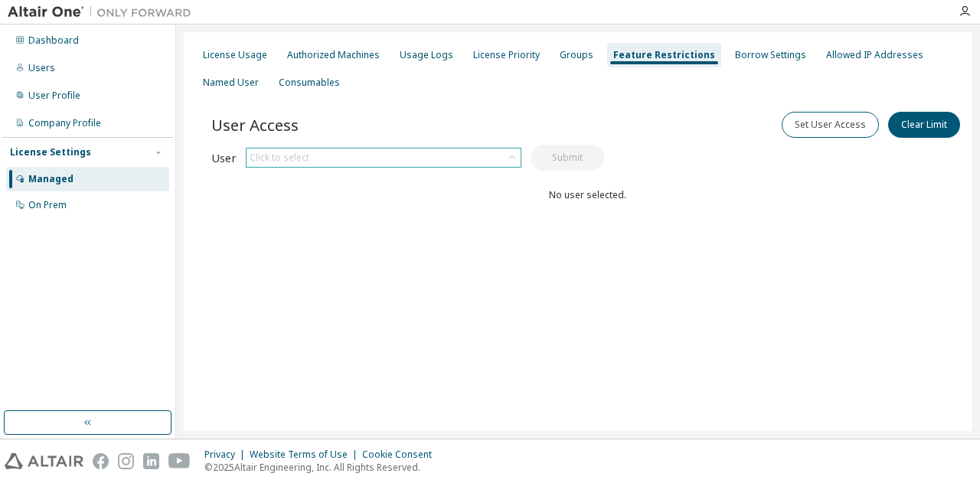
click at [514, 157] on icon at bounding box center [512, 157] width 15 height 15
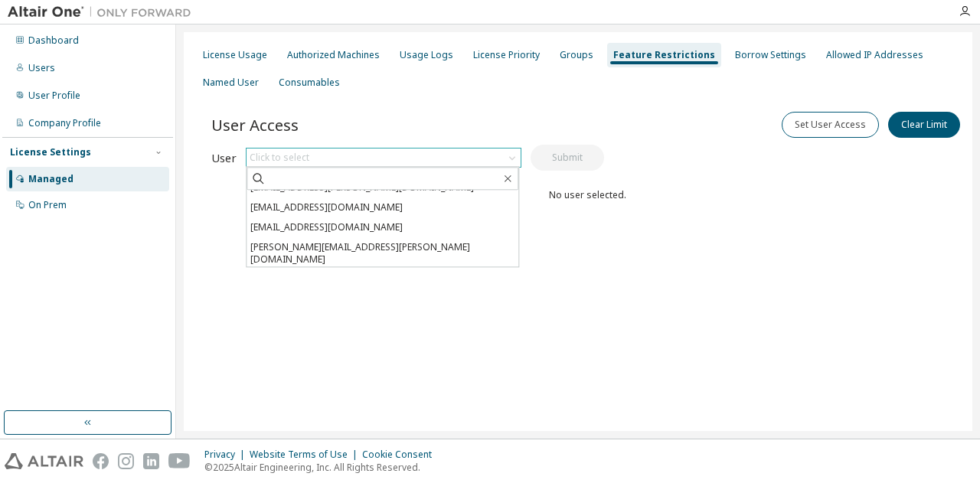
click at [425, 270] on li "[EMAIL_ADDRESS][DOMAIN_NAME]" at bounding box center [383, 280] width 272 height 20
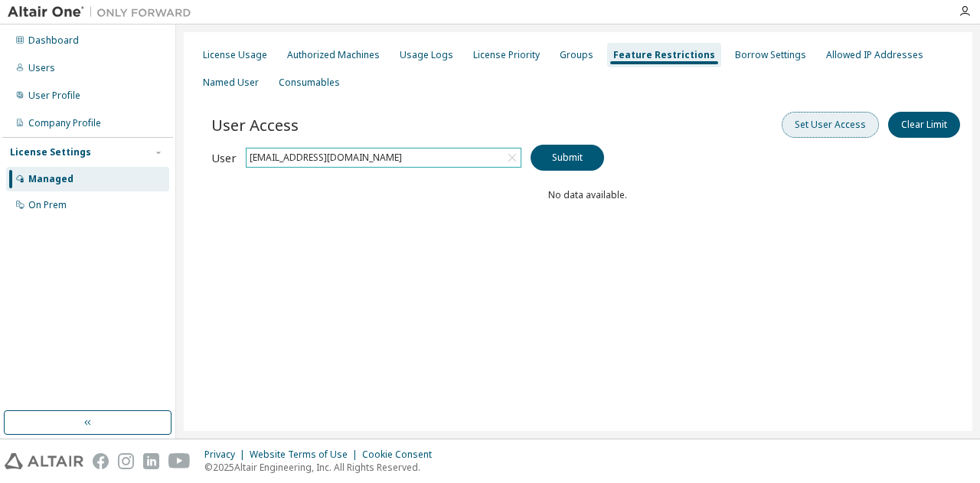
click at [812, 119] on button "Set User Access" at bounding box center [830, 125] width 97 height 26
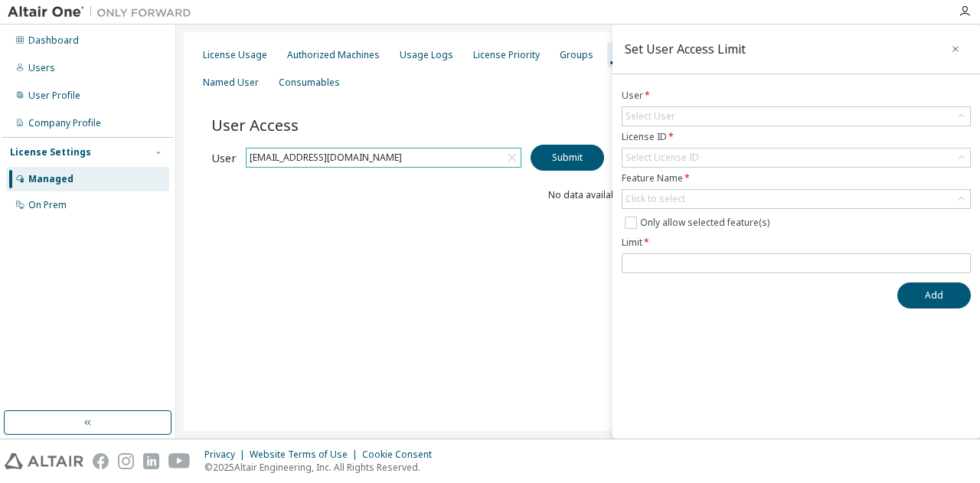
click at [469, 232] on div "User Access Set User Access Clear Limit Clear Load Save Save As Field Operator …" at bounding box center [587, 189] width 752 height 184
click at [956, 48] on icon "button" at bounding box center [956, 49] width 6 height 6
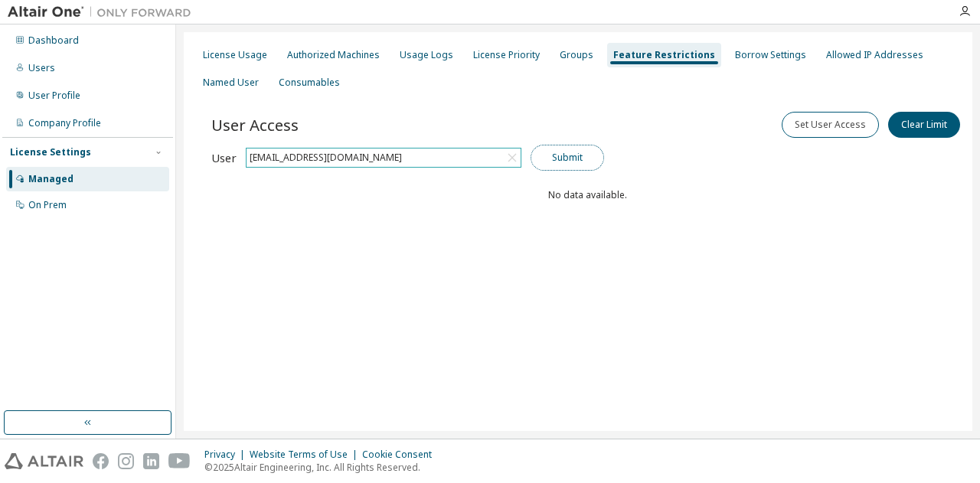
click at [574, 160] on button "Submit" at bounding box center [568, 158] width 74 height 26
click at [818, 123] on button "Set User Access" at bounding box center [830, 125] width 97 height 26
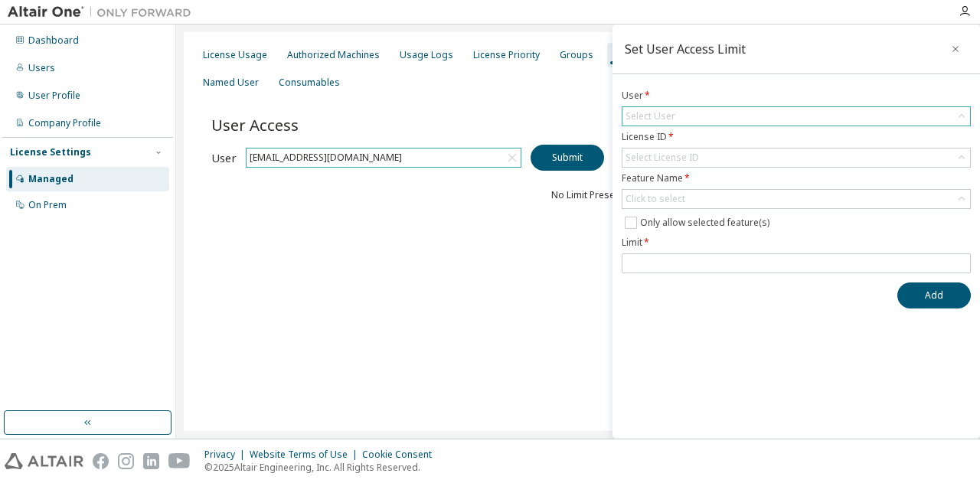
click at [718, 116] on div "Select User" at bounding box center [797, 116] width 348 height 18
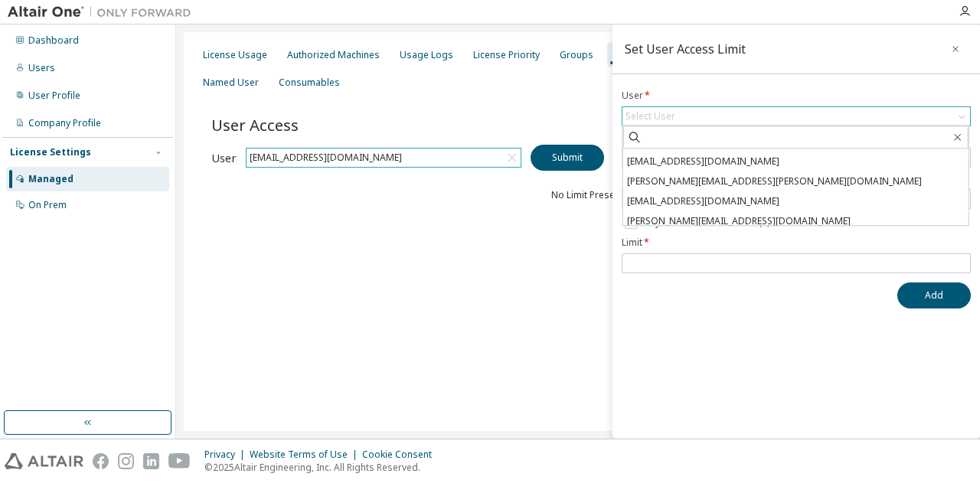
click at [705, 195] on li "[EMAIL_ADDRESS][DOMAIN_NAME]" at bounding box center [795, 201] width 345 height 20
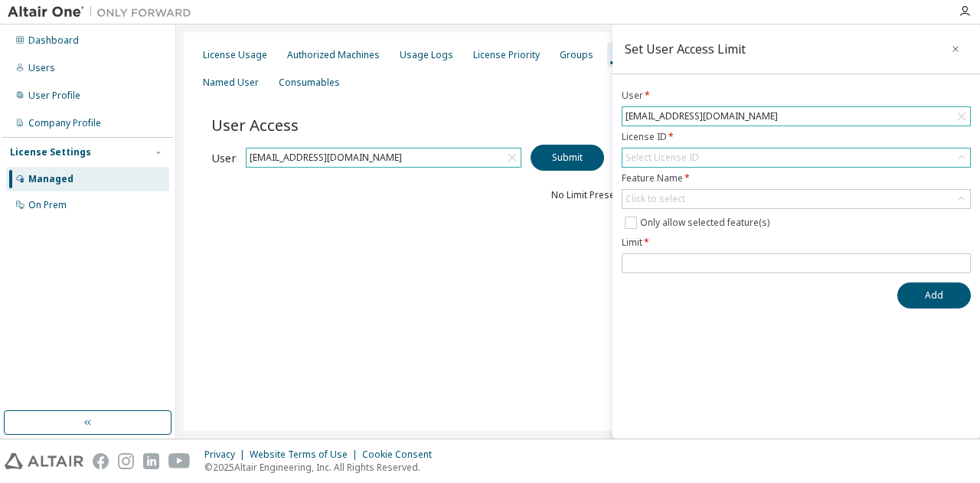
click at [722, 149] on div "Select License ID" at bounding box center [797, 158] width 348 height 18
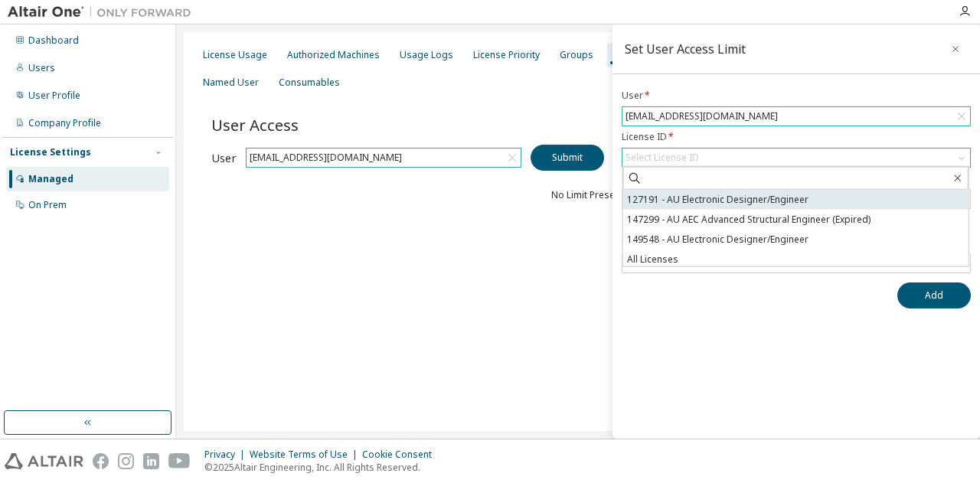
click at [699, 197] on li "127191 - AU Electronic Designer/Engineer" at bounding box center [795, 200] width 345 height 20
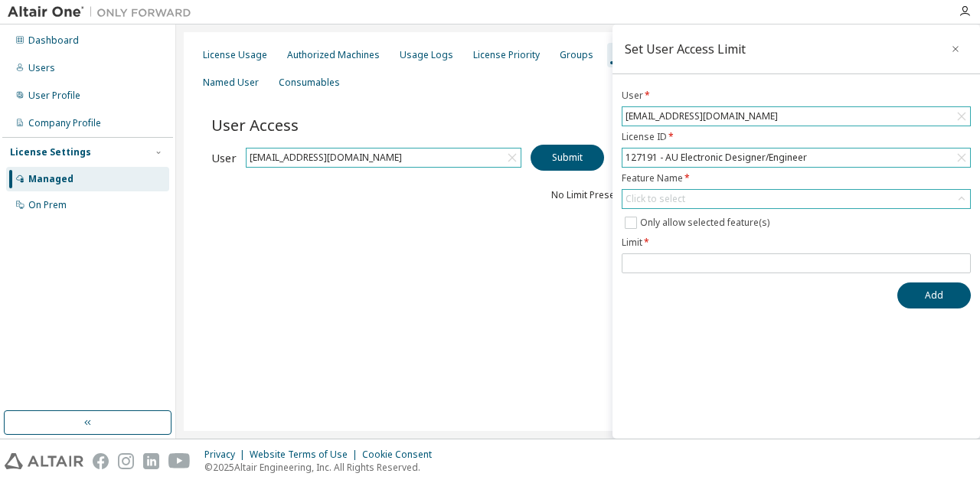
click at [957, 194] on icon at bounding box center [961, 198] width 15 height 15
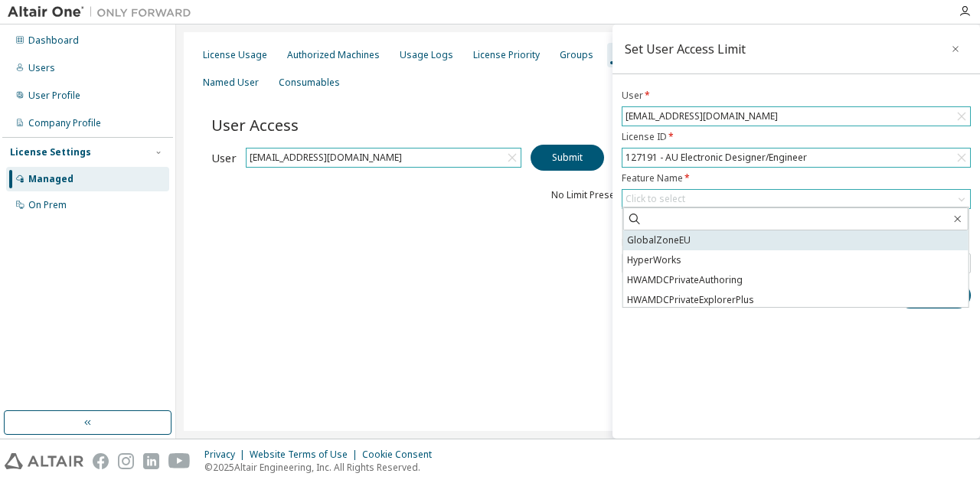
click at [703, 242] on li "GlobalZoneEU" at bounding box center [795, 241] width 345 height 20
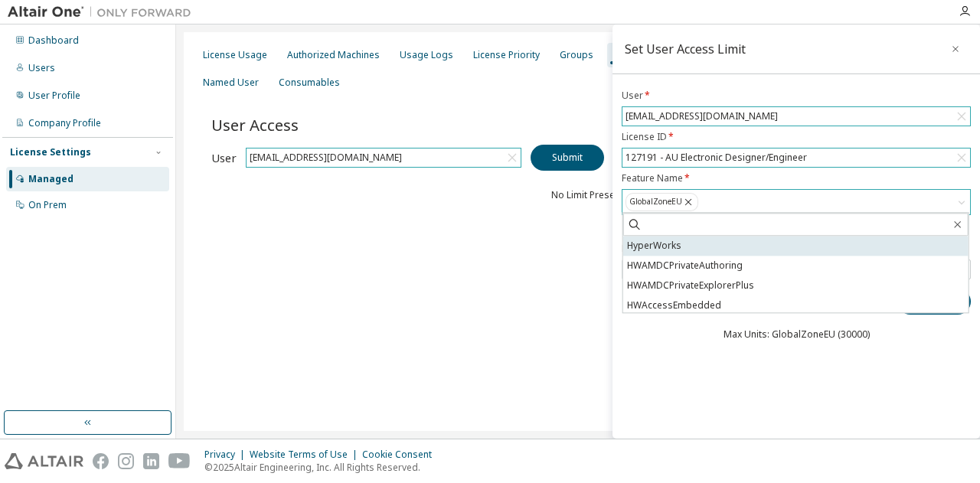
click at [678, 244] on li "HyperWorks" at bounding box center [795, 246] width 345 height 20
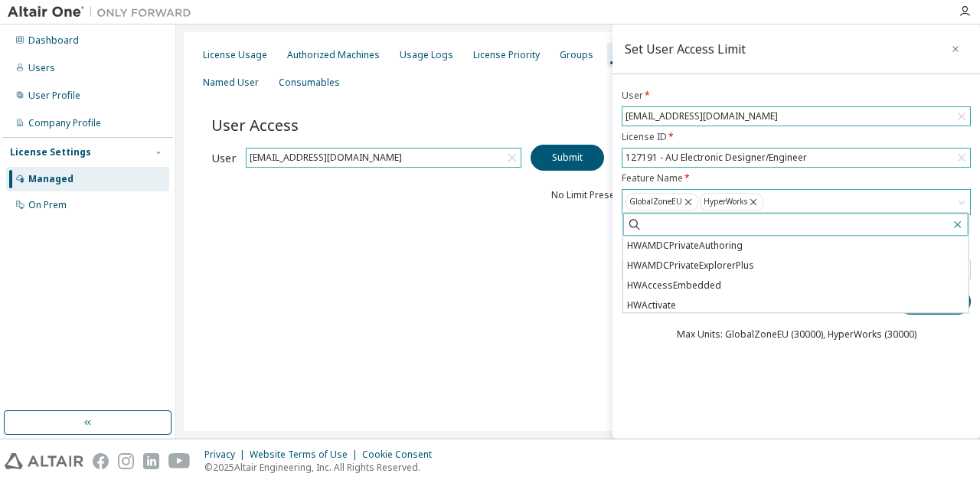
click at [959, 220] on icon "button" at bounding box center [957, 224] width 12 height 12
click at [853, 390] on div "Set User Access Limit User * kristian.meloysund@pixii.com License ID * 127191 -…" at bounding box center [797, 232] width 368 height 414
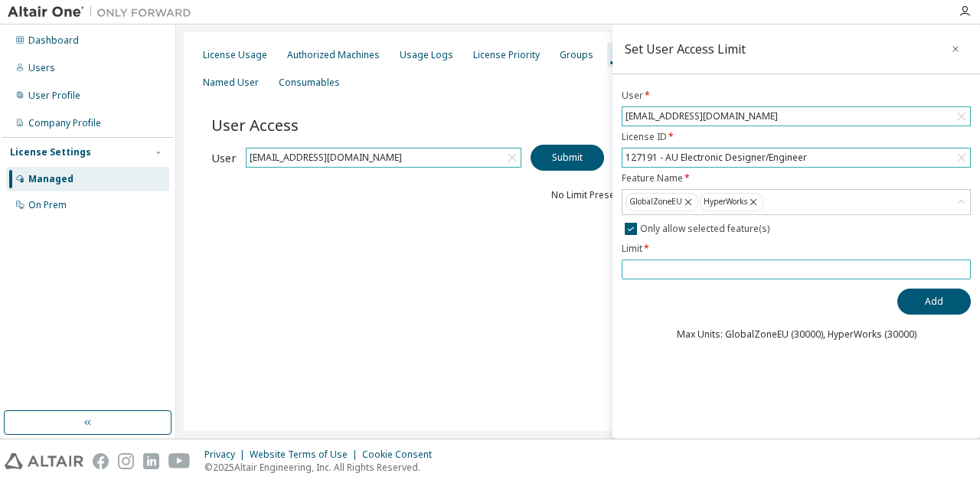
click at [649, 267] on input "number" at bounding box center [797, 269] width 342 height 12
type input "**"
click at [930, 298] on button "Add" at bounding box center [935, 302] width 74 height 26
click at [391, 299] on div "License Usage Authorized Machines Usage Logs License Priority Groups Feature Re…" at bounding box center [578, 231] width 789 height 399
click at [955, 44] on icon "button" at bounding box center [955, 49] width 11 height 12
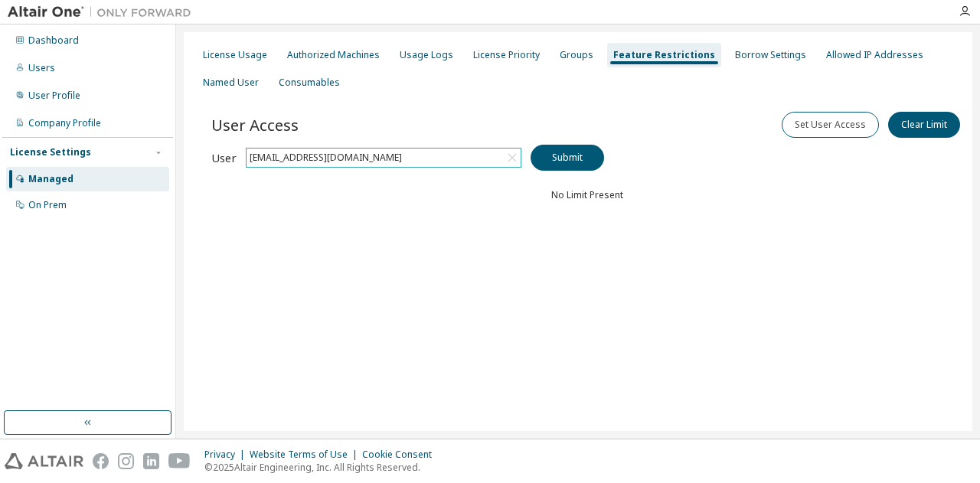
click at [427, 155] on div "[EMAIL_ADDRESS][DOMAIN_NAME]" at bounding box center [384, 158] width 274 height 18
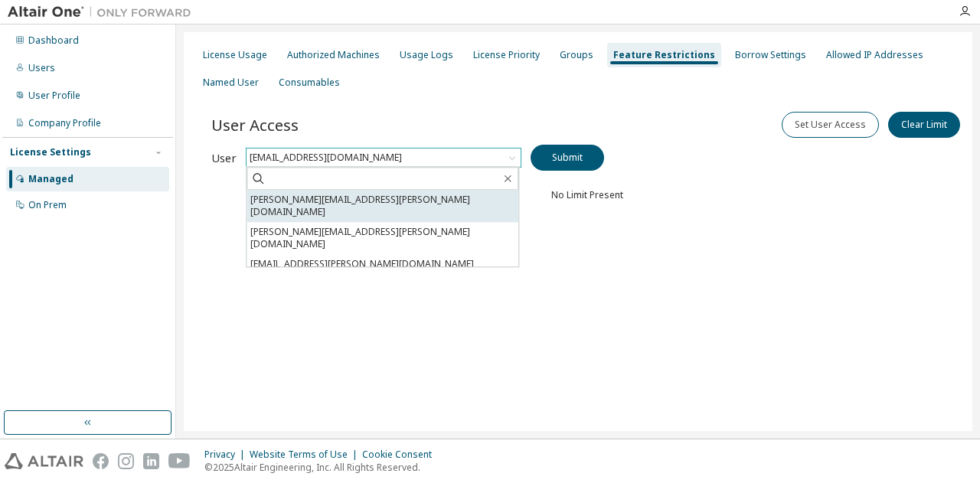
click at [366, 200] on li "[PERSON_NAME][EMAIL_ADDRESS][PERSON_NAME][DOMAIN_NAME]" at bounding box center [383, 206] width 272 height 32
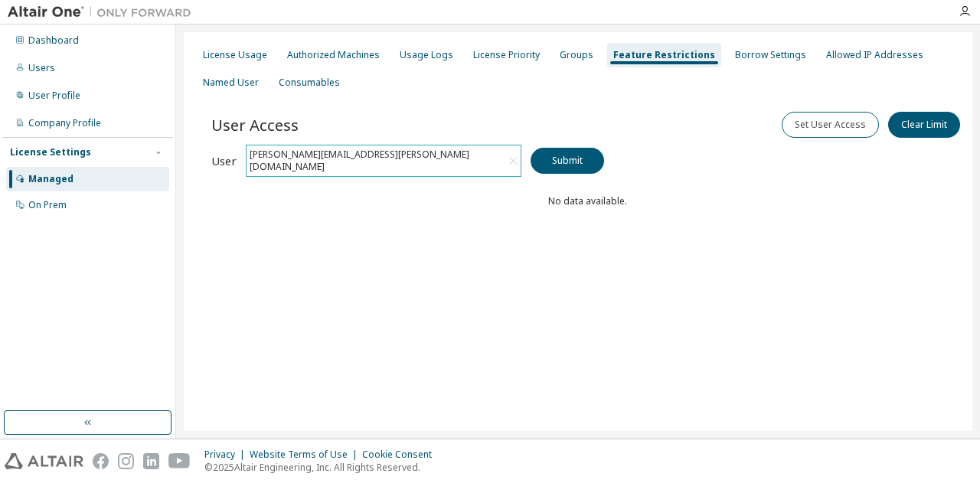
click at [444, 159] on div "[PERSON_NAME][EMAIL_ADDRESS][PERSON_NAME][DOMAIN_NAME]" at bounding box center [384, 161] width 274 height 31
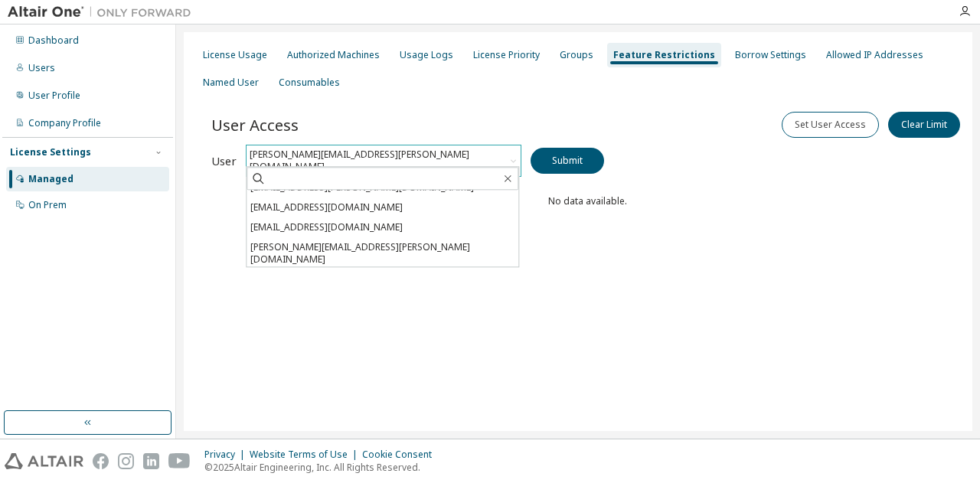
click at [339, 270] on li "[EMAIL_ADDRESS][DOMAIN_NAME]" at bounding box center [383, 280] width 272 height 20
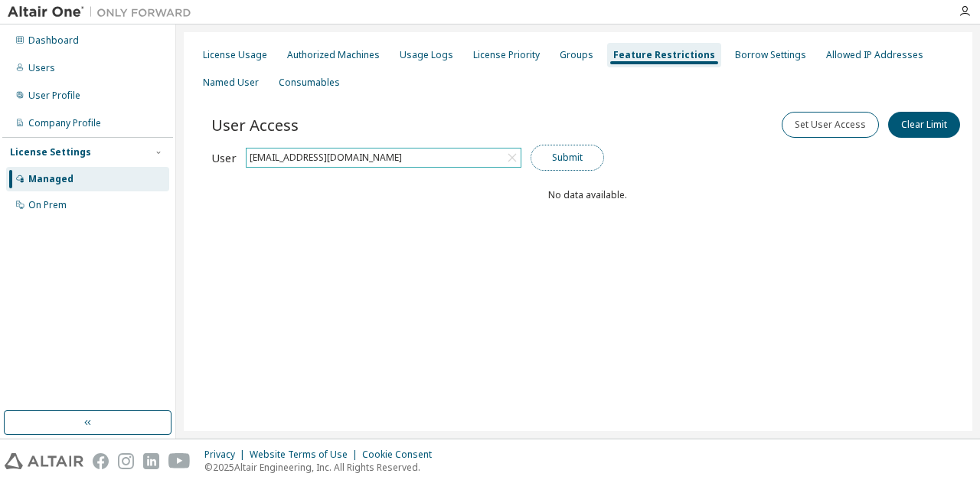
click at [573, 159] on button "Submit" at bounding box center [568, 158] width 74 height 26
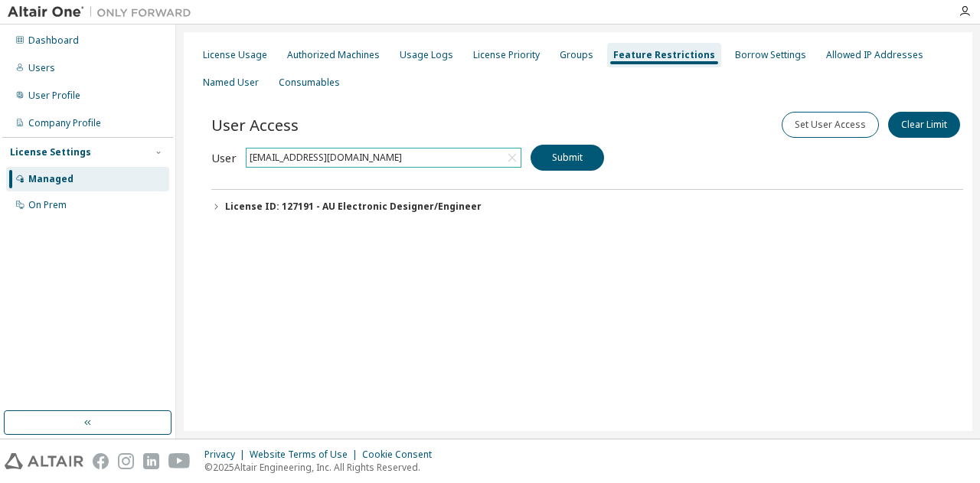
click at [213, 204] on icon "button" at bounding box center [215, 206] width 9 height 9
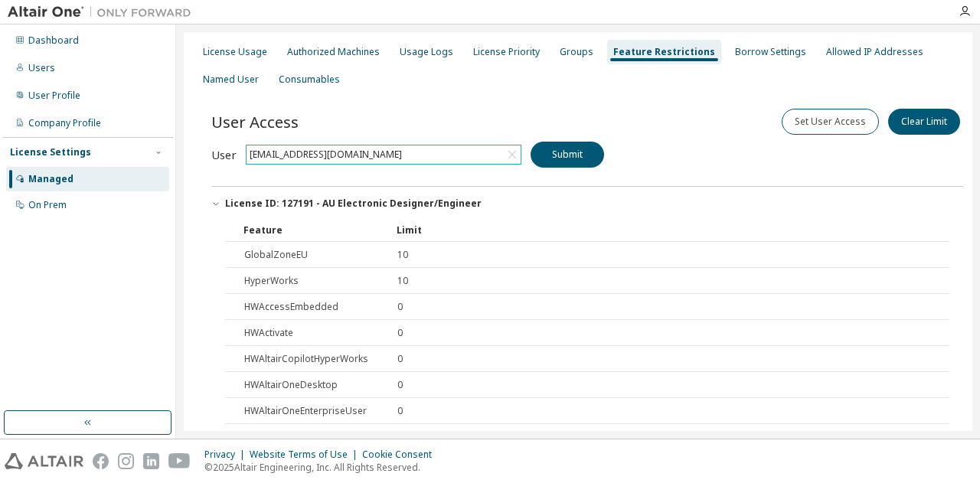
scroll to position [0, 0]
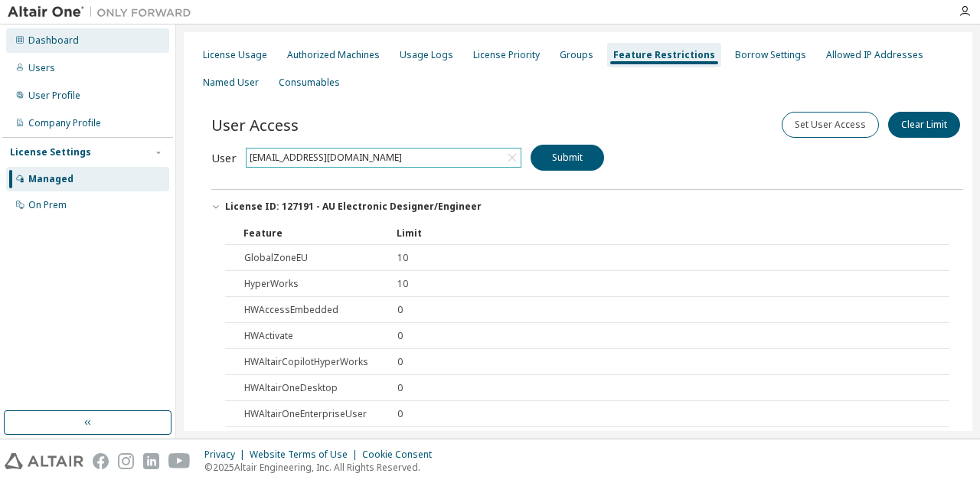
click at [70, 42] on div "Dashboard" at bounding box center [53, 40] width 51 height 12
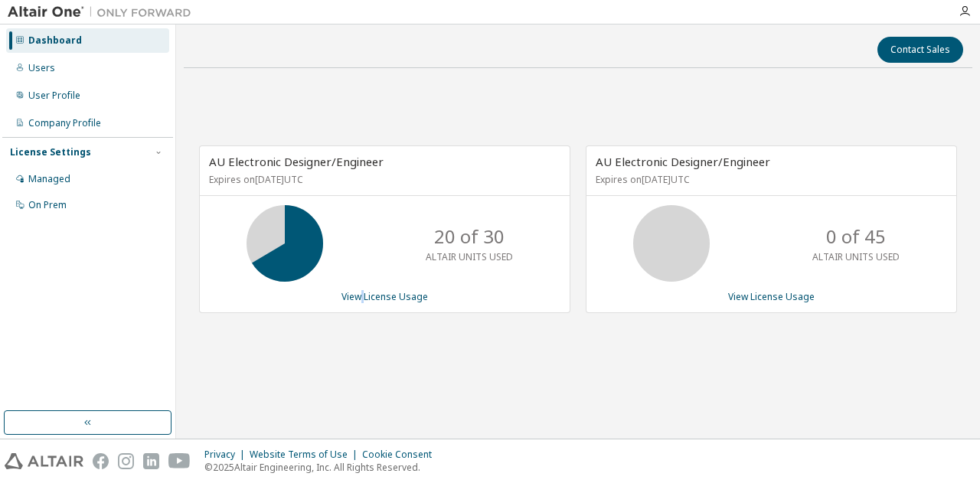
drag, startPoint x: 365, startPoint y: 299, endPoint x: 361, endPoint y: 288, distance: 12.1
click at [361, 288] on div "AU Electronic Designer/Engineer Expires on [DATE] UTC 20 of 30 ALTAIR UNITS USE…" at bounding box center [384, 230] width 371 height 168
click at [365, 290] on link "View License Usage" at bounding box center [385, 296] width 87 height 13
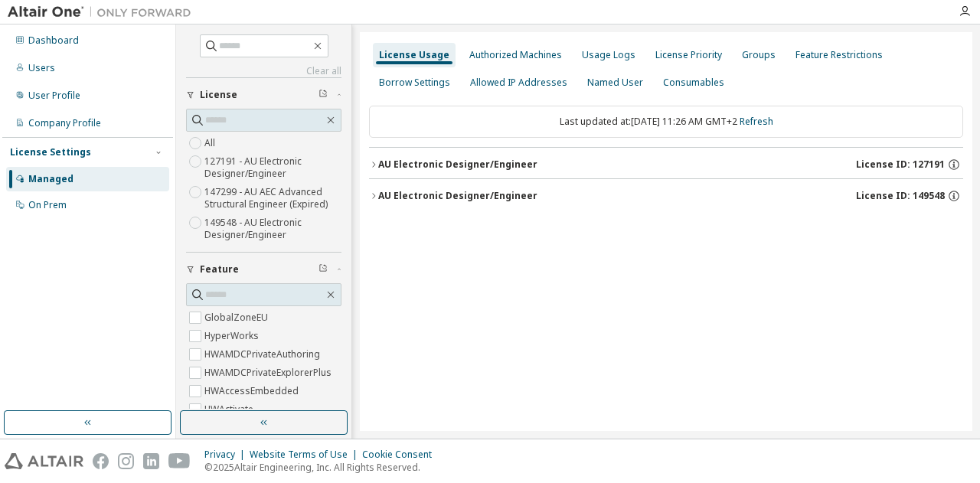
click at [375, 156] on button "AU Electronic Designer/Engineer License ID: 127191" at bounding box center [666, 165] width 594 height 34
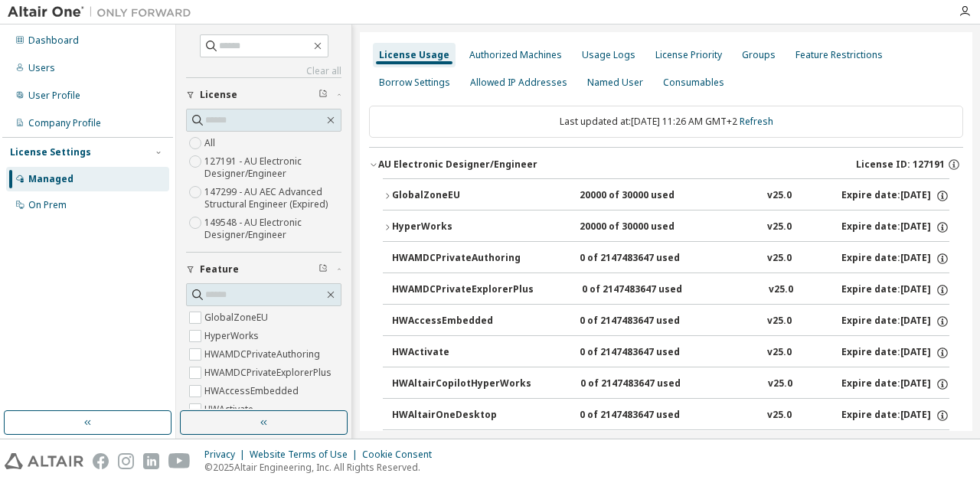
click at [46, 176] on div "Managed" at bounding box center [50, 179] width 45 height 12
click at [681, 54] on div "License Priority" at bounding box center [689, 55] width 67 height 12
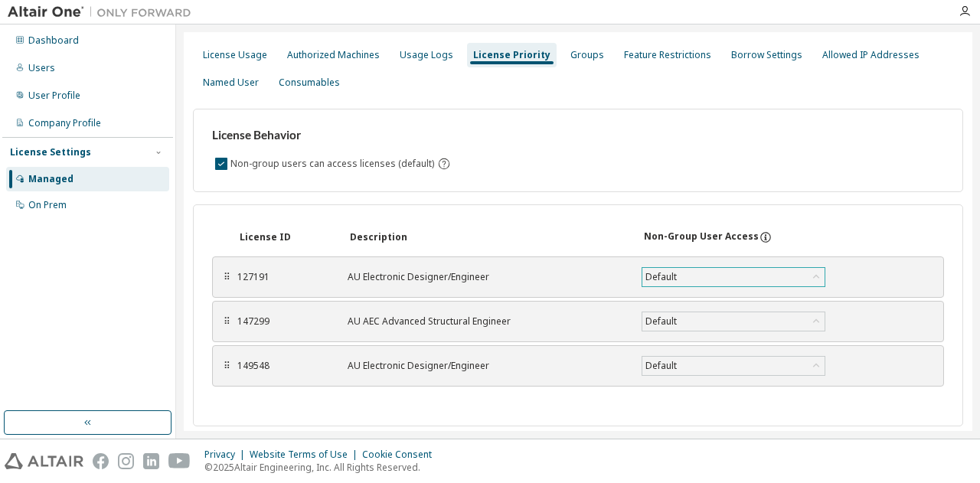
click at [815, 274] on icon at bounding box center [816, 277] width 15 height 15
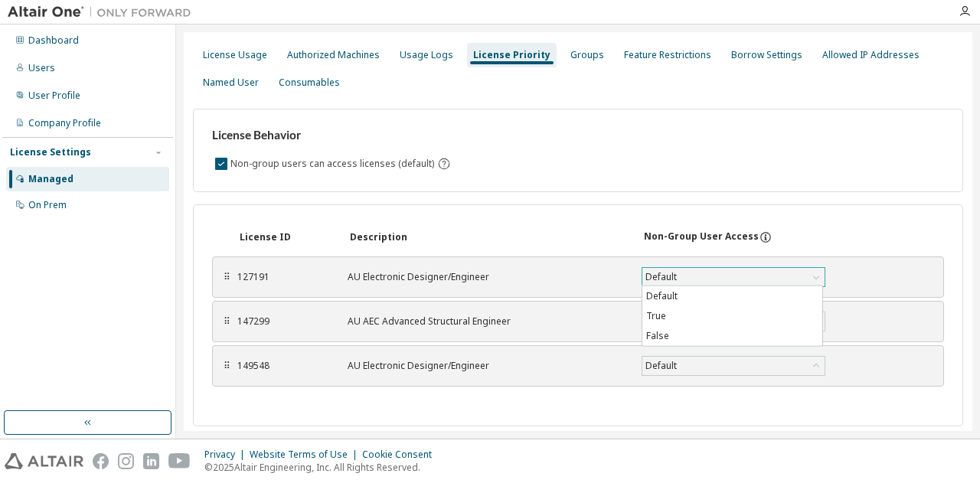
click at [759, 235] on icon at bounding box center [766, 238] width 14 height 14
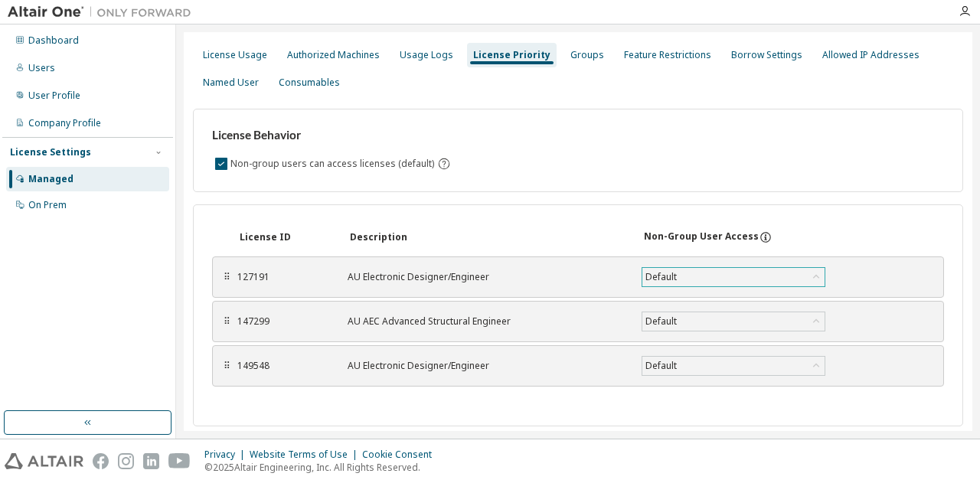
click at [821, 273] on icon at bounding box center [816, 277] width 15 height 15
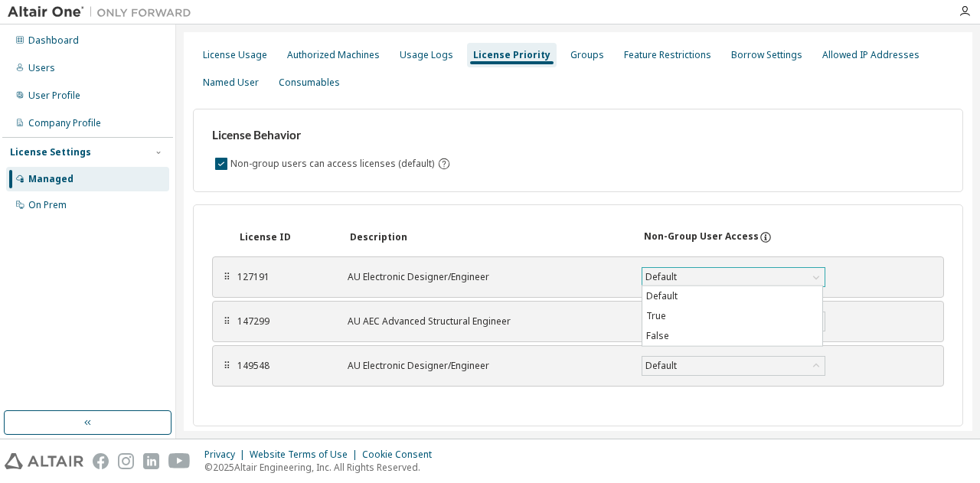
click at [821, 273] on icon at bounding box center [816, 277] width 15 height 15
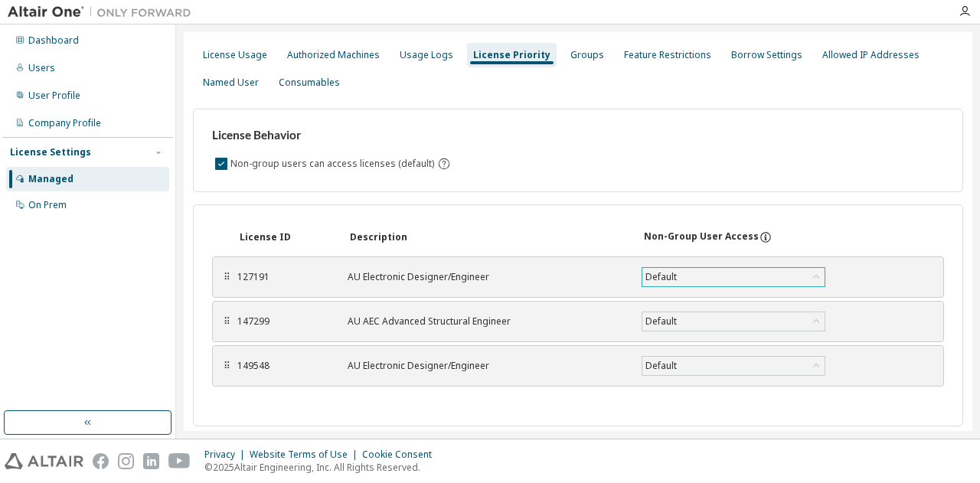
click at [821, 273] on icon at bounding box center [816, 277] width 15 height 15
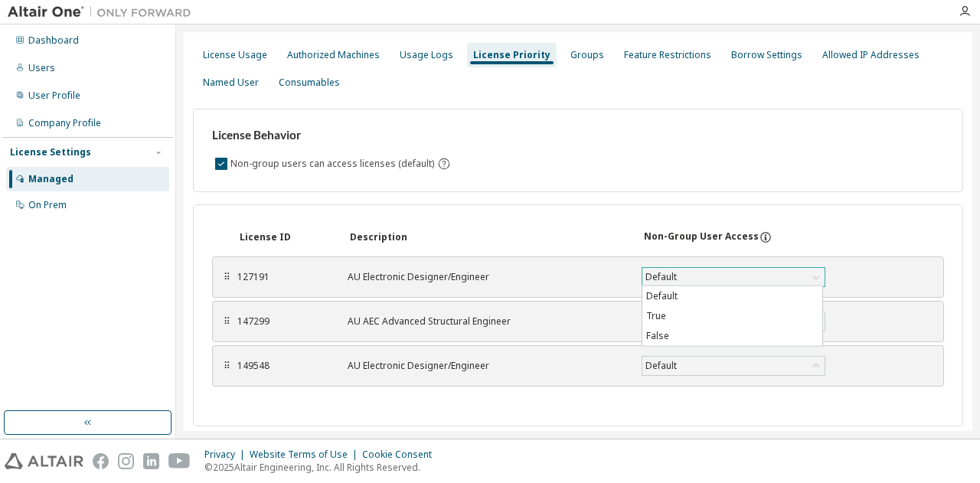
click at [821, 273] on icon at bounding box center [816, 277] width 15 height 15
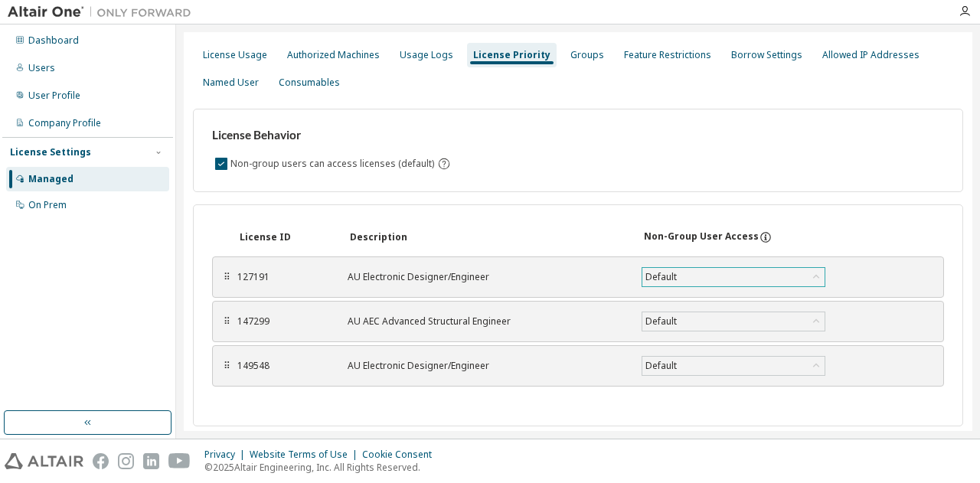
click at [821, 272] on icon at bounding box center [816, 277] width 15 height 15
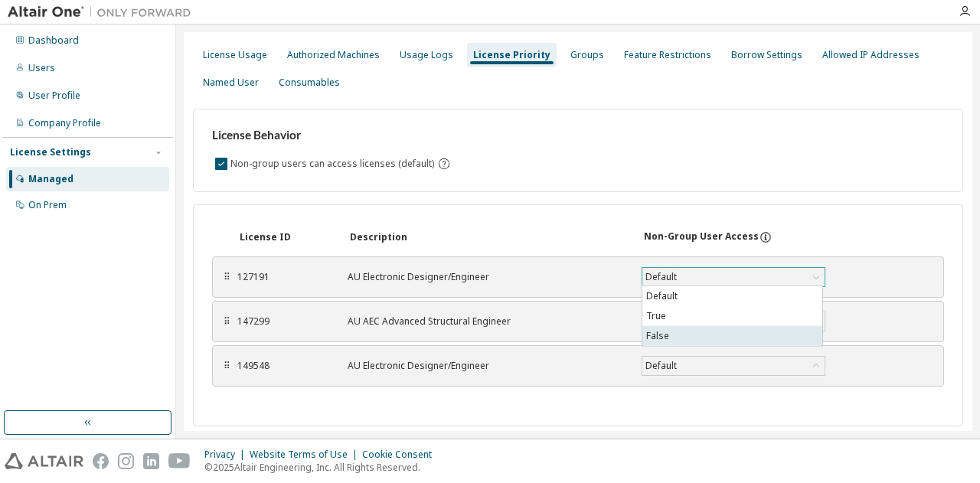
click at [741, 335] on li "False" at bounding box center [733, 336] width 180 height 20
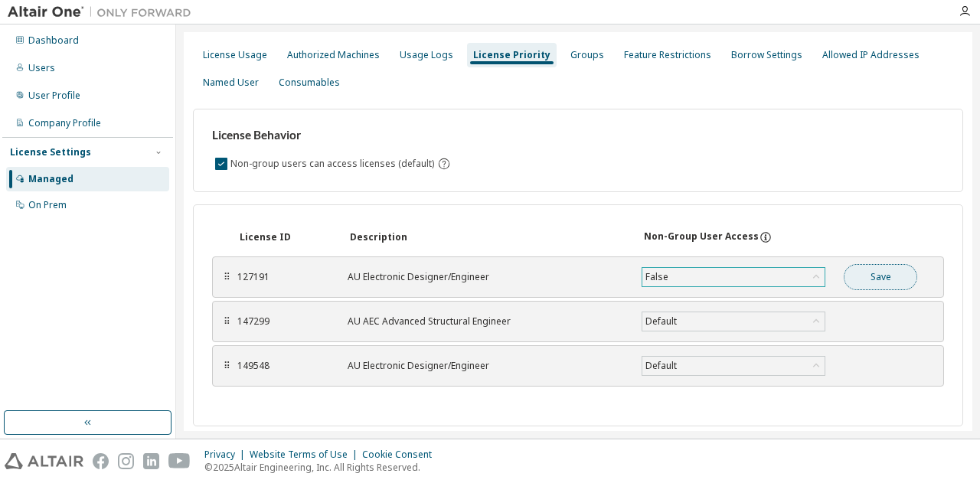
click at [862, 273] on button "Save" at bounding box center [881, 277] width 74 height 26
click at [220, 55] on div "License Usage" at bounding box center [235, 55] width 64 height 12
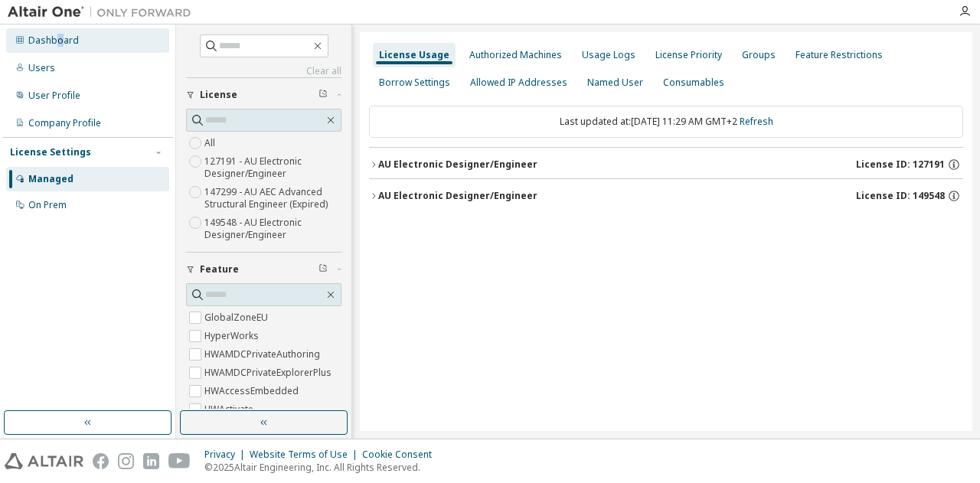
click at [57, 38] on div "Dashboard" at bounding box center [53, 40] width 51 height 12
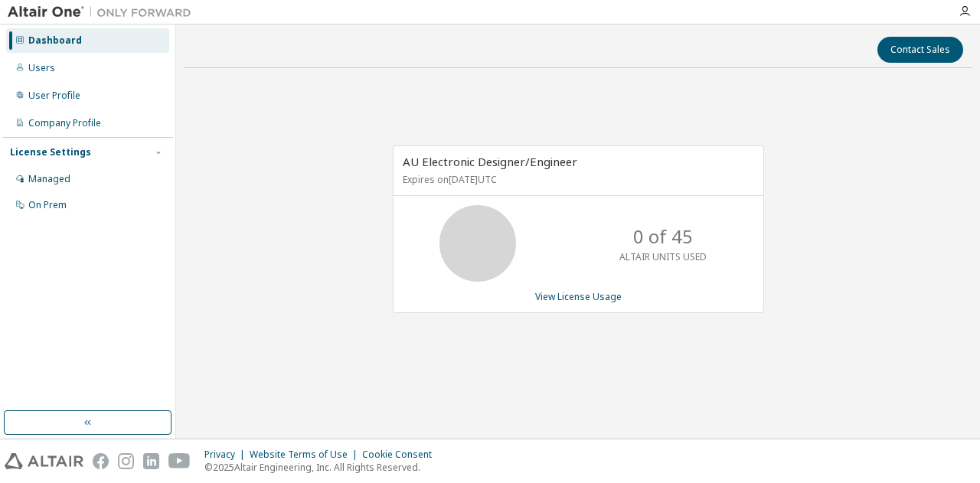
click at [51, 42] on div "Dashboard" at bounding box center [55, 40] width 54 height 12
click at [41, 43] on div "Dashboard" at bounding box center [55, 40] width 54 height 12
click at [42, 176] on div "Managed" at bounding box center [49, 179] width 42 height 12
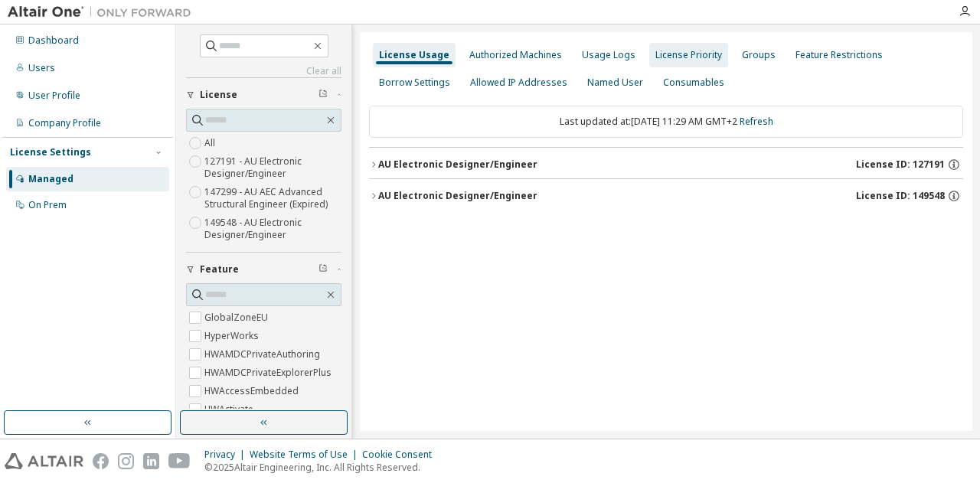
click at [679, 53] on div "License Priority" at bounding box center [689, 55] width 67 height 12
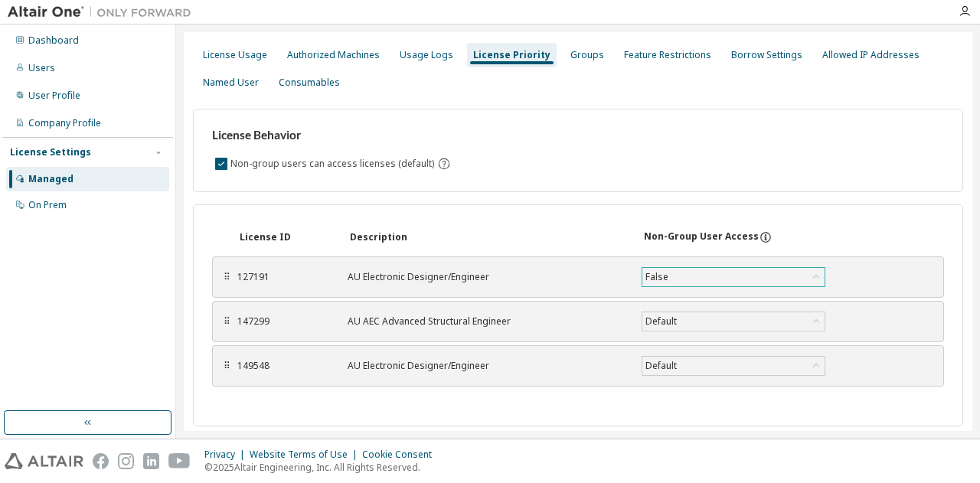
click at [815, 275] on icon at bounding box center [816, 276] width 6 height 4
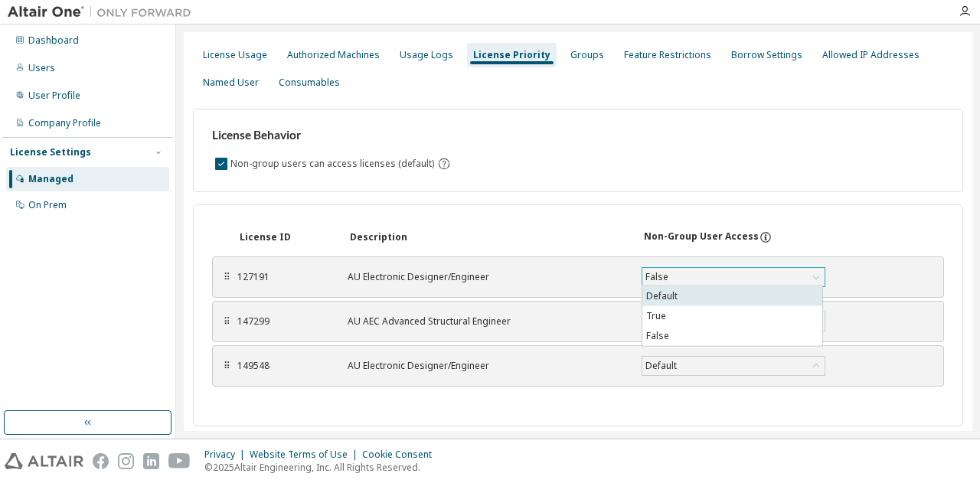
click at [667, 298] on li "Default" at bounding box center [733, 296] width 180 height 20
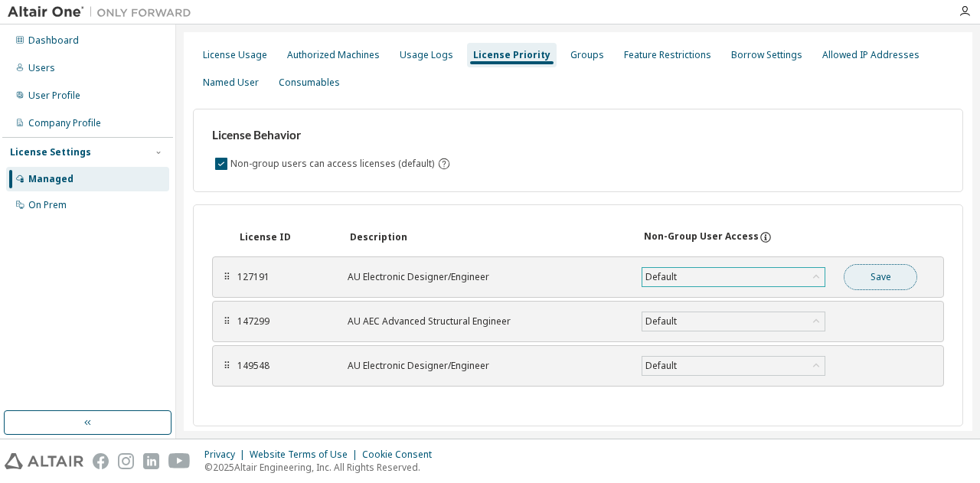
click at [882, 275] on button "Save" at bounding box center [881, 277] width 74 height 26
click at [47, 38] on div "Dashboard" at bounding box center [53, 40] width 51 height 12
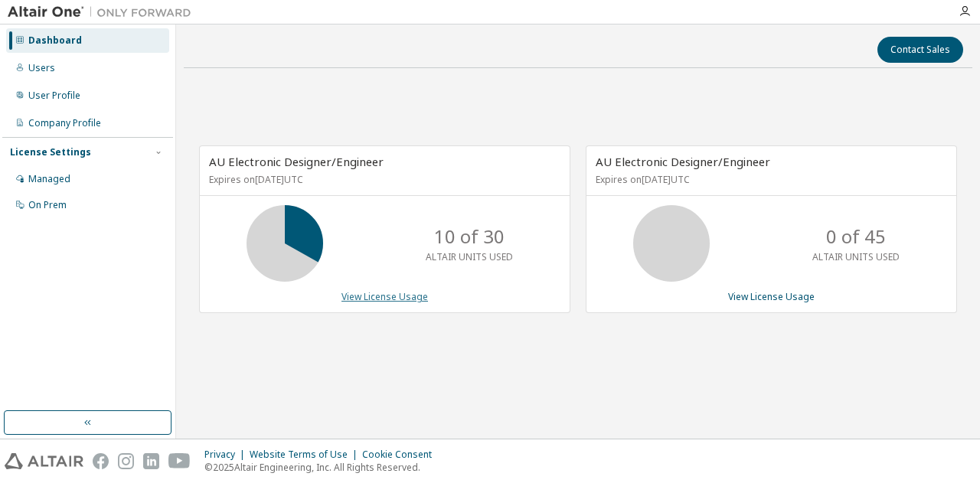
click at [401, 294] on link "View License Usage" at bounding box center [385, 296] width 87 height 13
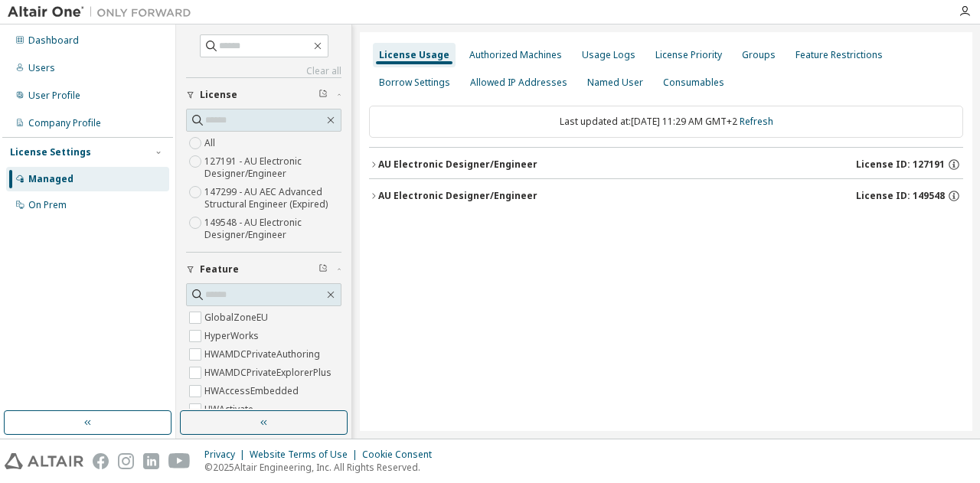
click at [373, 164] on icon "button" at bounding box center [373, 164] width 9 height 9
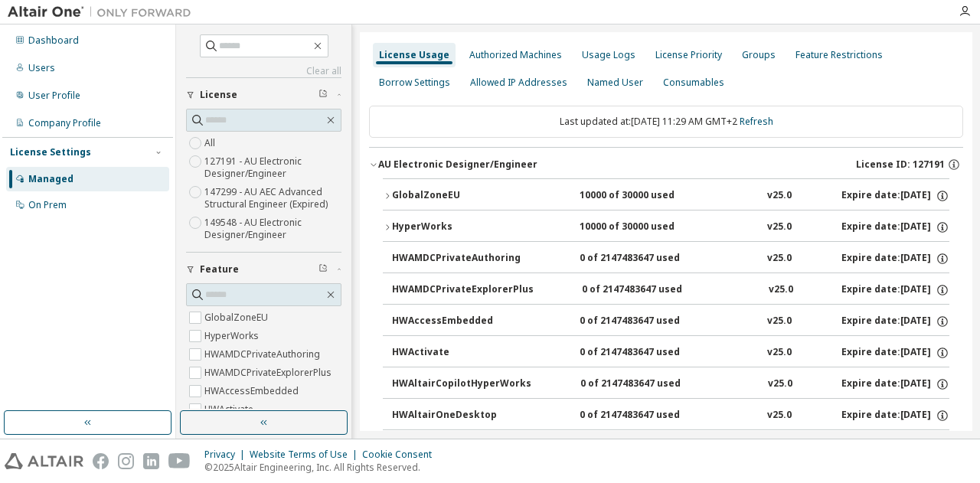
click at [392, 195] on div "GlobalZoneEU" at bounding box center [461, 196] width 138 height 14
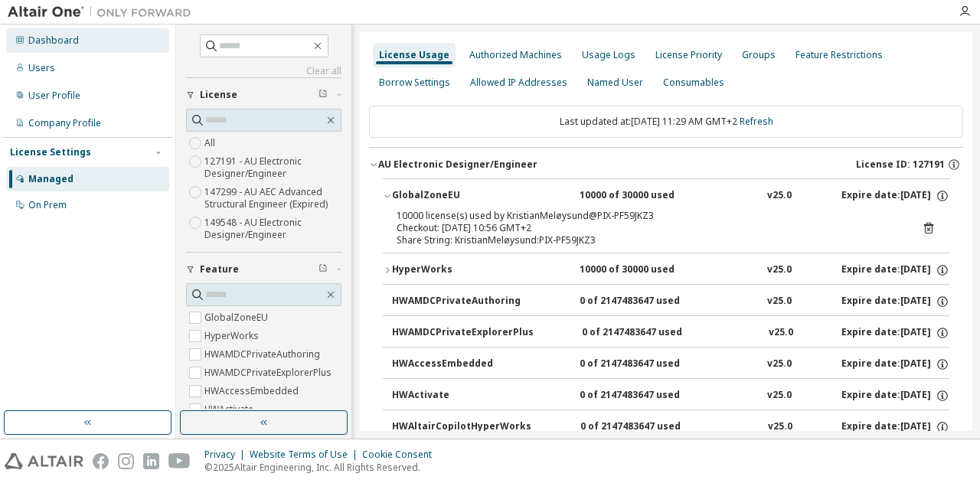
click at [58, 33] on div "Dashboard" at bounding box center [87, 40] width 163 height 25
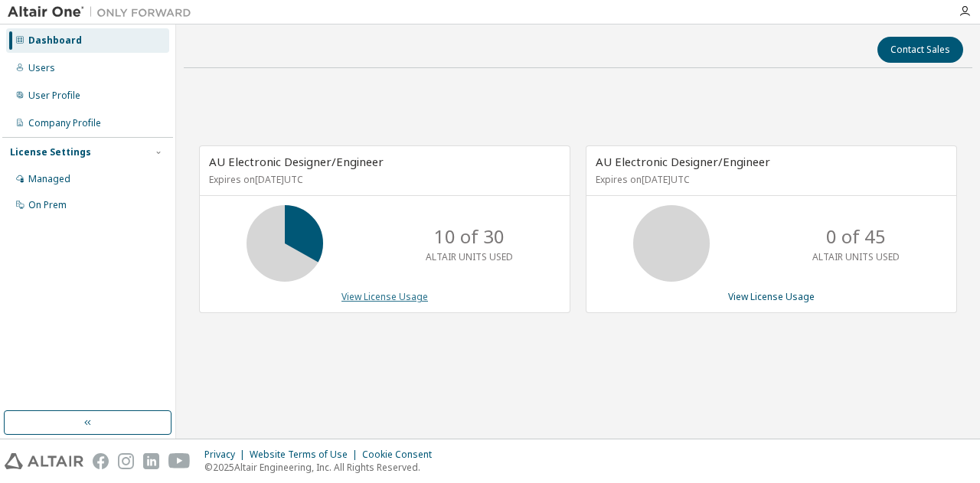
click at [398, 290] on link "View License Usage" at bounding box center [385, 296] width 87 height 13
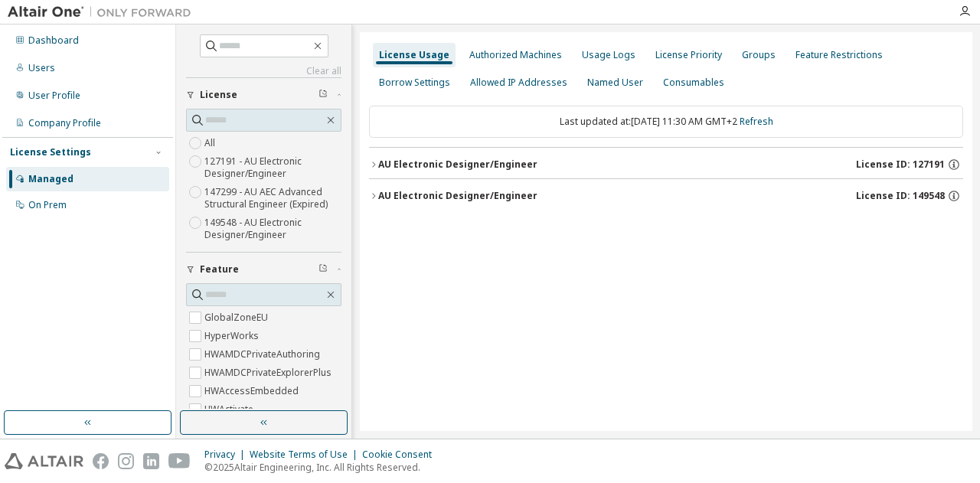
click at [371, 162] on icon "button" at bounding box center [373, 164] width 9 height 9
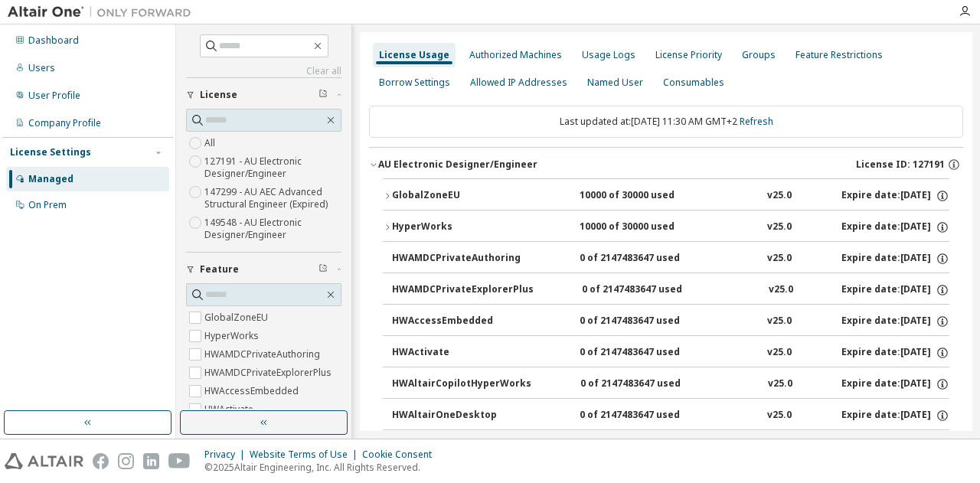
click at [377, 158] on button "AU Electronic Designer/Engineer License ID: 127191" at bounding box center [666, 165] width 594 height 34
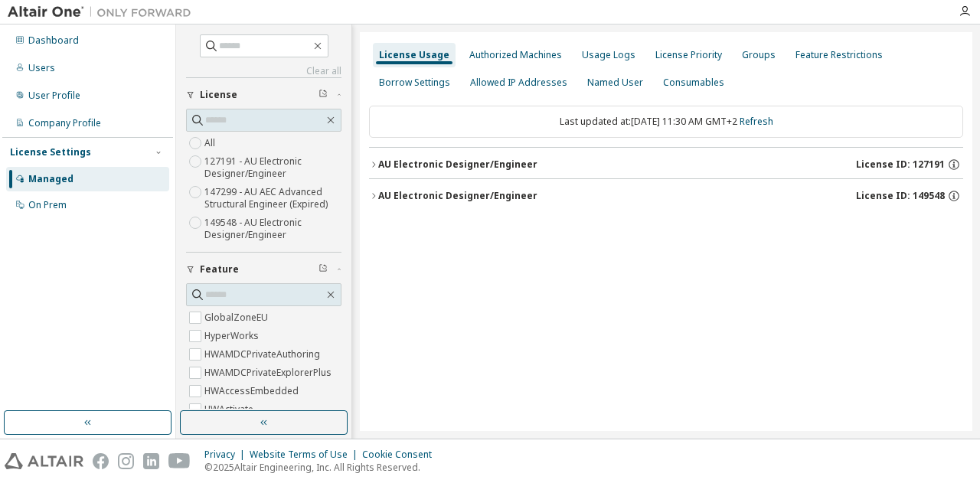
click at [377, 191] on icon "button" at bounding box center [373, 195] width 9 height 9
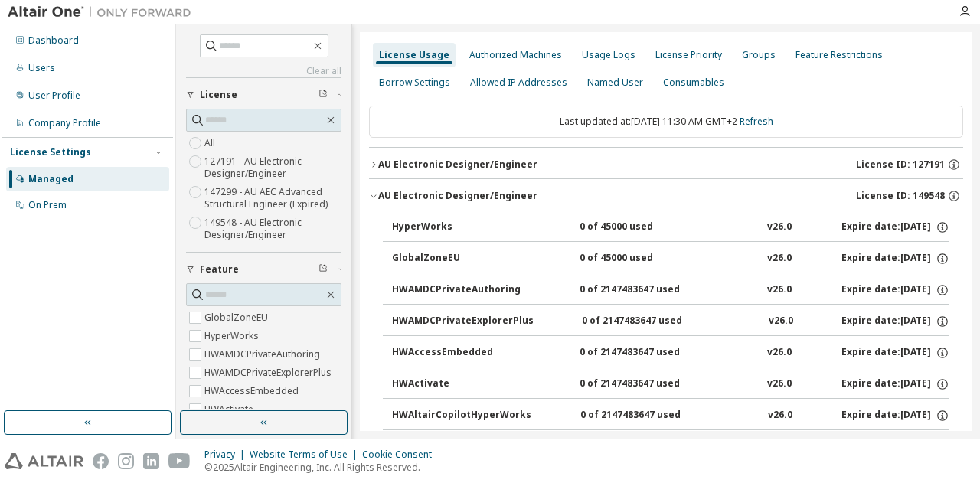
click at [377, 191] on icon "button" at bounding box center [373, 195] width 9 height 9
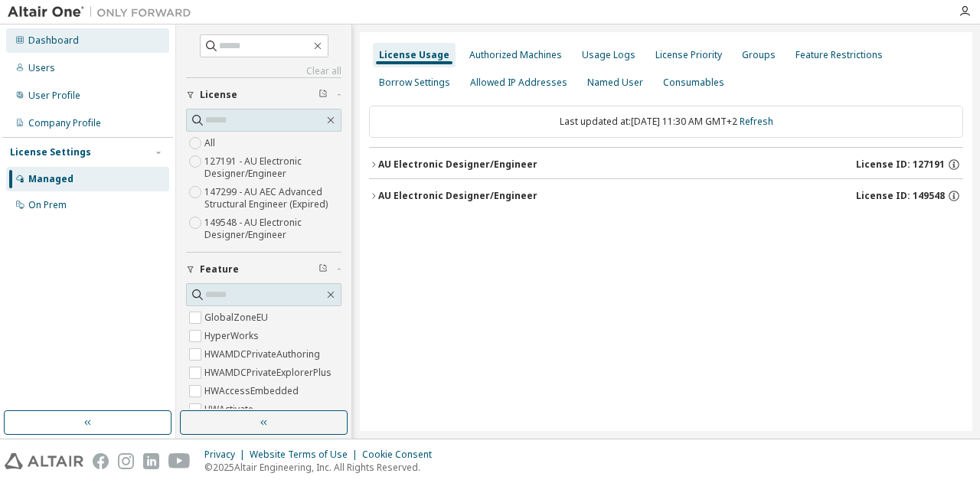
click at [60, 37] on div "Dashboard" at bounding box center [53, 40] width 51 height 12
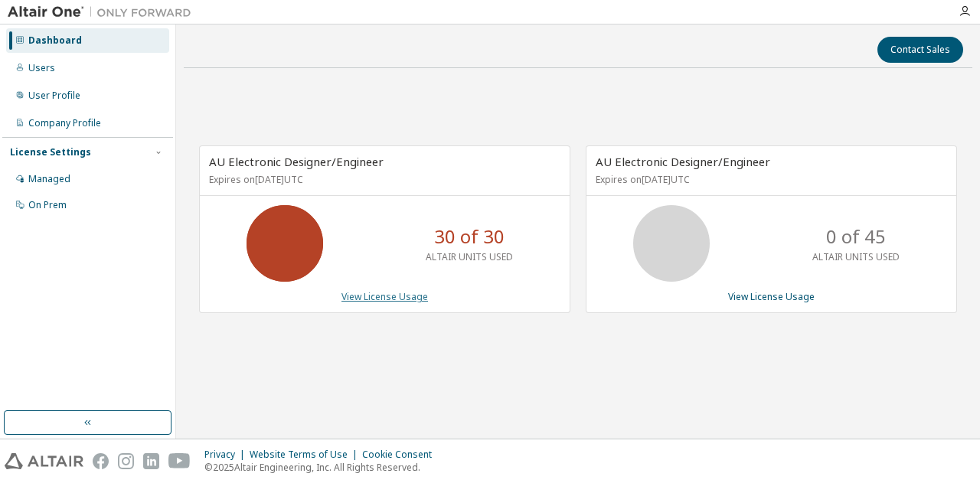
click at [372, 294] on link "View License Usage" at bounding box center [385, 296] width 87 height 13
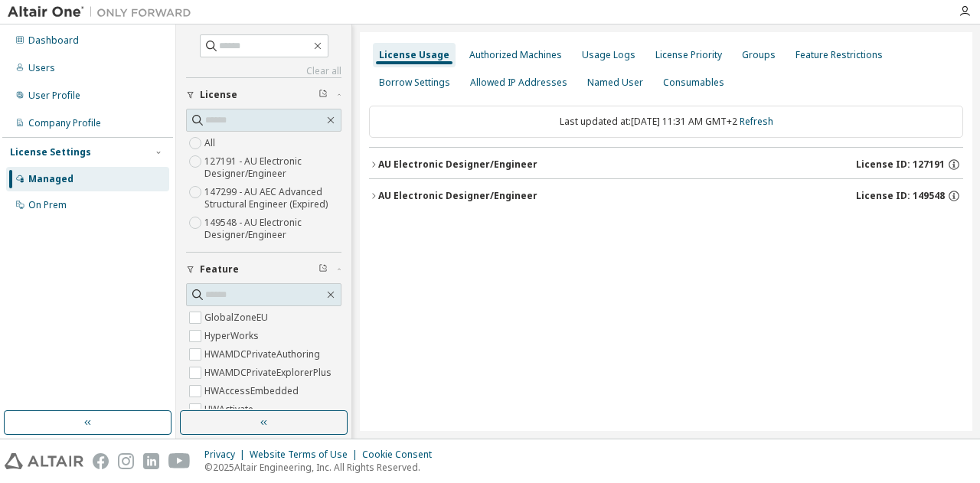
click at [375, 159] on button "AU Electronic Designer/Engineer License ID: 127191" at bounding box center [666, 165] width 594 height 34
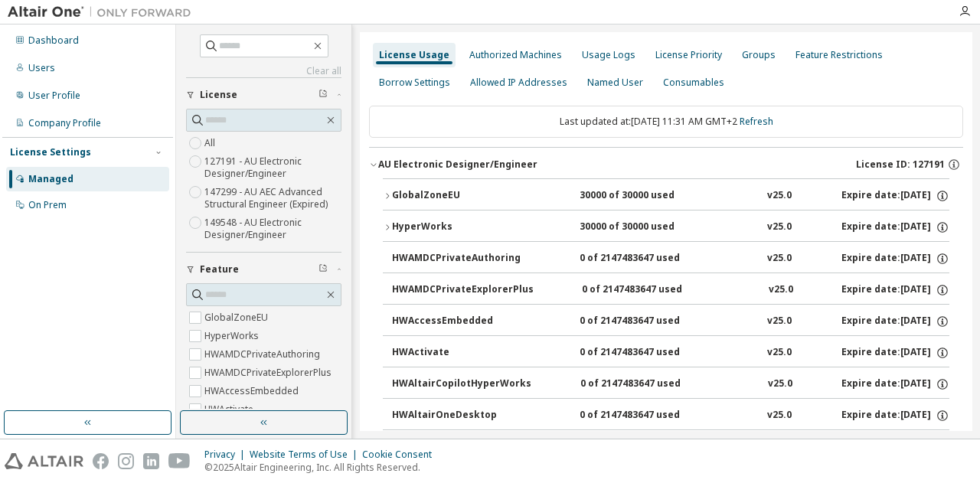
click at [386, 194] on icon "button" at bounding box center [387, 195] width 9 height 9
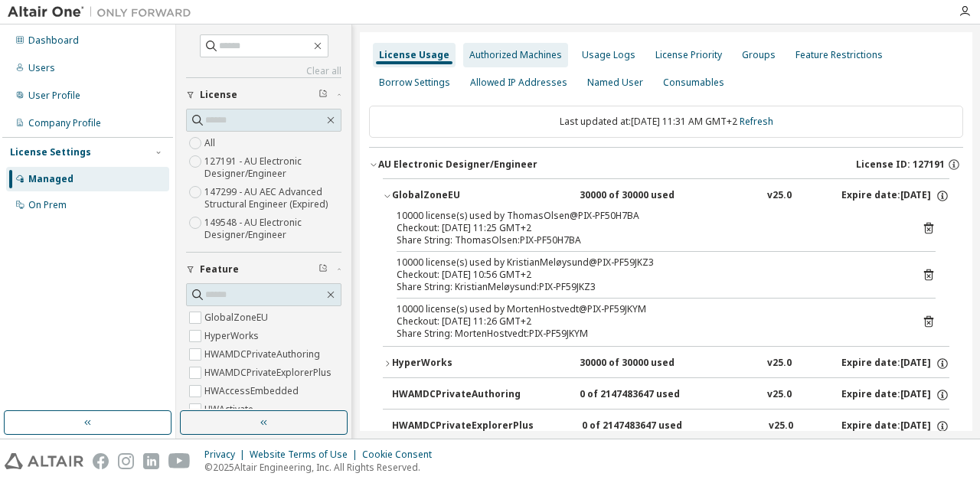
click at [525, 51] on div "Authorized Machines" at bounding box center [516, 55] width 93 height 12
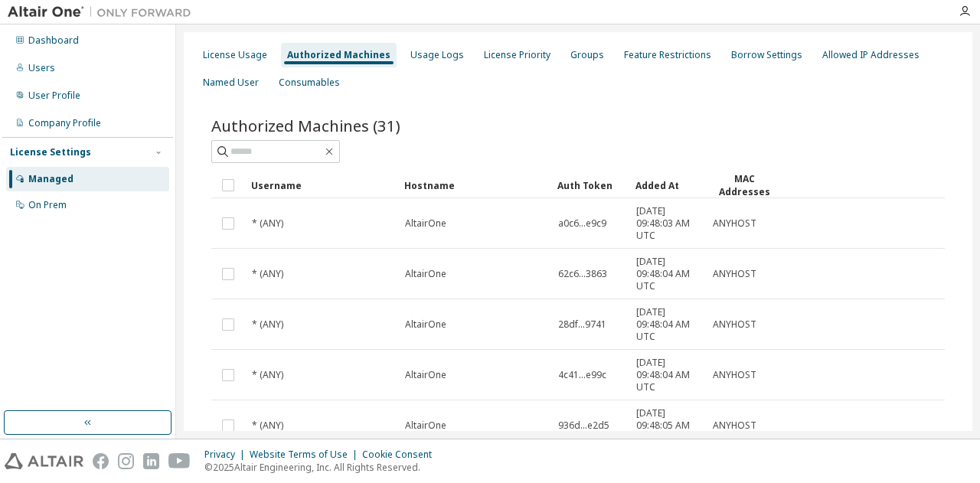
click at [43, 175] on div "Managed" at bounding box center [50, 179] width 45 height 12
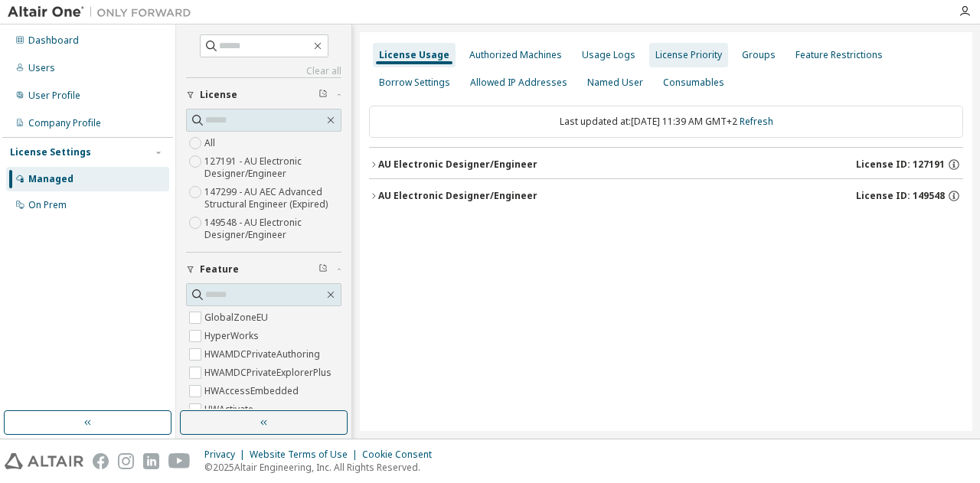
click at [672, 51] on div "License Priority" at bounding box center [689, 55] width 67 height 12
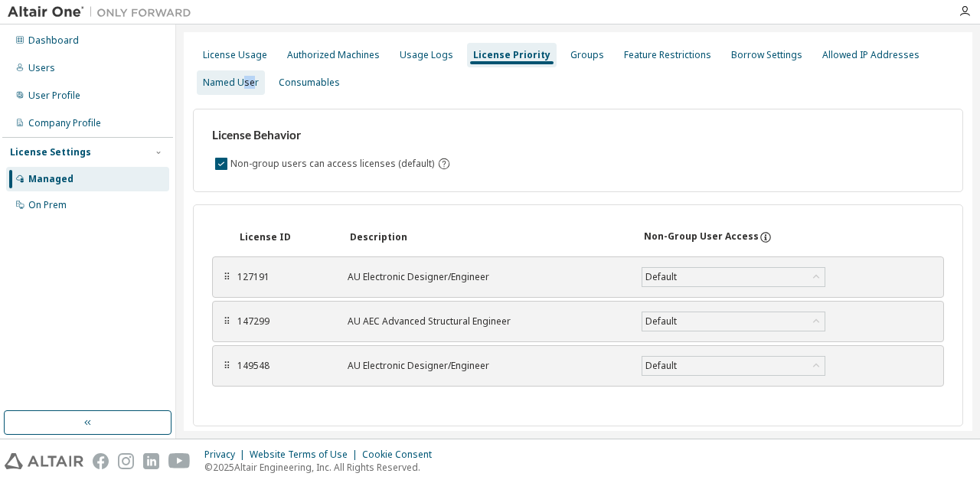
drag, startPoint x: 254, startPoint y: 87, endPoint x: 245, endPoint y: 87, distance: 9.2
click at [245, 87] on div "Named User" at bounding box center [231, 83] width 56 height 12
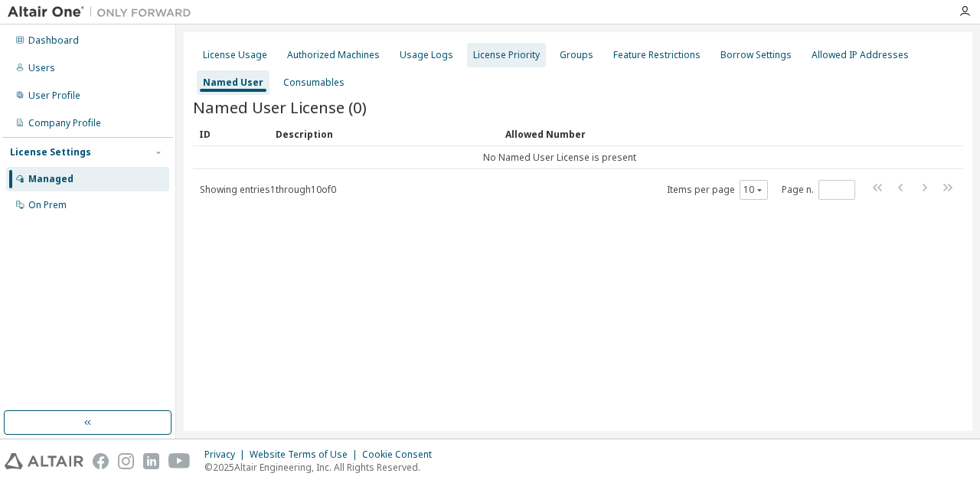
click at [512, 54] on div "License Priority" at bounding box center [506, 55] width 67 height 12
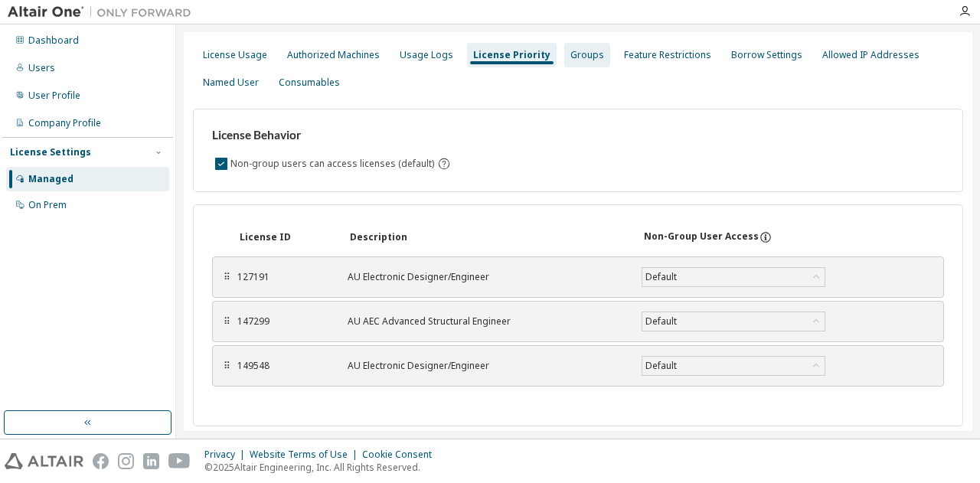
click at [571, 56] on div "Groups" at bounding box center [588, 55] width 34 height 12
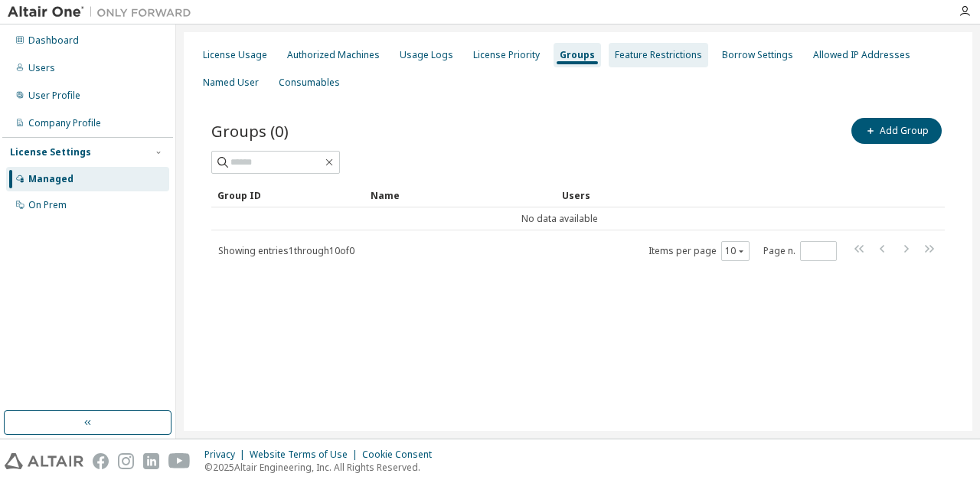
click at [633, 51] on div "Feature Restrictions" at bounding box center [658, 55] width 87 height 12
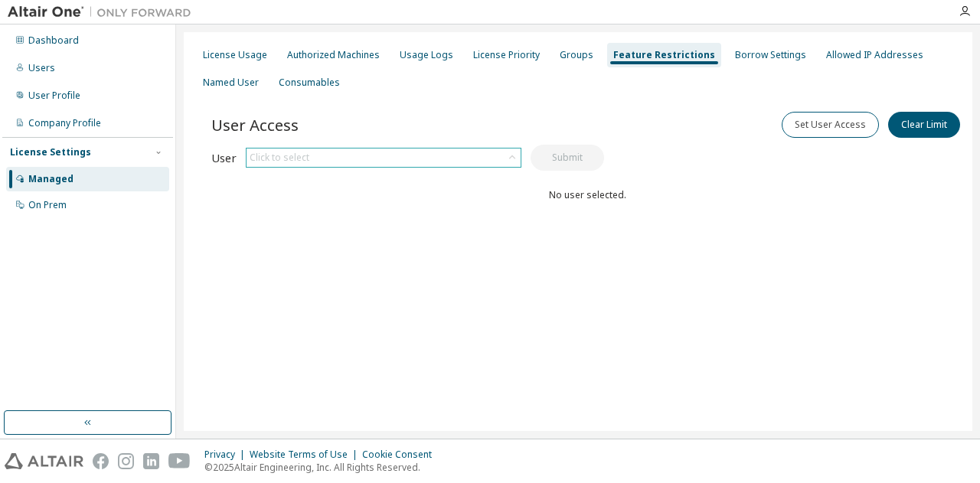
click at [514, 157] on icon at bounding box center [512, 157] width 6 height 4
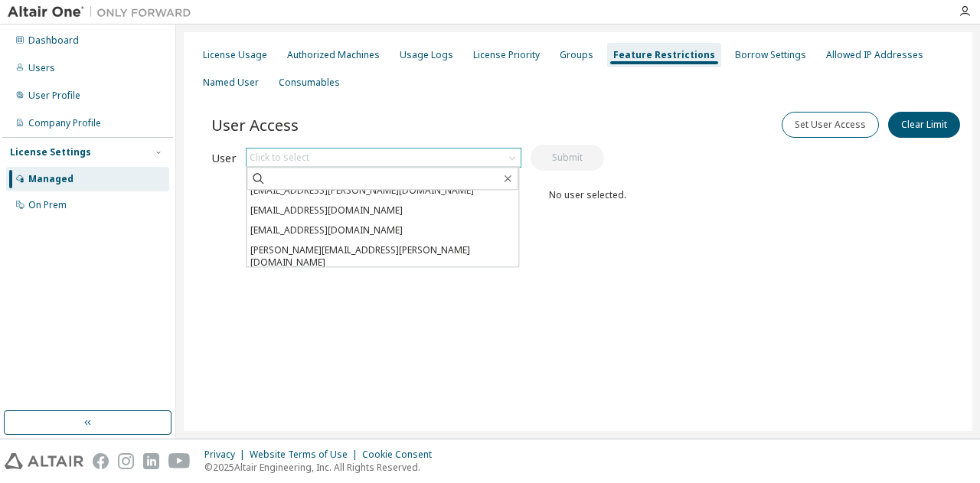
scroll to position [77, 0]
click at [354, 270] on li "[EMAIL_ADDRESS][DOMAIN_NAME]" at bounding box center [383, 280] width 272 height 20
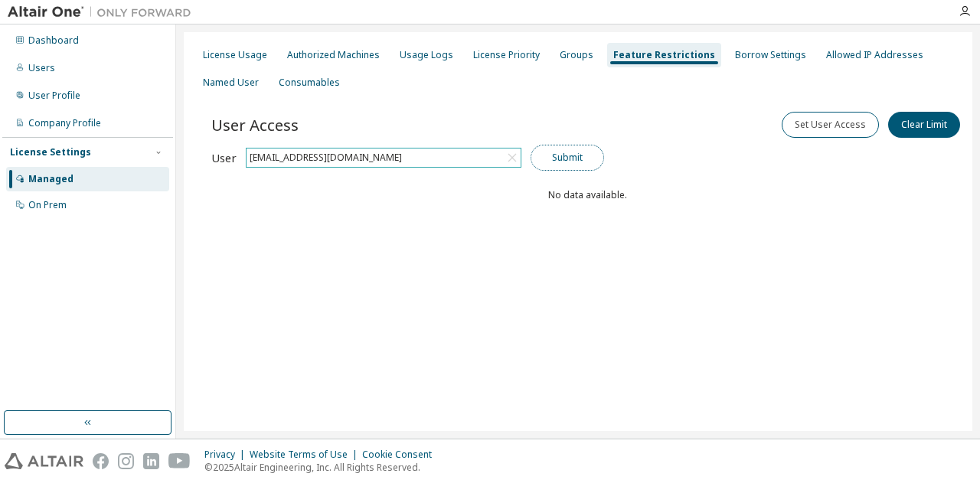
click at [580, 157] on button "Submit" at bounding box center [568, 158] width 74 height 26
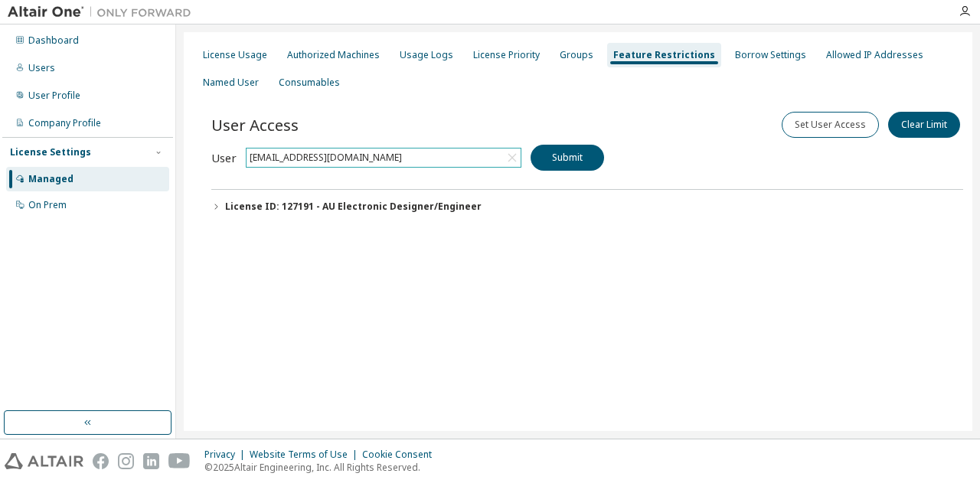
click at [214, 204] on icon "button" at bounding box center [215, 206] width 9 height 9
